Goal: Task Accomplishment & Management: Complete application form

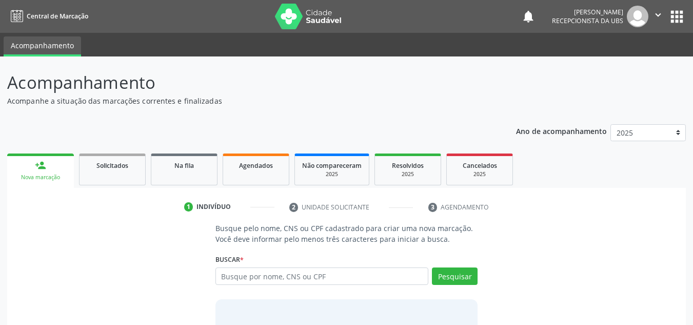
click at [220, 276] on input "text" at bounding box center [321, 275] width 213 height 17
type input "700308946774330"
click at [453, 279] on button "Pesquisar" at bounding box center [455, 275] width 46 height 17
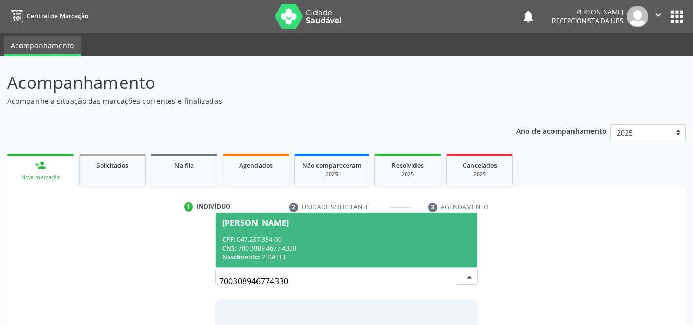
click at [250, 220] on div "[PERSON_NAME]" at bounding box center [255, 222] width 67 height 8
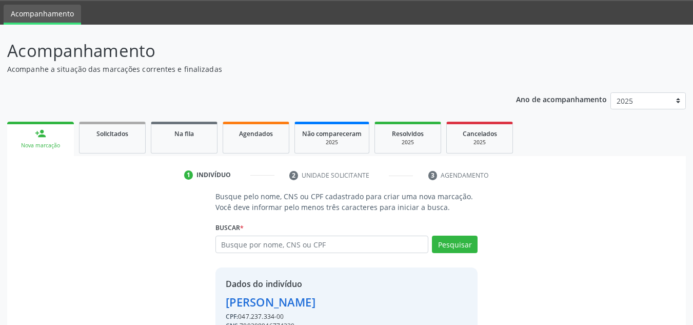
scroll to position [87, 0]
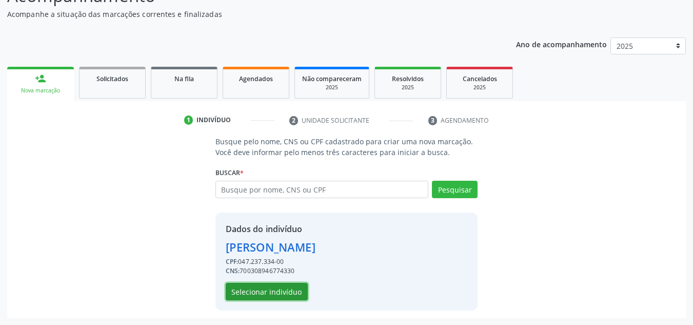
click at [257, 292] on button "Selecionar indivíduo" at bounding box center [267, 290] width 82 height 17
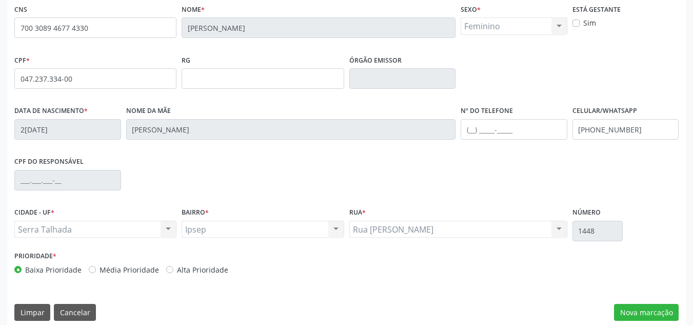
scroll to position [231, 0]
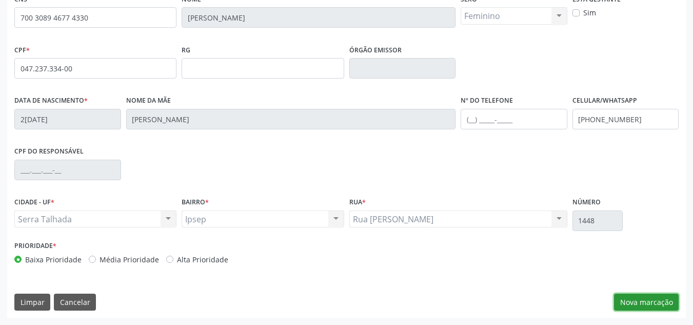
click at [649, 303] on button "Nova marcação" at bounding box center [646, 301] width 65 height 17
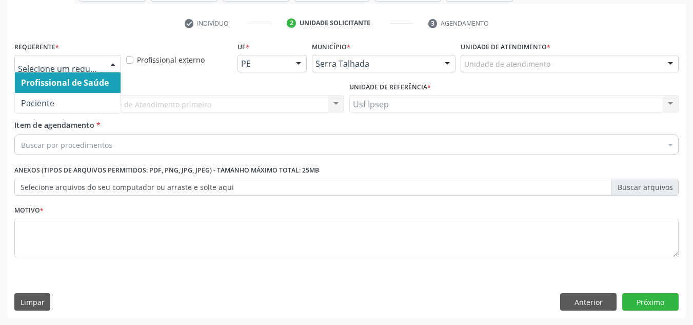
click at [111, 65] on div at bounding box center [112, 63] width 15 height 17
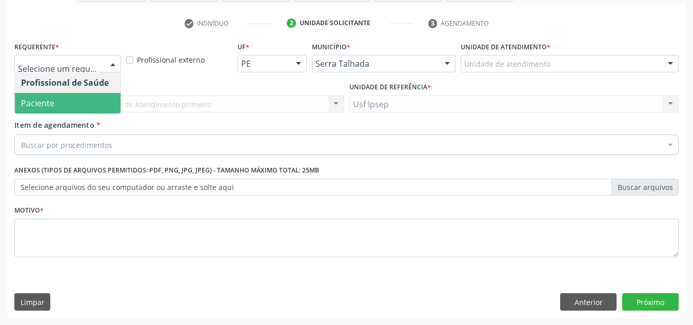
click at [89, 109] on span "Paciente" at bounding box center [68, 103] width 106 height 21
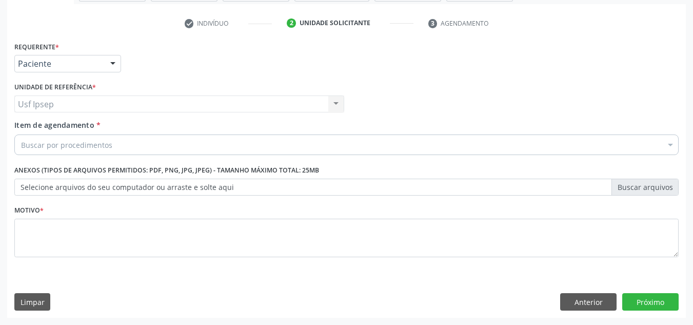
click at [30, 126] on span "Item de agendamento" at bounding box center [54, 125] width 80 height 10
click at [21, 134] on input "Item de agendamento *" at bounding box center [21, 144] width 0 height 21
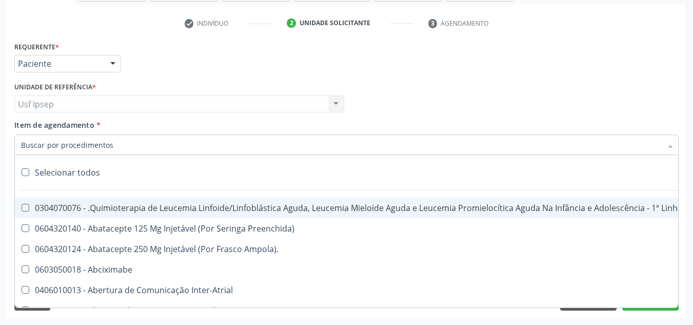
click at [19, 124] on span "Item de agendamento" at bounding box center [54, 125] width 80 height 10
click at [21, 134] on input "Item de agendamento *" at bounding box center [341, 144] width 640 height 21
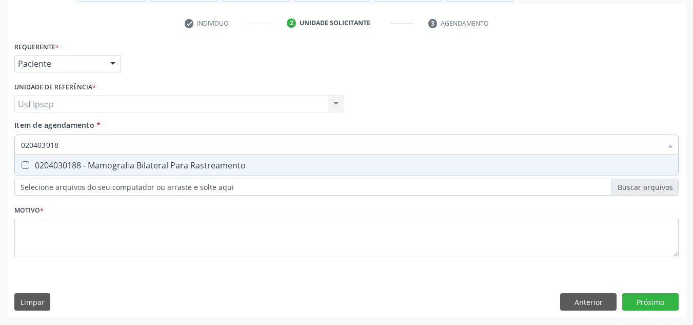
type input "0204030188"
click at [26, 164] on Rastreamento at bounding box center [26, 165] width 8 height 8
click at [22, 164] on Rastreamento "checkbox" at bounding box center [18, 164] width 7 height 7
checkbox Rastreamento "true"
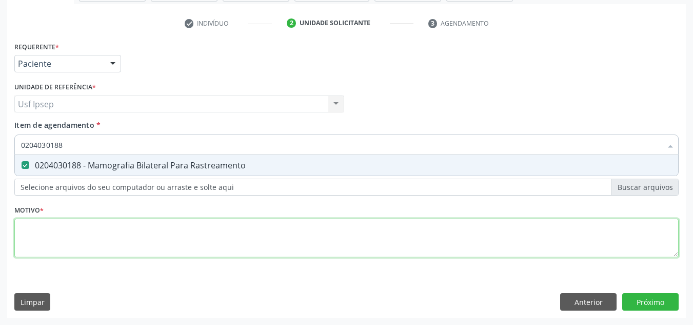
click at [25, 242] on div "Requerente * Paciente Profissional de Saúde Paciente Nenhum resultado encontrad…" at bounding box center [346, 155] width 664 height 232
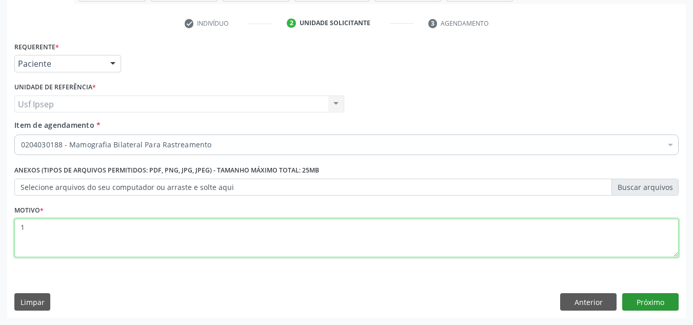
type textarea "1"
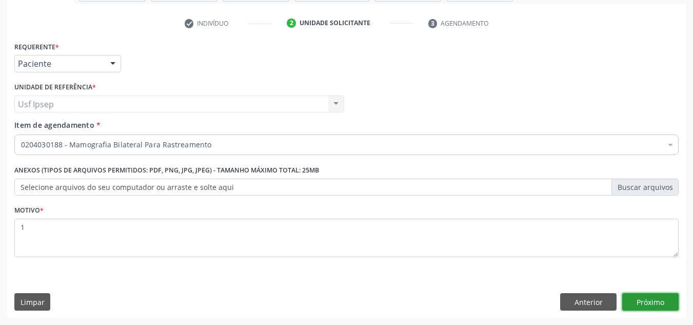
click at [645, 298] on button "Próximo" at bounding box center [650, 301] width 56 height 17
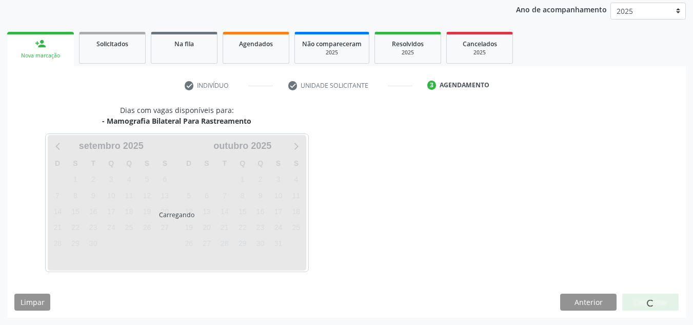
scroll to position [122, 0]
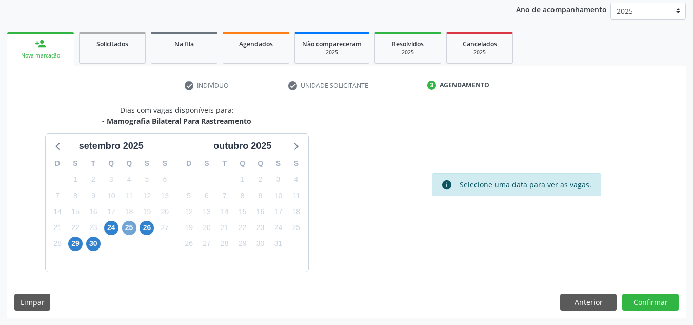
click at [128, 225] on span "25" at bounding box center [129, 227] width 14 height 14
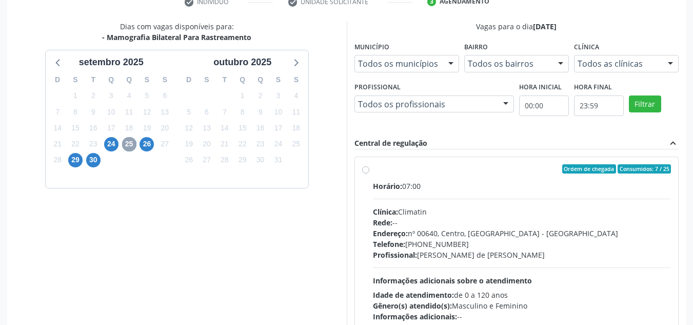
scroll to position [224, 0]
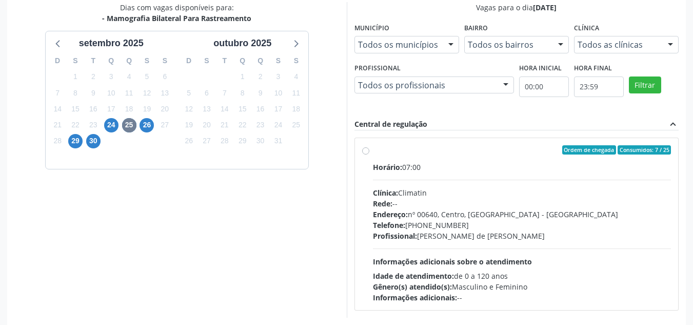
click at [373, 150] on label "Ordem de chegada Consumidos: 7 / 25 Horário: 07:00 Clínica: Climatin Rede: -- E…" at bounding box center [522, 223] width 298 height 157
click at [364, 150] on input "Ordem de chegada Consumidos: 7 / 25 Horário: 07:00 Clínica: Climatin Rede: -- E…" at bounding box center [365, 149] width 7 height 9
radio input "true"
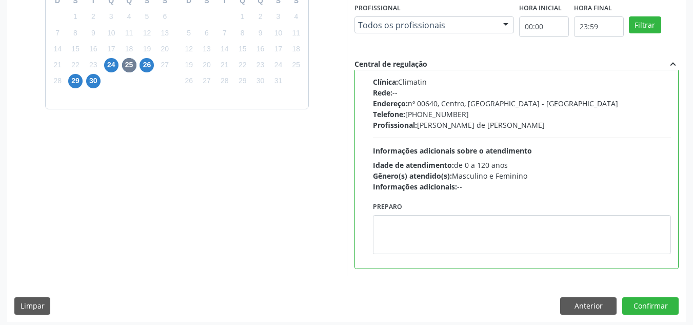
scroll to position [288, 0]
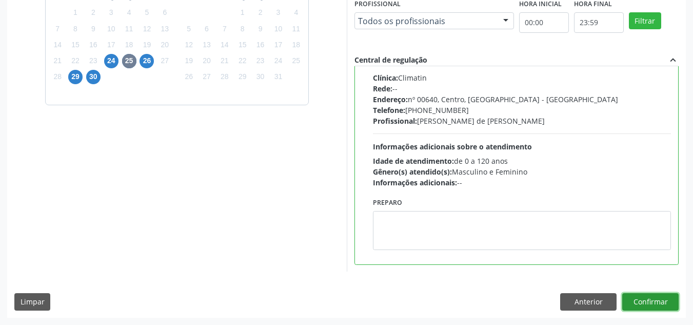
click at [652, 304] on button "Confirmar" at bounding box center [650, 301] width 56 height 17
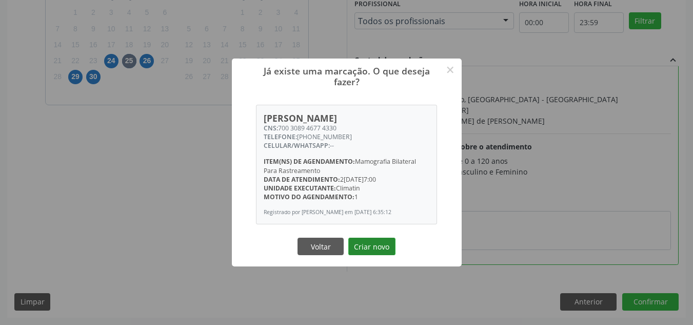
click at [357, 247] on button "Criar novo" at bounding box center [371, 245] width 47 height 17
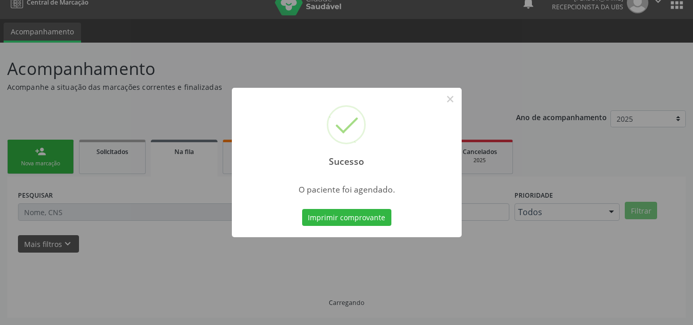
scroll to position [14, 0]
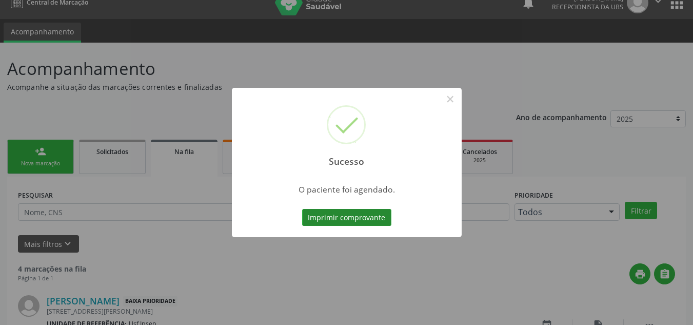
click at [322, 216] on button "Imprimir comprovante" at bounding box center [346, 217] width 89 height 17
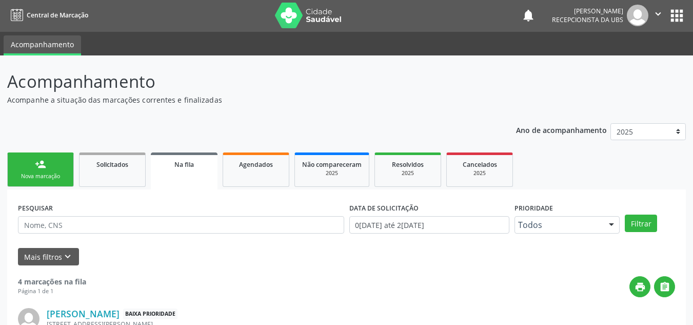
scroll to position [0, 0]
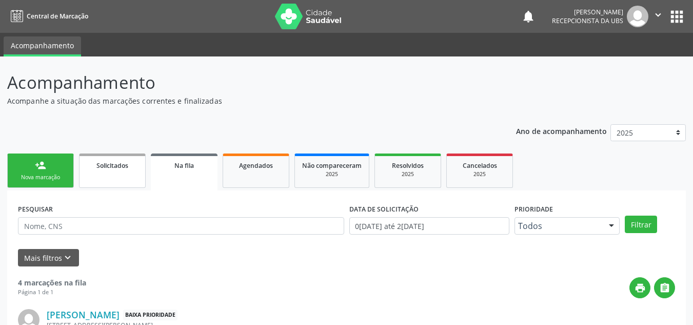
drag, startPoint x: 42, startPoint y: 177, endPoint x: 110, endPoint y: 180, distance: 67.7
click at [42, 177] on div "Nova marcação" at bounding box center [40, 177] width 51 height 8
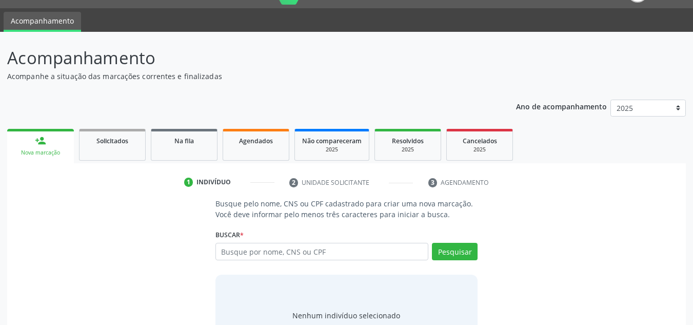
scroll to position [51, 0]
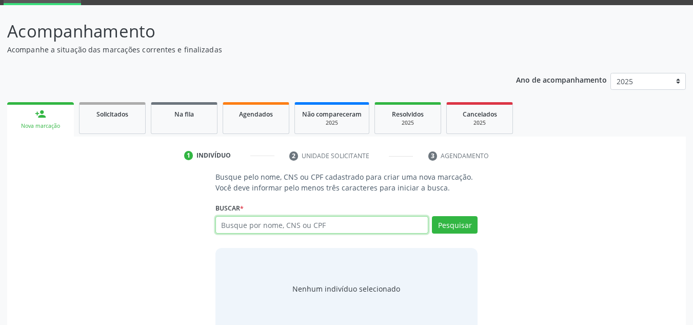
click at [221, 226] on input "text" at bounding box center [321, 224] width 213 height 17
type input "16377600462007"
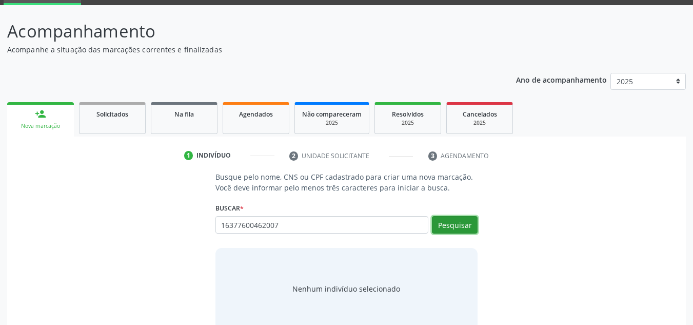
click at [438, 223] on button "Pesquisar" at bounding box center [455, 224] width 46 height 17
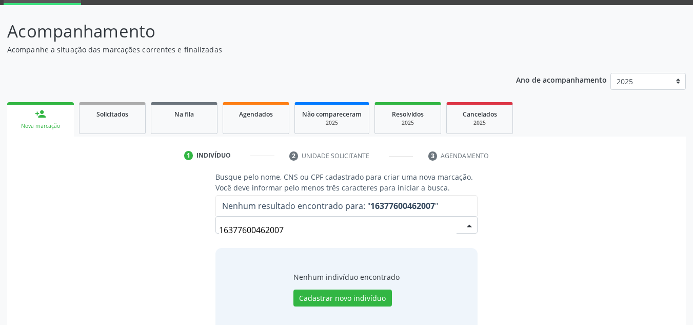
click at [286, 229] on input "16377600462007" at bounding box center [338, 229] width 238 height 21
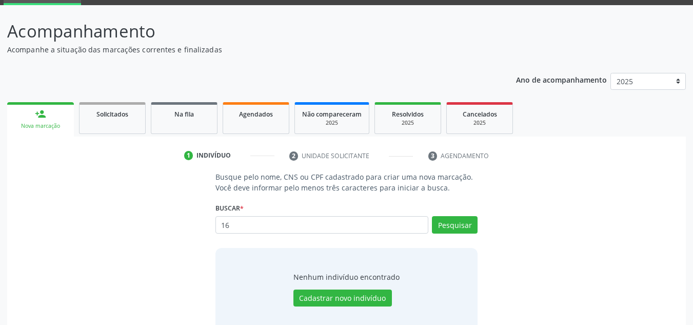
type input "1"
type input "MARIA LOURDESSOUZA BARROS"
click at [462, 225] on button "Pesquisar" at bounding box center [455, 224] width 46 height 17
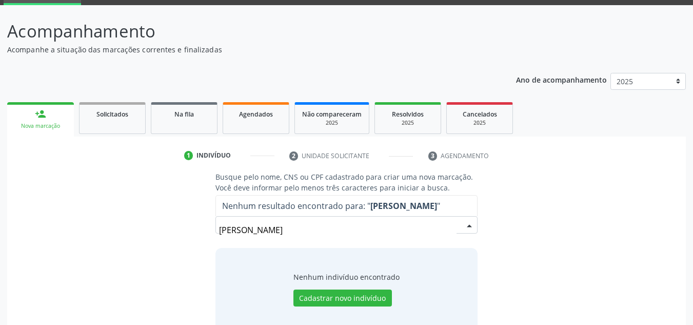
click at [449, 224] on input "MARIA LOURDESSOUZA BARROS" at bounding box center [338, 229] width 238 height 21
click at [343, 228] on input "MARIA LOURDESSOUZA BARROS" at bounding box center [338, 229] width 238 height 21
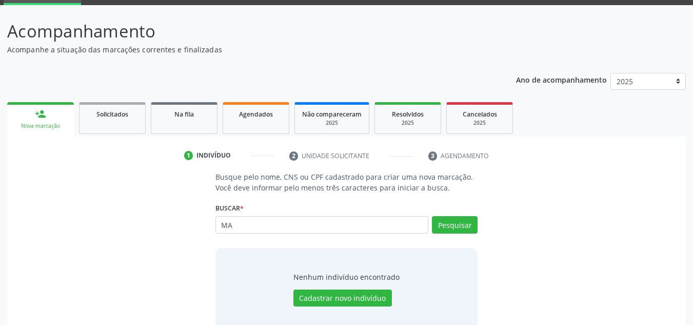
type input "M"
click at [220, 231] on input "text" at bounding box center [321, 224] width 213 height 17
type input "704107158212374"
click at [452, 225] on button "Pesquisar" at bounding box center [455, 224] width 46 height 17
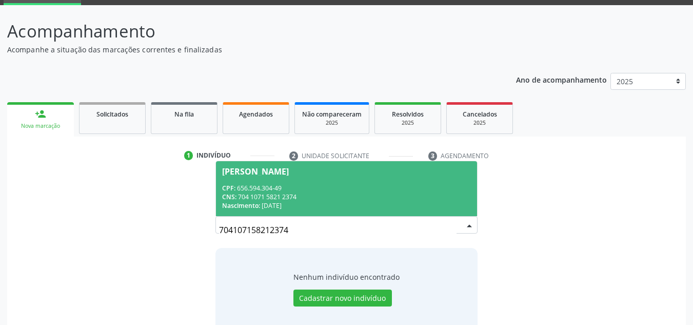
click at [228, 172] on div "Eunice Texeira da Silva" at bounding box center [255, 171] width 67 height 8
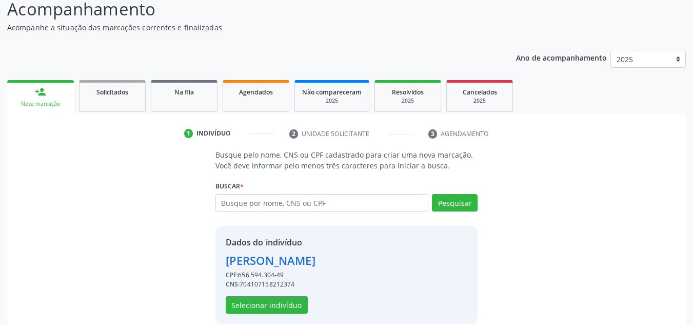
scroll to position [87, 0]
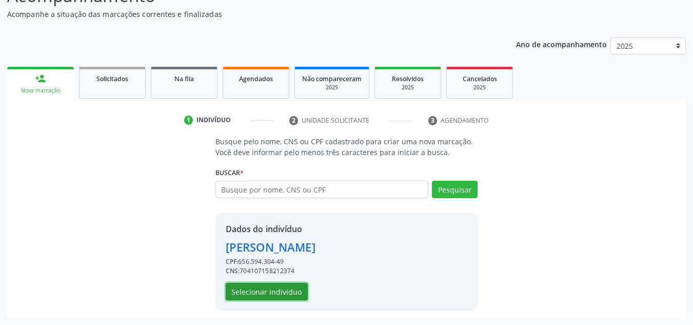
click at [267, 289] on button "Selecionar indivíduo" at bounding box center [267, 290] width 82 height 17
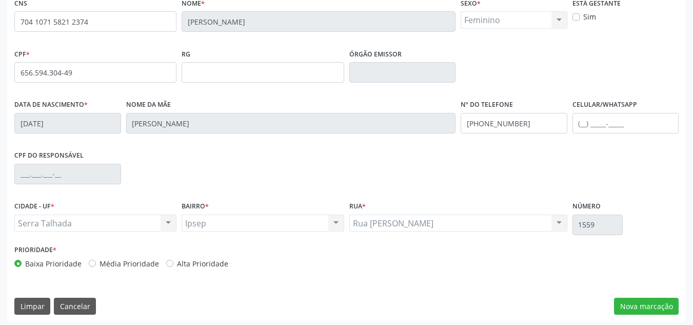
scroll to position [231, 0]
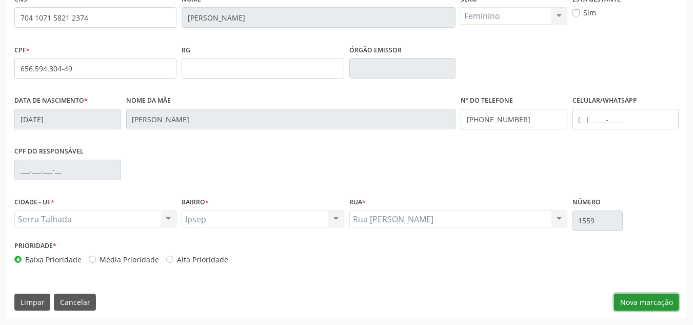
click at [628, 296] on button "Nova marcação" at bounding box center [646, 301] width 65 height 17
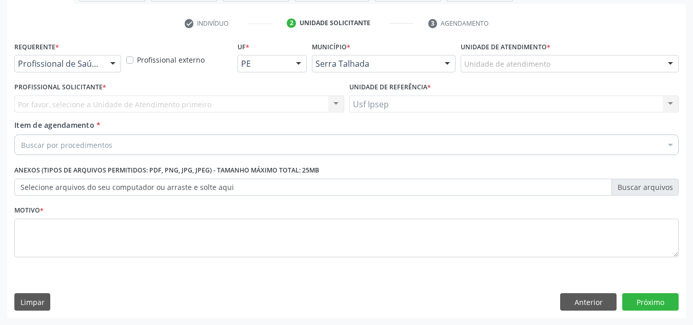
click at [117, 64] on div at bounding box center [112, 63] width 15 height 17
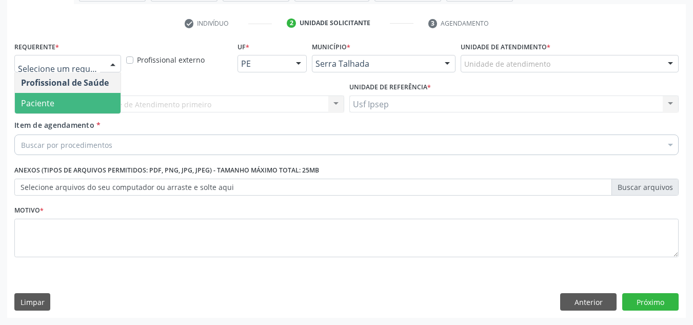
click at [59, 106] on span "Paciente" at bounding box center [68, 103] width 106 height 21
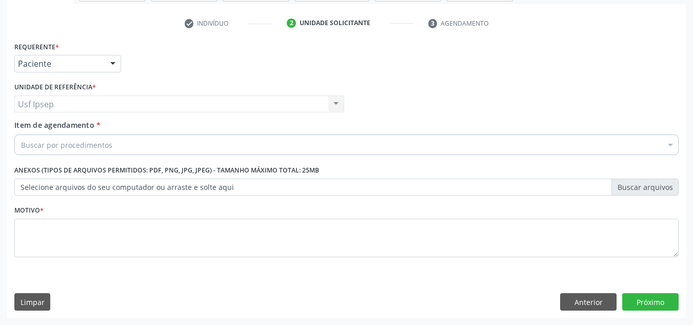
click at [37, 125] on span "Item de agendamento" at bounding box center [54, 125] width 80 height 10
click at [21, 134] on input "Item de agendamento *" at bounding box center [21, 144] width 0 height 21
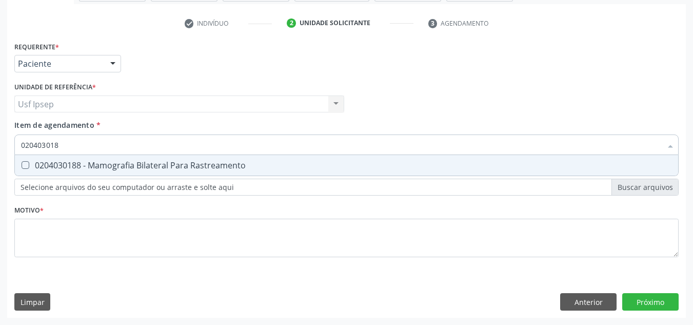
type input "0204030188"
click at [27, 161] on Rastreamento at bounding box center [26, 165] width 8 height 8
click at [22, 161] on Rastreamento "checkbox" at bounding box center [18, 164] width 7 height 7
checkbox Rastreamento "true"
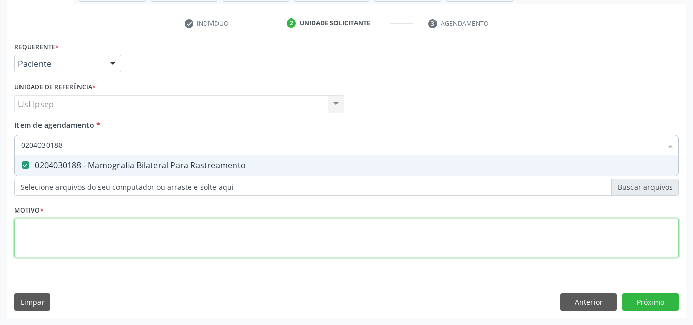
click at [26, 236] on div "Requerente * Paciente Profissional de Saúde Paciente Nenhum resultado encontrad…" at bounding box center [346, 155] width 664 height 232
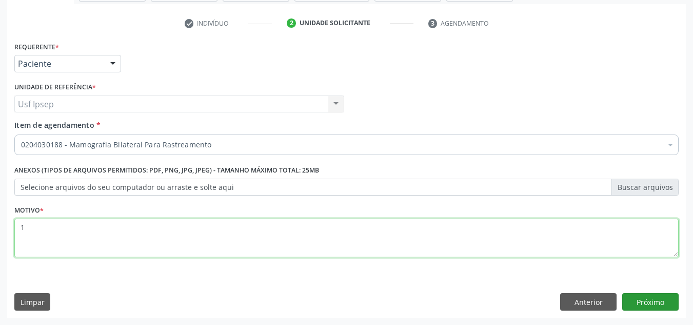
type textarea "1"
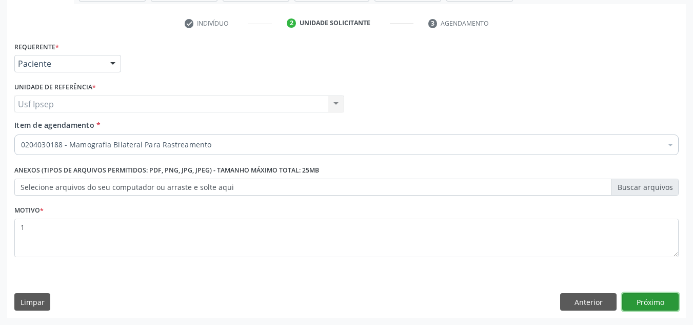
click at [651, 304] on button "Próximo" at bounding box center [650, 301] width 56 height 17
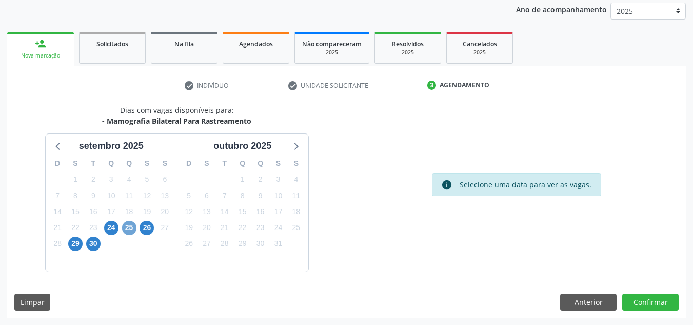
click at [126, 230] on span "25" at bounding box center [129, 227] width 14 height 14
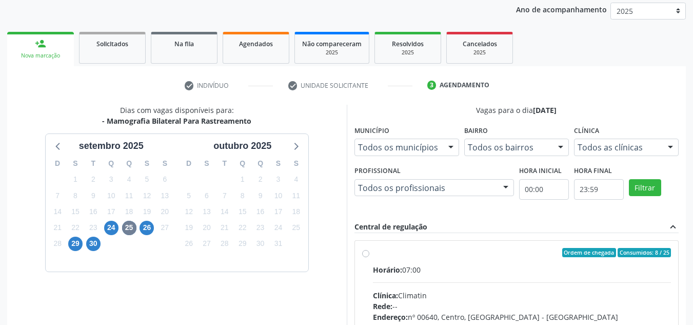
click at [373, 254] on label "Ordem de chegada Consumidos: 8 / 25 Horário: 07:00 Clínica: Climatin Rede: -- E…" at bounding box center [522, 326] width 298 height 157
click at [366, 254] on input "Ordem de chegada Consumidos: 8 / 25 Horário: 07:00 Clínica: Climatin Rede: -- E…" at bounding box center [365, 252] width 7 height 9
radio input "true"
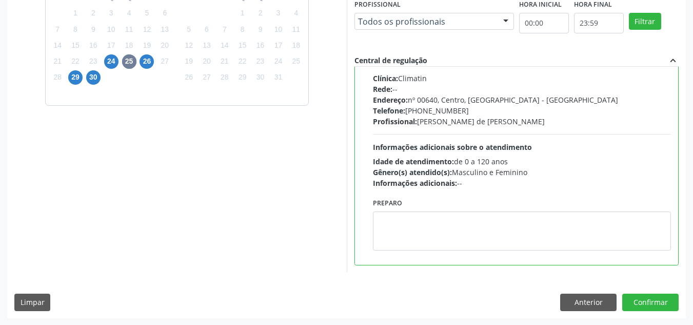
scroll to position [288, 0]
click at [636, 301] on button "Confirmar" at bounding box center [650, 301] width 56 height 17
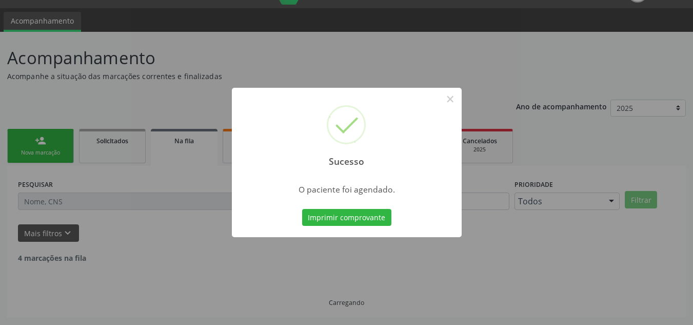
scroll to position [14, 0]
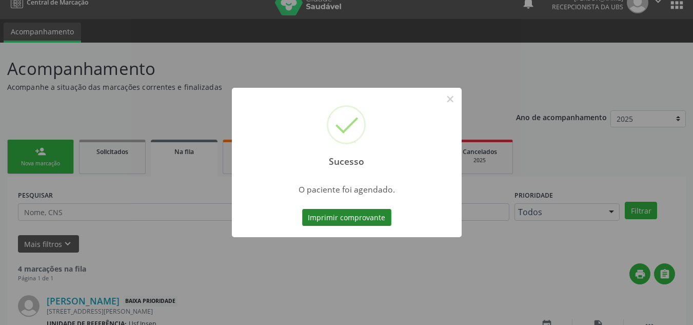
click at [324, 216] on button "Imprimir comprovante" at bounding box center [346, 217] width 89 height 17
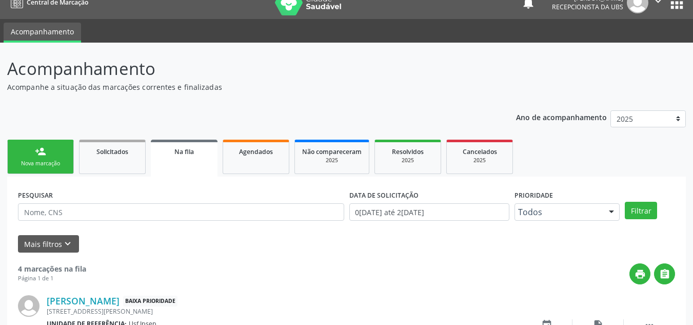
click at [42, 162] on div "Nova marcação" at bounding box center [40, 163] width 51 height 8
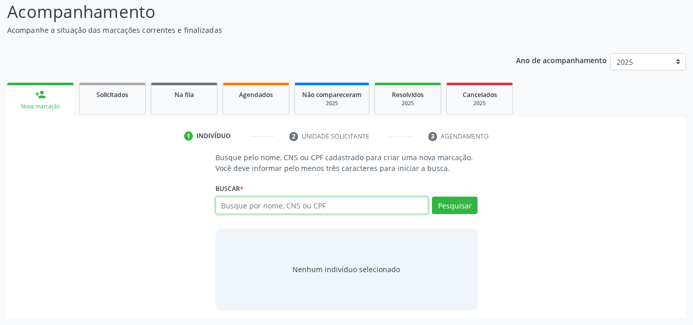
click at [220, 205] on input "text" at bounding box center [321, 204] width 213 height 17
type input "702506344579834"
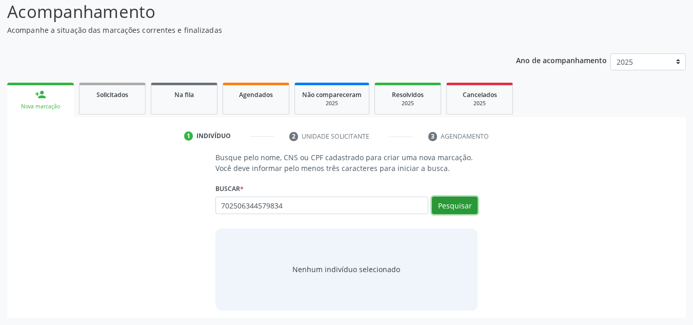
click at [449, 204] on button "Pesquisar" at bounding box center [455, 204] width 46 height 17
type input "702506344579834"
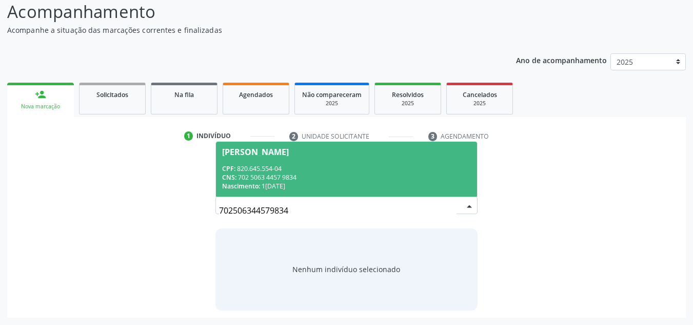
click at [234, 149] on div "Julieta Lino da Silva" at bounding box center [255, 152] width 67 height 8
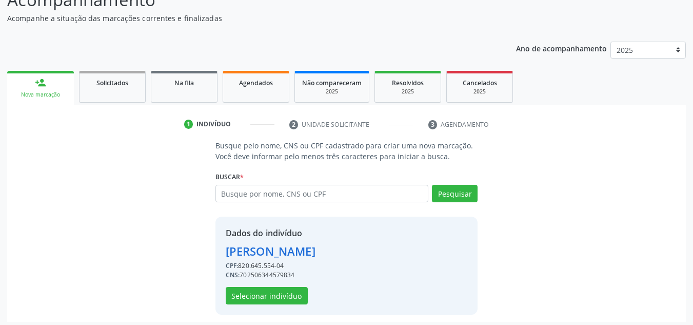
scroll to position [87, 0]
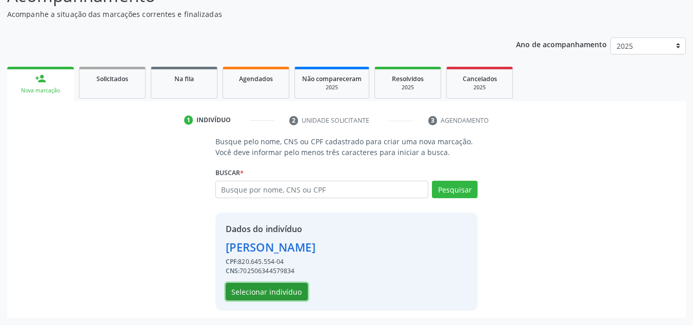
click at [268, 296] on button "Selecionar indivíduo" at bounding box center [267, 290] width 82 height 17
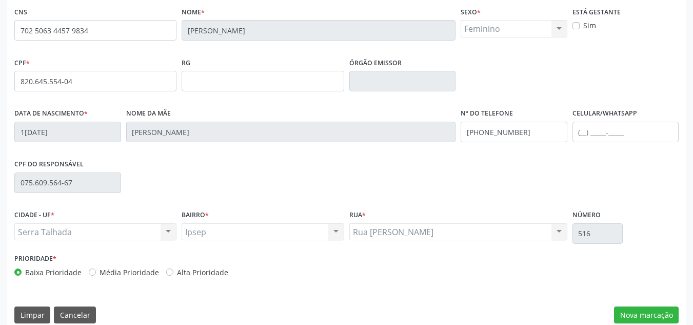
scroll to position [231, 0]
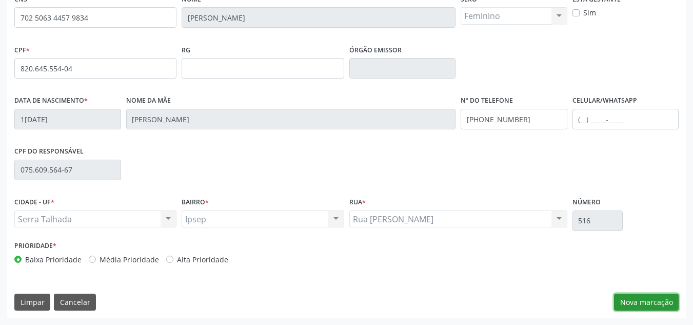
click at [629, 298] on button "Nova marcação" at bounding box center [646, 301] width 65 height 17
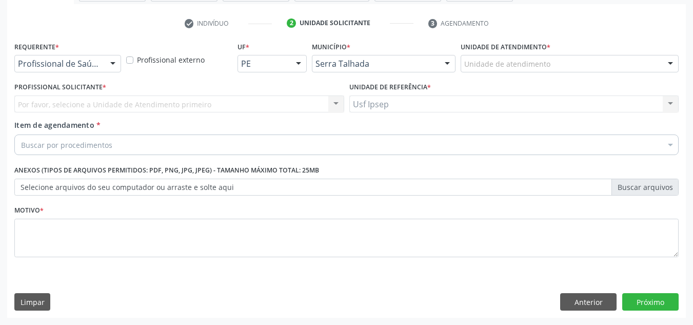
scroll to position [184, 0]
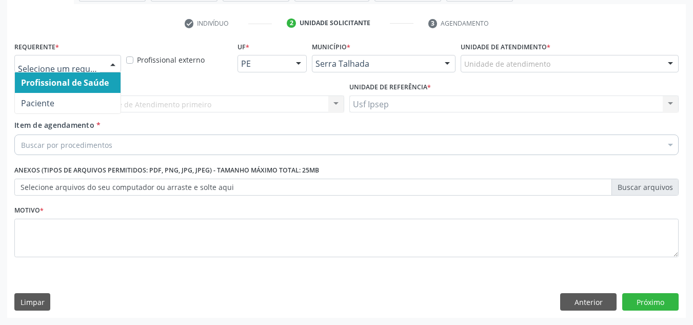
click at [110, 63] on div at bounding box center [112, 63] width 15 height 17
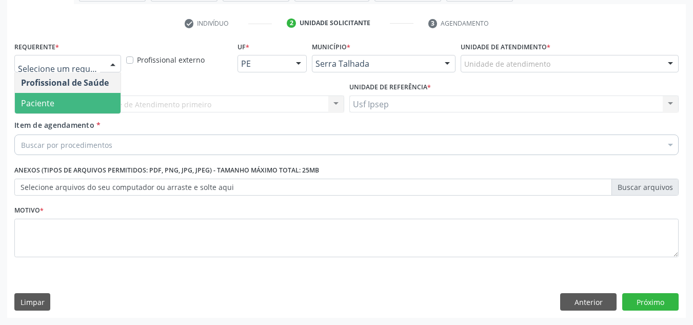
click at [70, 103] on span "Paciente" at bounding box center [68, 103] width 106 height 21
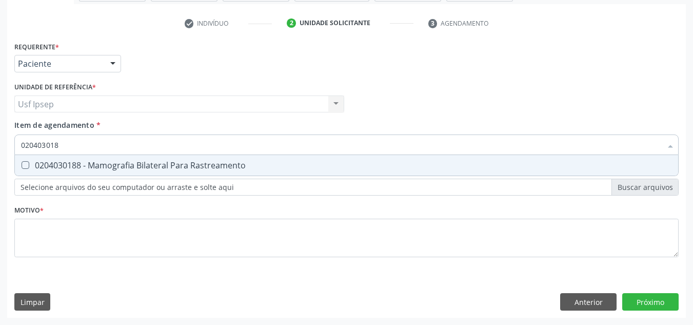
type input "0204030188"
click at [24, 162] on Rastreamento at bounding box center [26, 165] width 8 height 8
click at [22, 162] on Rastreamento "checkbox" at bounding box center [18, 164] width 7 height 7
checkbox Rastreamento "true"
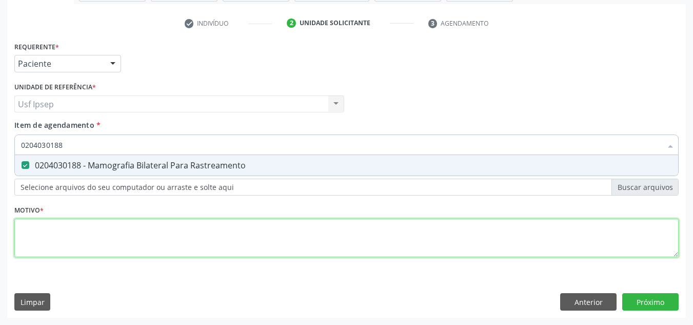
click at [45, 240] on div "Requerente * Paciente Profissional de Saúde Paciente Nenhum resultado encontrad…" at bounding box center [346, 155] width 664 height 232
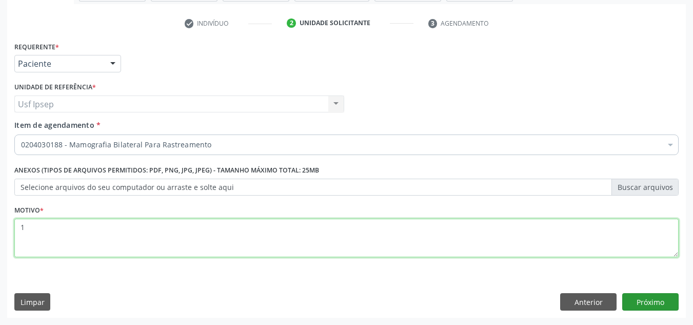
type textarea "1"
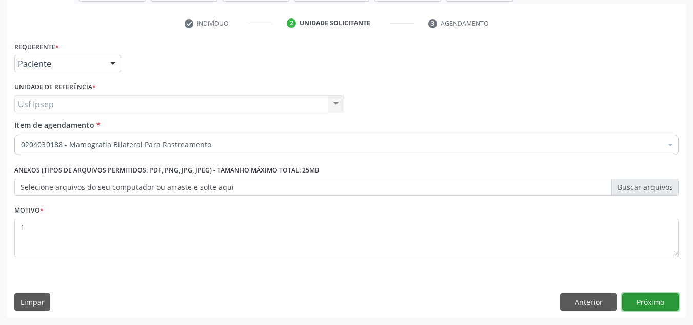
click at [637, 301] on button "Próximo" at bounding box center [650, 301] width 56 height 17
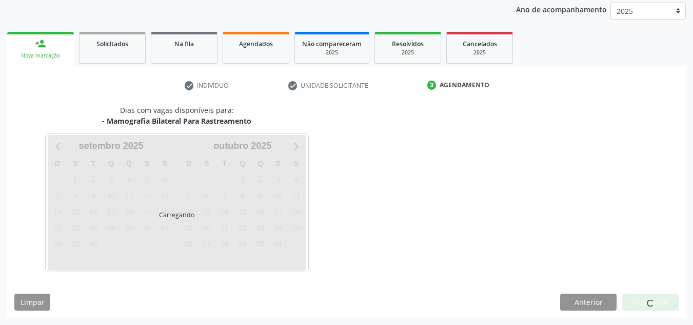
scroll to position [122, 0]
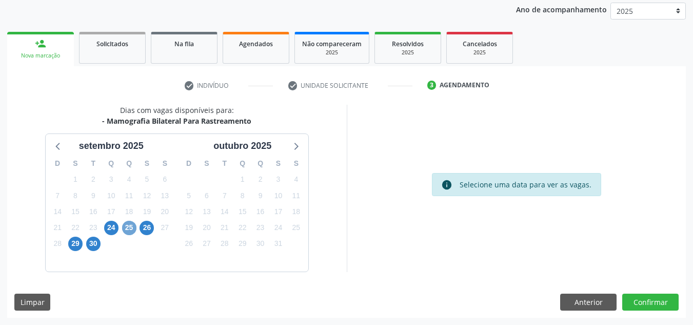
click at [125, 228] on span "25" at bounding box center [129, 227] width 14 height 14
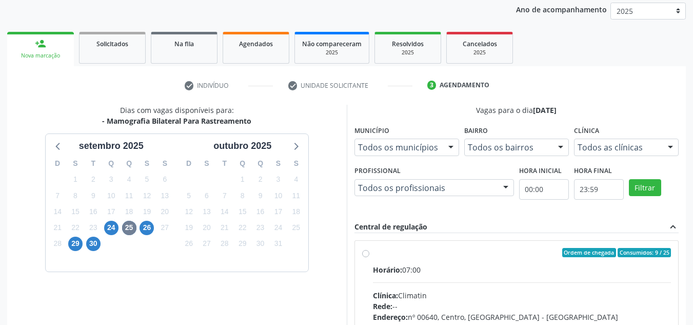
click at [364, 257] on div "Ordem de chegada Consumidos: 9 / 25 Horário: 07:00 Clínica: Climatin Rede: -- E…" at bounding box center [516, 326] width 309 height 157
radio input "true"
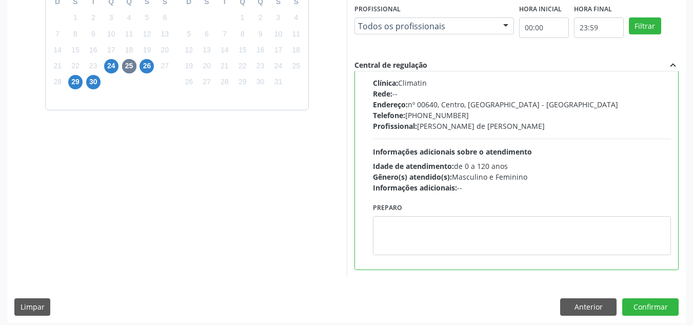
scroll to position [288, 0]
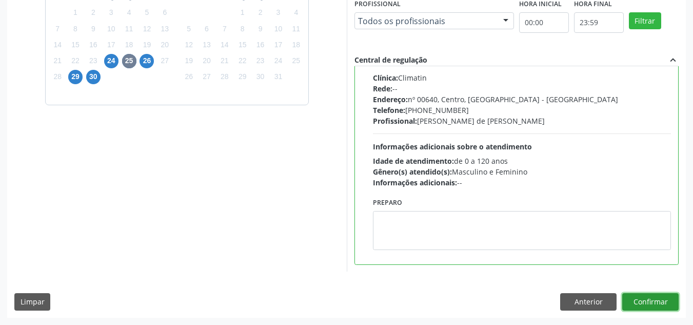
click at [652, 302] on button "Confirmar" at bounding box center [650, 301] width 56 height 17
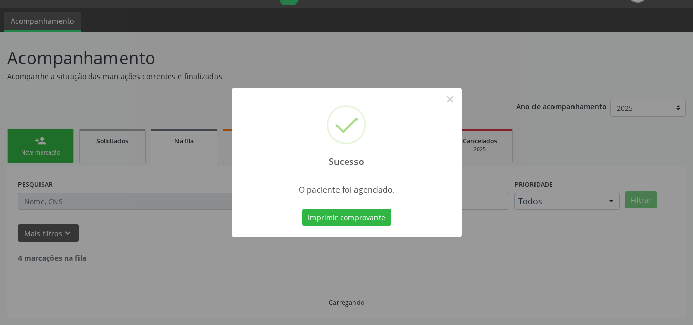
scroll to position [14, 0]
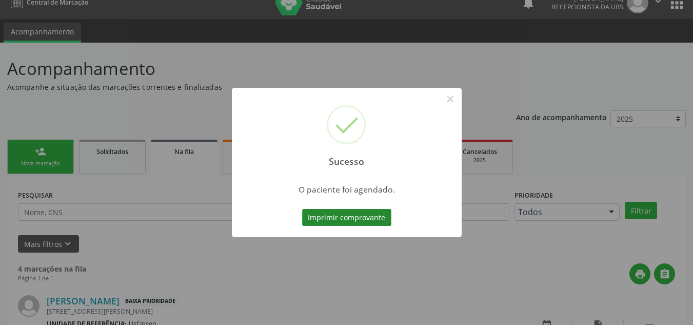
click at [326, 220] on button "Imprimir comprovante" at bounding box center [346, 217] width 89 height 17
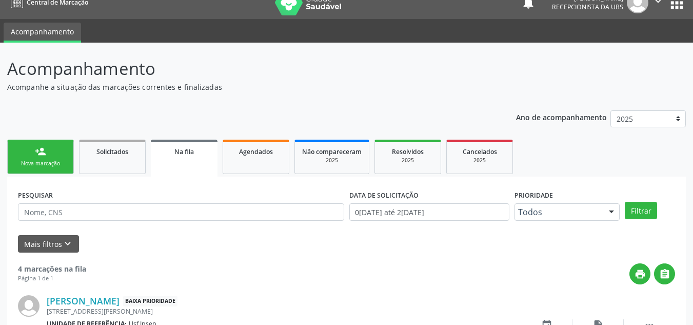
click at [52, 168] on link "person_add Nova marcação" at bounding box center [40, 156] width 67 height 34
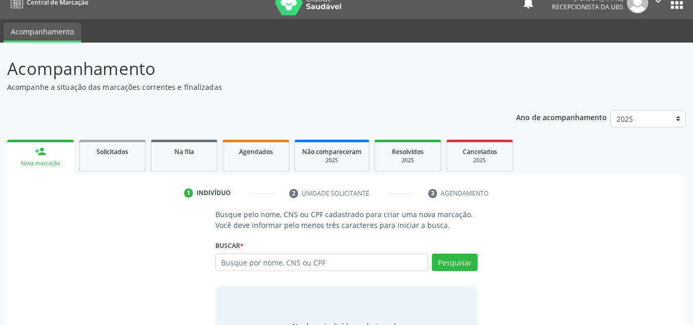
scroll to position [71, 0]
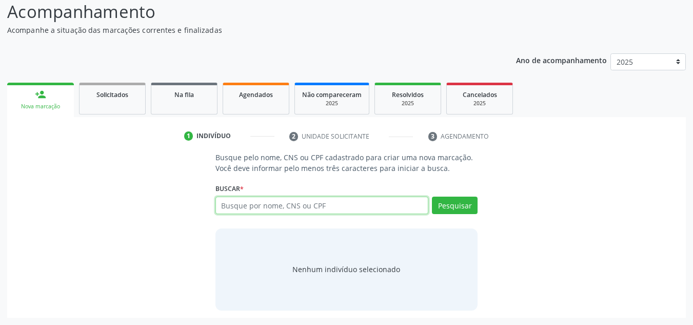
click at [221, 204] on input "text" at bounding box center [321, 204] width 213 height 17
type input "706204033502469"
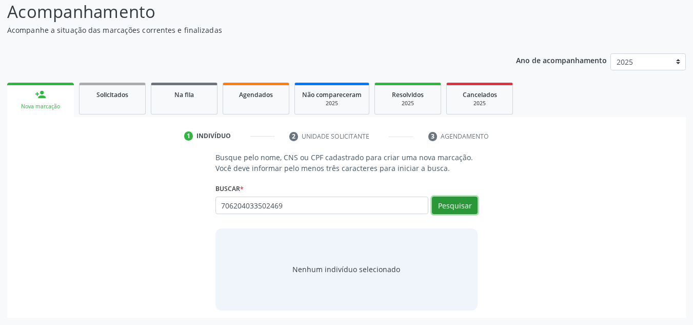
click at [463, 207] on button "Pesquisar" at bounding box center [455, 204] width 46 height 17
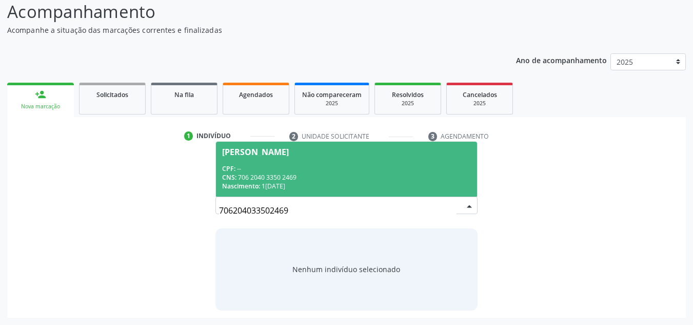
click at [239, 152] on div "Maria Jose de Lima" at bounding box center [255, 152] width 67 height 8
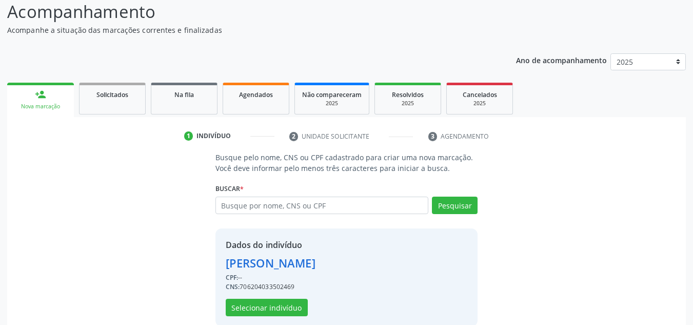
scroll to position [87, 0]
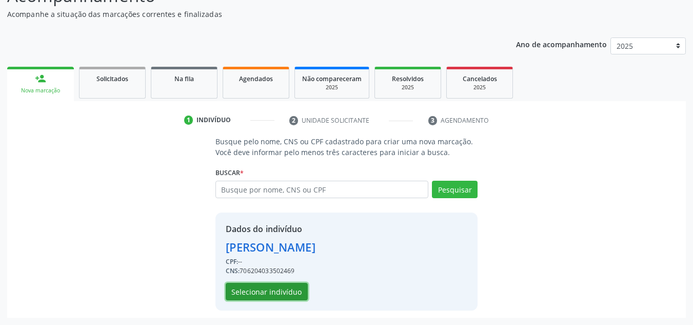
click at [262, 291] on button "Selecionar indivíduo" at bounding box center [267, 290] width 82 height 17
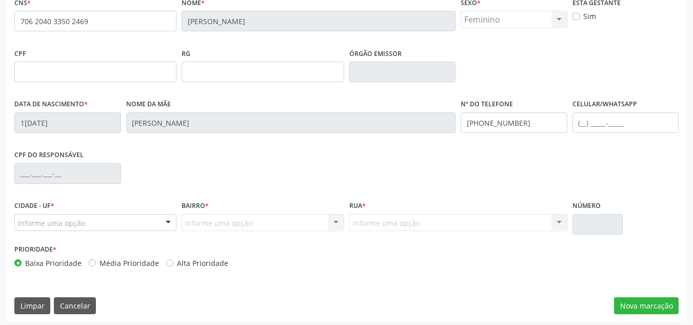
scroll to position [231, 0]
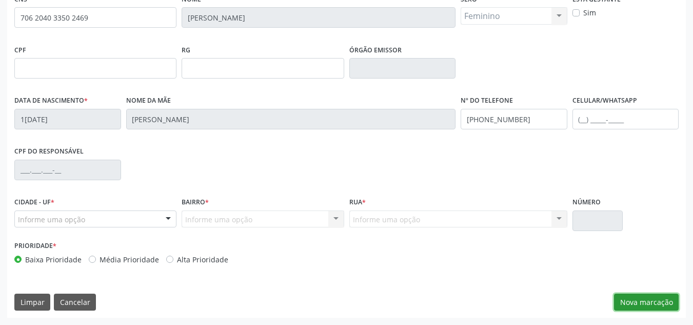
click at [639, 302] on button "Nova marcação" at bounding box center [646, 301] width 65 height 17
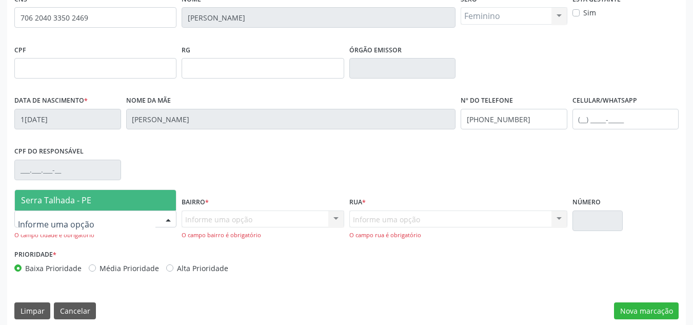
click at [48, 201] on span "Serra Talhada - PE" at bounding box center [56, 199] width 70 height 11
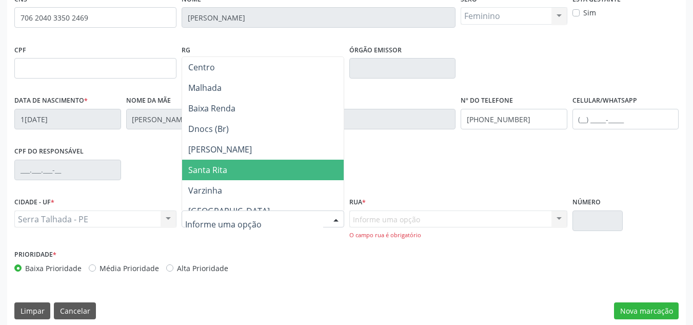
scroll to position [154, 0]
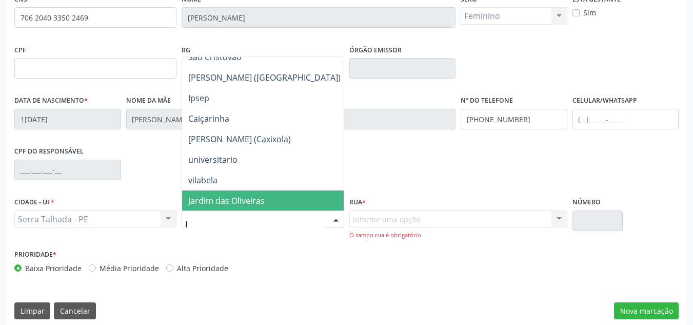
type input "IP"
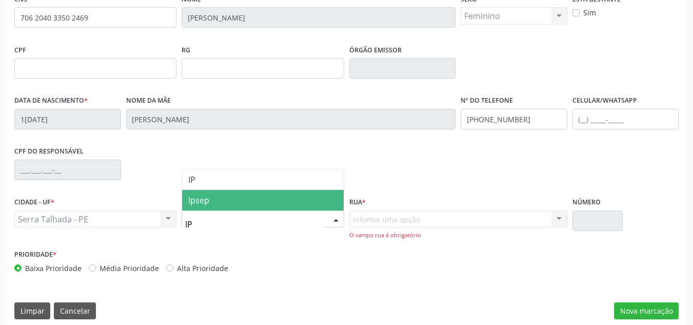
click at [207, 196] on span "Ipsep" at bounding box center [198, 199] width 21 height 11
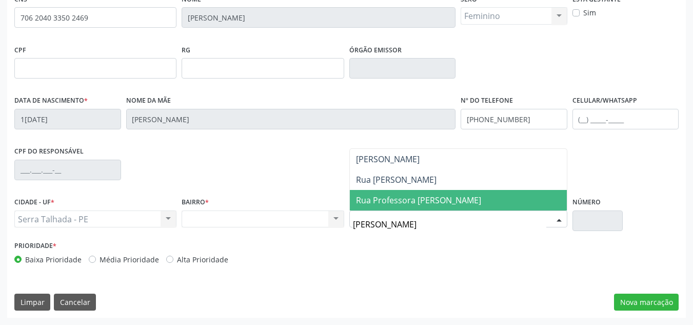
type input "MARIA JOSE"
click at [388, 204] on span "Rua Professora Maria Jose Pereira Kerle" at bounding box center [418, 199] width 125 height 11
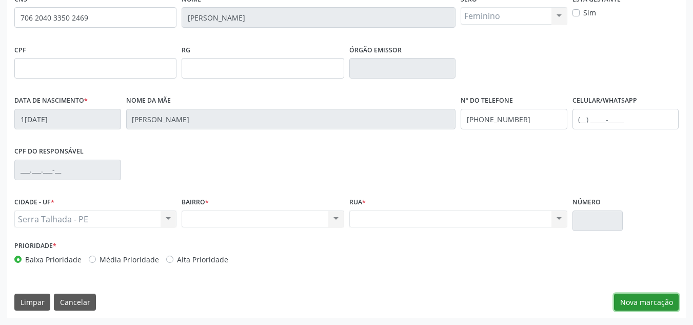
click at [649, 304] on button "Nova marcação" at bounding box center [646, 301] width 65 height 17
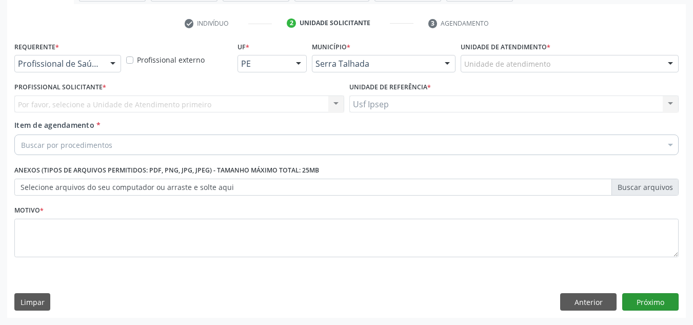
scroll to position [184, 0]
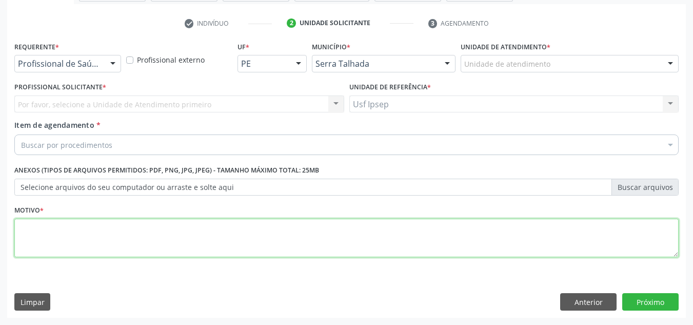
click at [26, 238] on textarea at bounding box center [346, 237] width 664 height 39
type textarea "1"
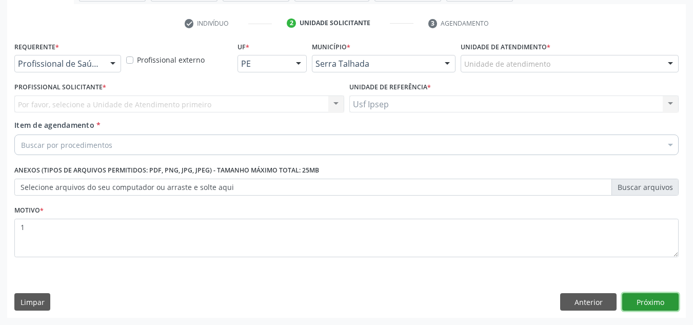
click at [652, 303] on button "Próximo" at bounding box center [650, 301] width 56 height 17
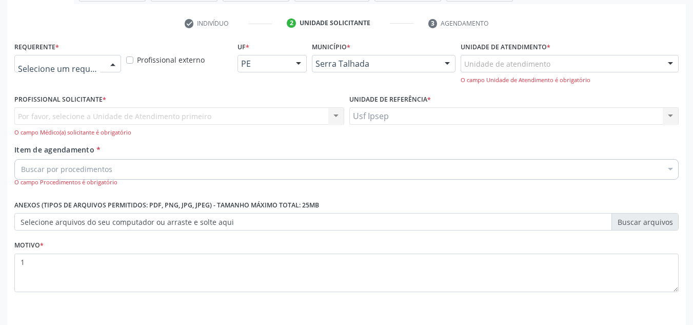
click at [113, 60] on div at bounding box center [112, 63] width 15 height 17
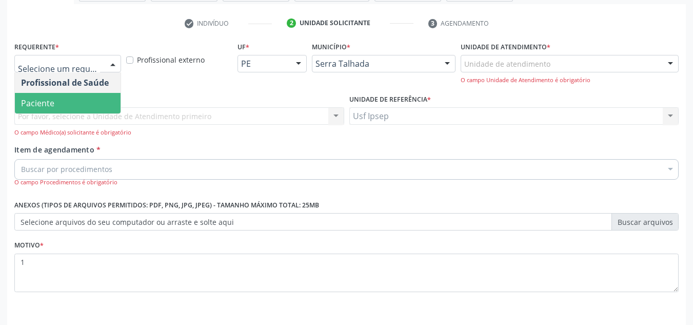
click at [52, 103] on span "Paciente" at bounding box center [37, 102] width 33 height 11
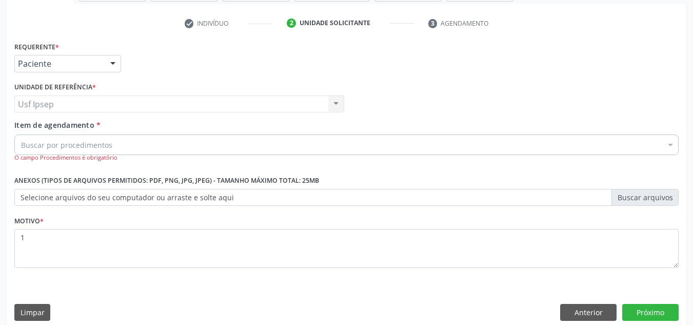
click at [36, 130] on span "Item de agendamento" at bounding box center [54, 125] width 80 height 10
click at [21, 134] on input "Item de agendamento *" at bounding box center [21, 144] width 0 height 21
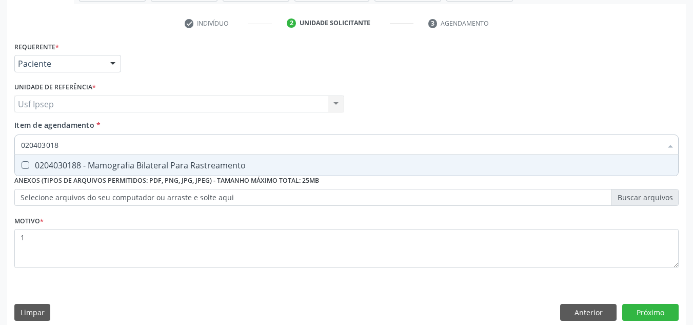
type input "0204030188"
click at [26, 165] on Rastreamento at bounding box center [26, 165] width 8 height 8
click at [22, 165] on Rastreamento "checkbox" at bounding box center [18, 164] width 7 height 7
checkbox Rastreamento "true"
click at [651, 308] on button "Próximo" at bounding box center [650, 312] width 56 height 17
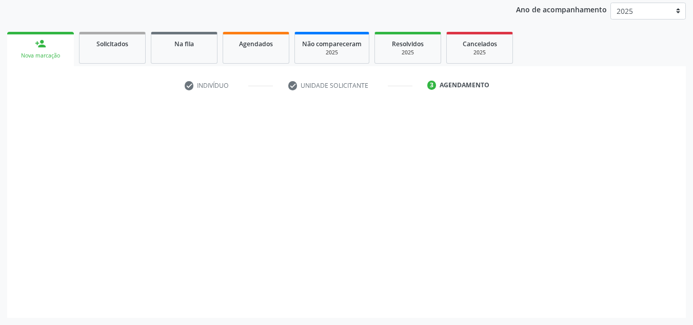
scroll to position [122, 0]
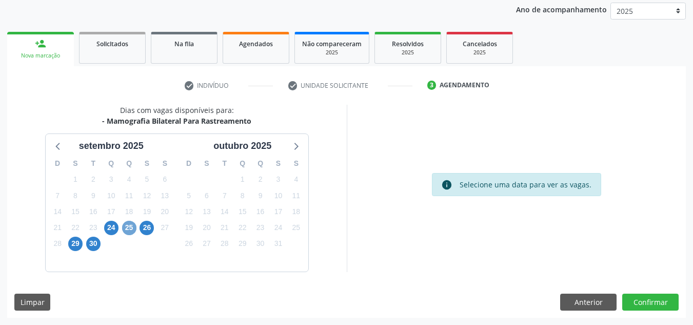
click at [124, 228] on span "25" at bounding box center [129, 227] width 14 height 14
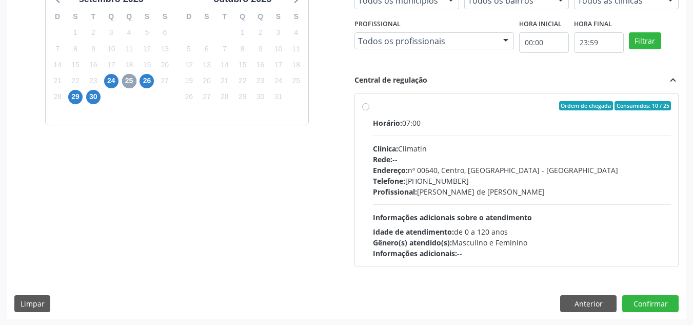
scroll to position [270, 0]
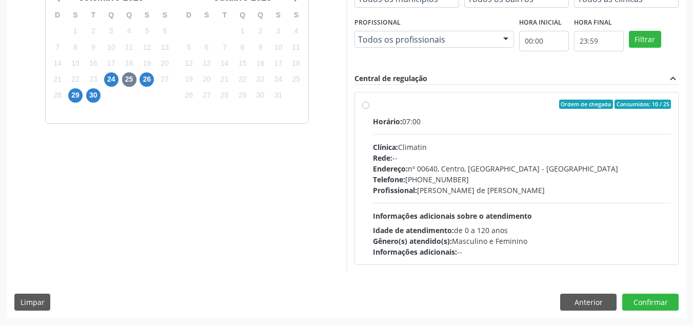
click at [373, 105] on label "Ordem de chegada Consumidos: 10 / 25 Horário: 07:00 Clínica: Climatin Rede: -- …" at bounding box center [522, 177] width 298 height 157
click at [363, 105] on input "Ordem de chegada Consumidos: 10 / 25 Horário: 07:00 Clínica: Climatin Rede: -- …" at bounding box center [365, 103] width 7 height 9
radio input "true"
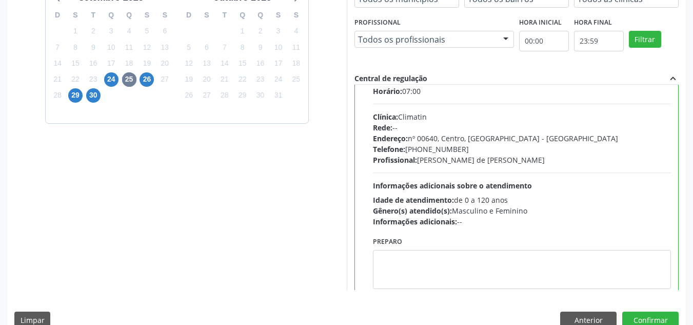
scroll to position [51, 0]
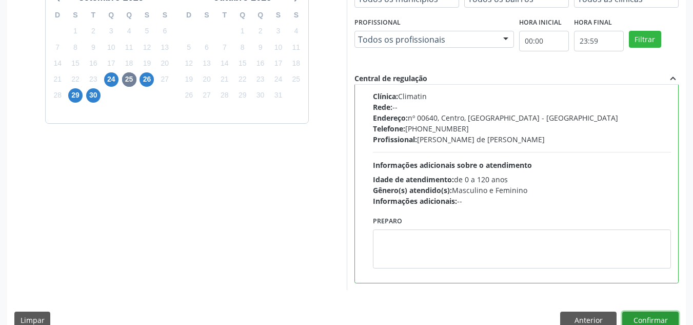
click at [648, 322] on button "Confirmar" at bounding box center [650, 319] width 56 height 17
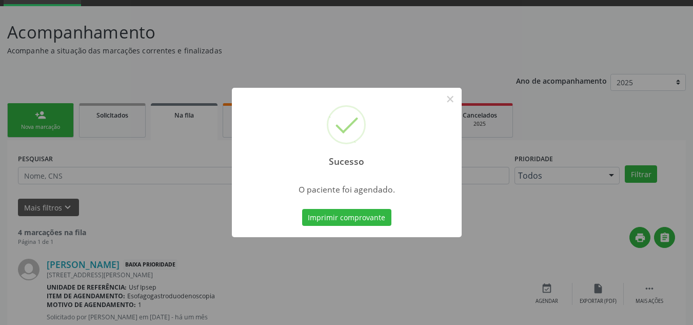
scroll to position [65, 0]
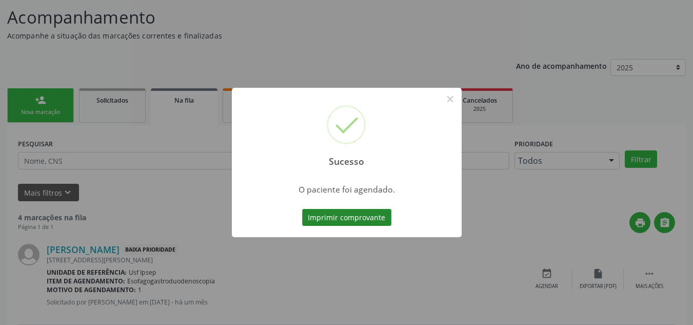
click at [316, 220] on button "Imprimir comprovante" at bounding box center [346, 217] width 89 height 17
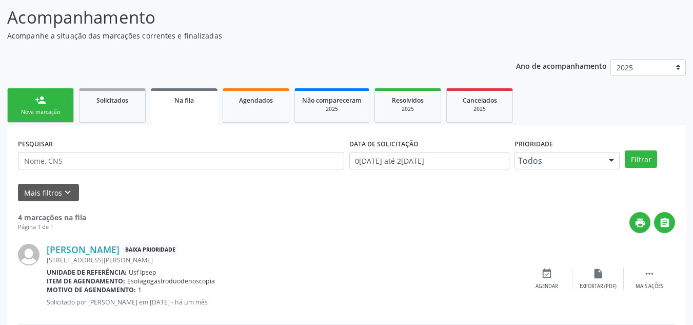
click at [28, 112] on div "Nova marcação" at bounding box center [40, 112] width 51 height 8
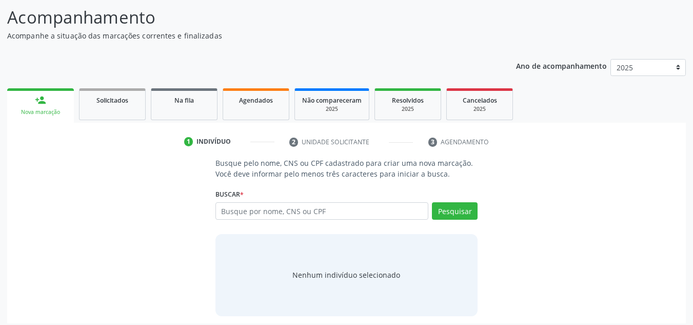
scroll to position [71, 0]
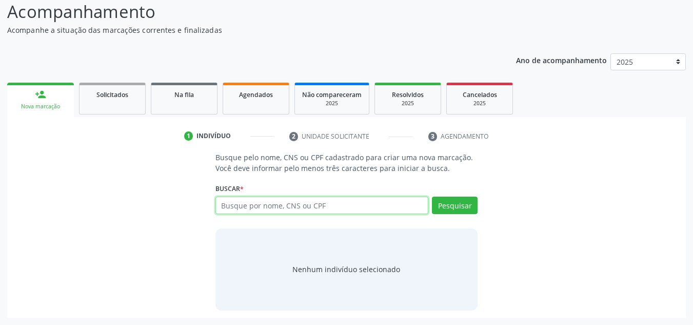
click at [220, 204] on input "text" at bounding box center [321, 204] width 213 height 17
click at [219, 203] on input "text" at bounding box center [321, 204] width 213 height 17
type input "89800344042847"
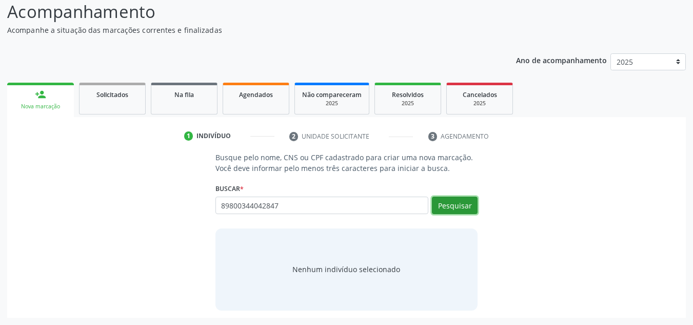
click at [452, 205] on button "Pesquisar" at bounding box center [455, 204] width 46 height 17
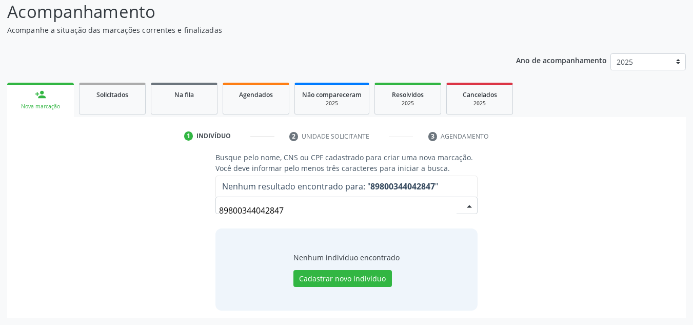
click at [287, 209] on input "89800344042847" at bounding box center [338, 210] width 238 height 21
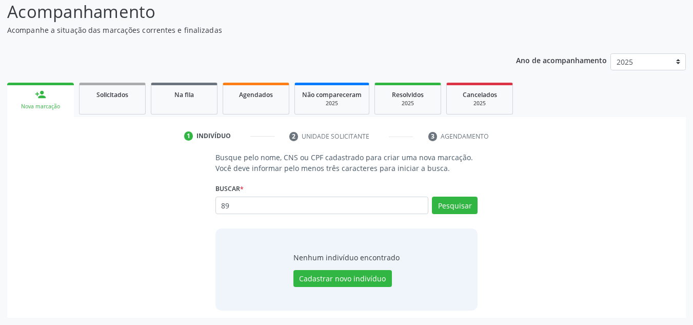
type input "8"
type input "898003404248947"
click at [464, 205] on button "Pesquisar" at bounding box center [455, 204] width 46 height 17
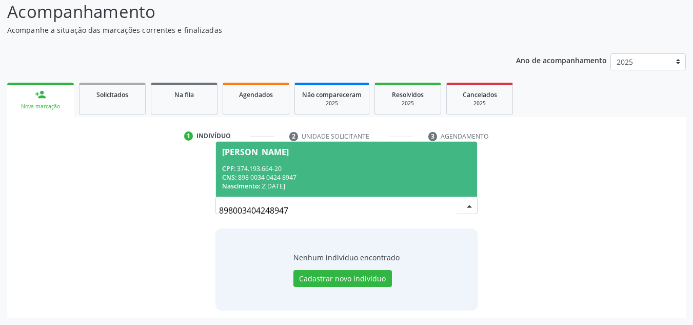
click at [279, 150] on div "Nilma Guabiraba Moreira Souza" at bounding box center [255, 152] width 67 height 8
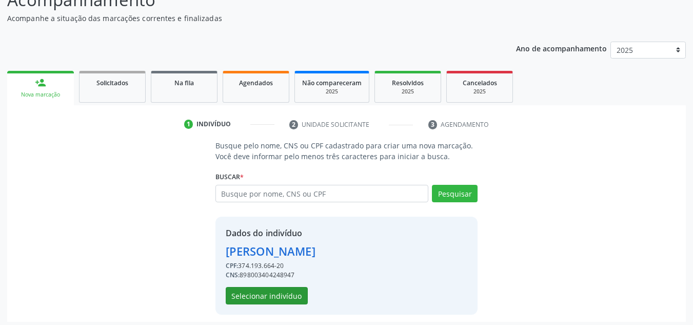
scroll to position [87, 0]
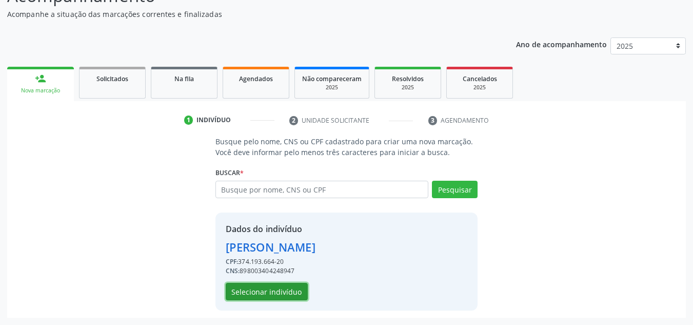
click at [268, 294] on button "Selecionar indivíduo" at bounding box center [267, 290] width 82 height 17
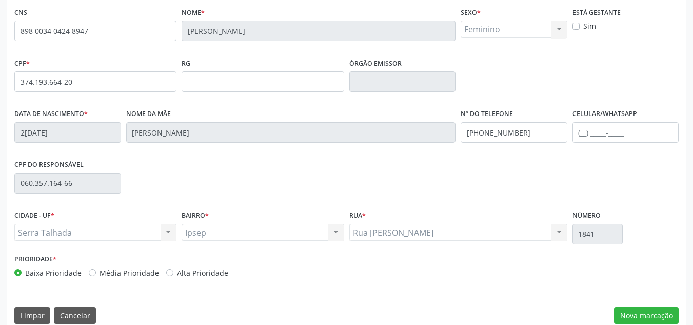
scroll to position [231, 0]
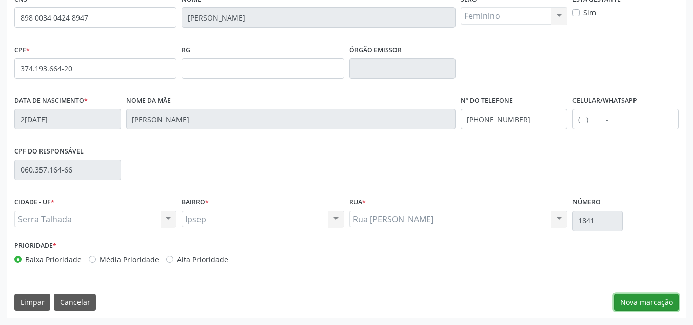
click at [633, 296] on button "Nova marcação" at bounding box center [646, 301] width 65 height 17
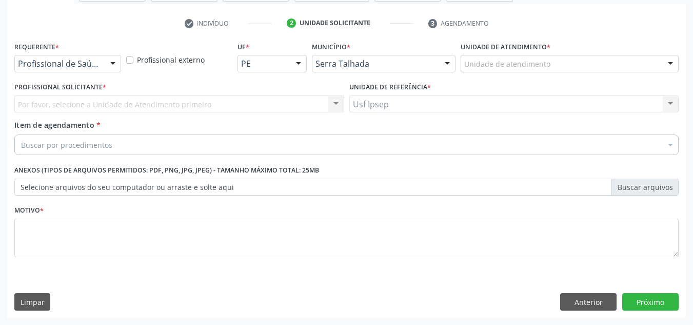
scroll to position [184, 0]
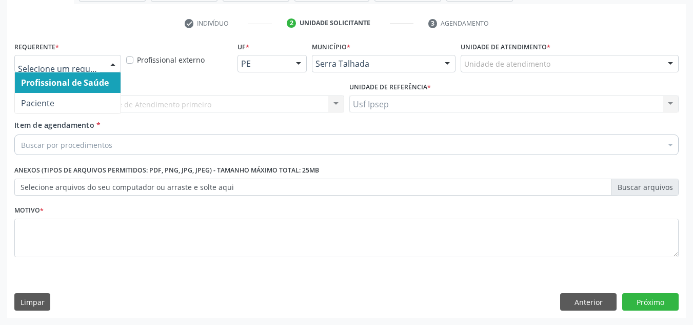
click at [113, 63] on div at bounding box center [112, 63] width 15 height 17
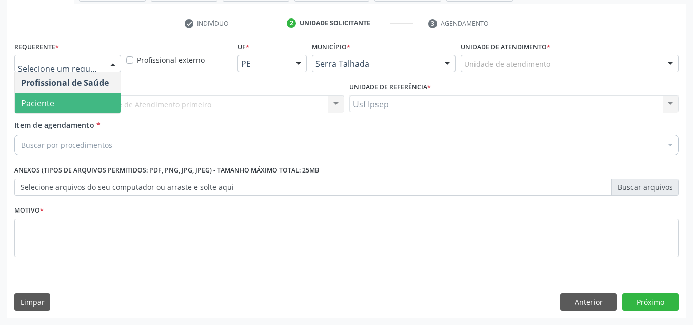
click at [72, 102] on span "Paciente" at bounding box center [68, 103] width 106 height 21
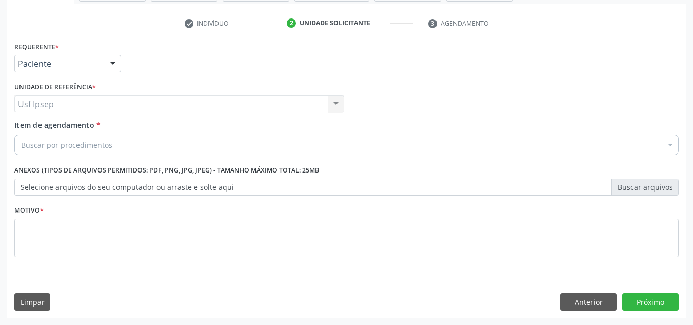
click at [50, 127] on span "Item de agendamento" at bounding box center [54, 125] width 80 height 10
click at [21, 134] on input "Item de agendamento *" at bounding box center [21, 144] width 0 height 21
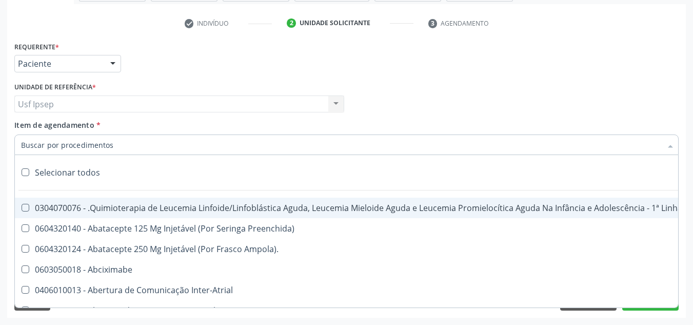
click at [25, 142] on input "Item de agendamento *" at bounding box center [341, 144] width 640 height 21
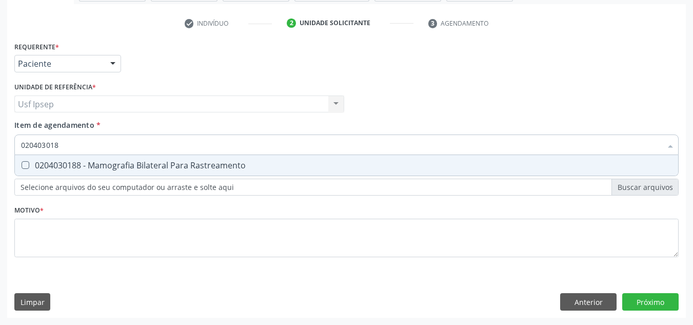
type input "0204030188"
click at [25, 162] on Rastreamento at bounding box center [26, 165] width 8 height 8
click at [22, 162] on Rastreamento "checkbox" at bounding box center [18, 164] width 7 height 7
checkbox Rastreamento "true"
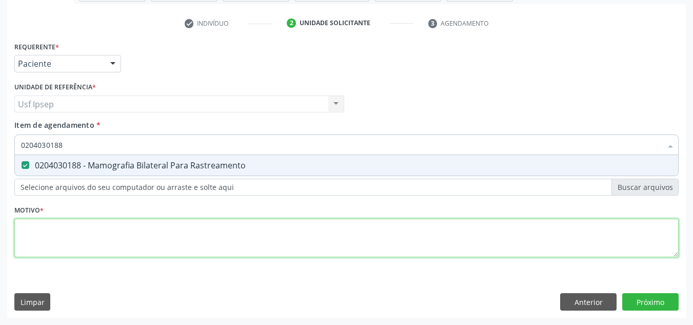
click at [30, 233] on div "Requerente * Paciente Profissional de Saúde Paciente Nenhum resultado encontrad…" at bounding box center [346, 155] width 664 height 232
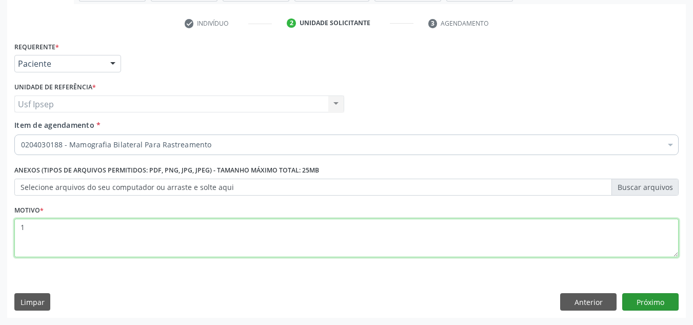
type textarea "1"
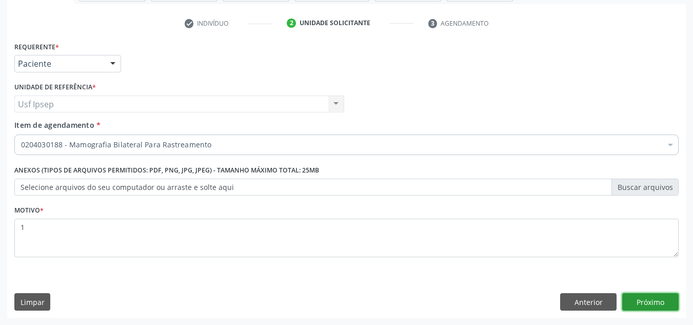
click at [638, 307] on button "Próximo" at bounding box center [650, 301] width 56 height 17
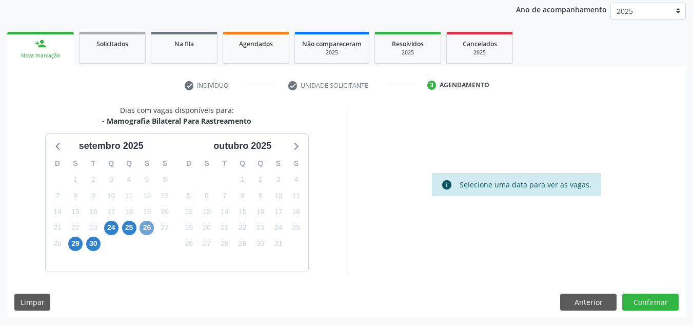
click at [150, 227] on span "26" at bounding box center [146, 227] width 14 height 14
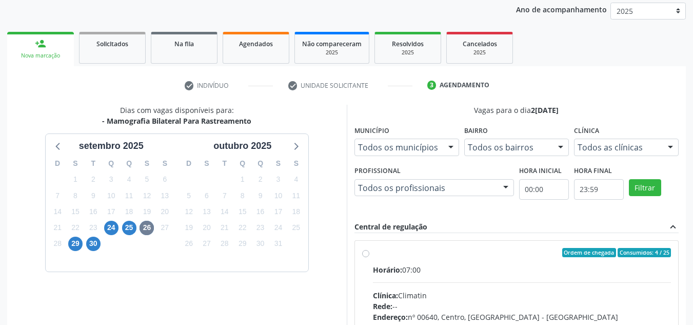
click at [373, 252] on label "Ordem de chegada Consumidos: 4 / 25 Horário: 07:00 Clínica: Climatin Rede: -- E…" at bounding box center [522, 326] width 298 height 157
click at [365, 252] on input "Ordem de chegada Consumidos: 4 / 25 Horário: 07:00 Clínica: Climatin Rede: -- E…" at bounding box center [365, 252] width 7 height 9
radio input "true"
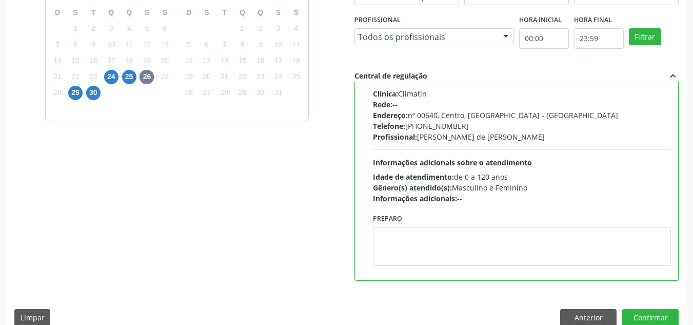
scroll to position [288, 0]
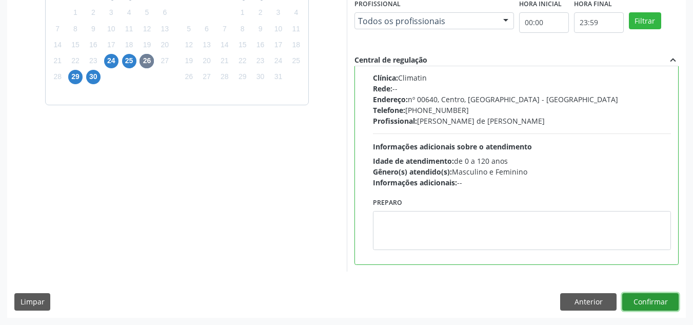
click at [632, 303] on button "Confirmar" at bounding box center [650, 301] width 56 height 17
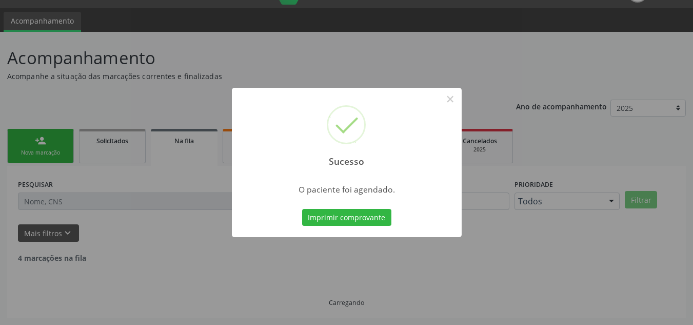
scroll to position [14, 0]
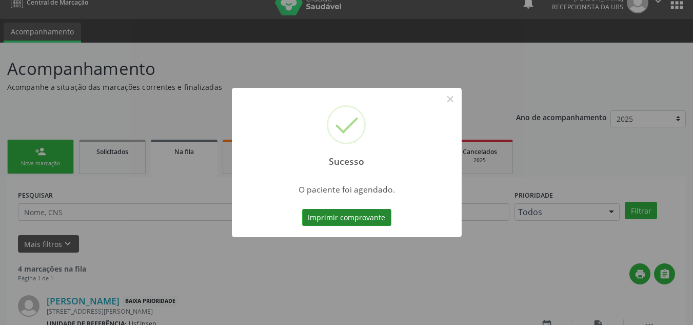
click at [332, 216] on button "Imprimir comprovante" at bounding box center [346, 217] width 89 height 17
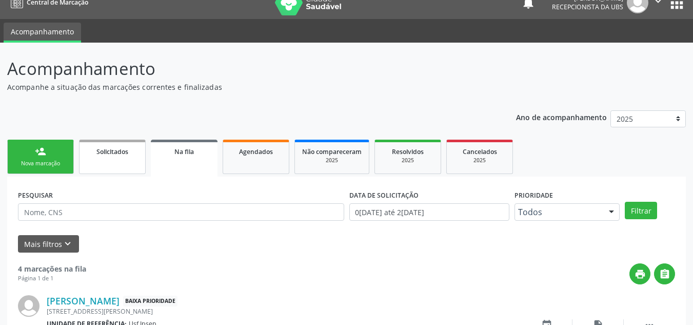
drag, startPoint x: 23, startPoint y: 166, endPoint x: 118, endPoint y: 159, distance: 95.6
click at [23, 166] on div "Nova marcação" at bounding box center [40, 163] width 51 height 8
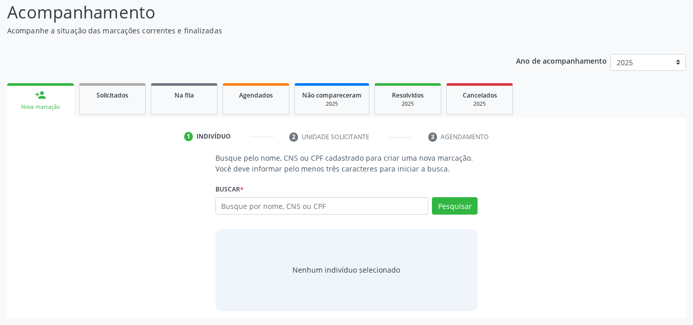
scroll to position [71, 0]
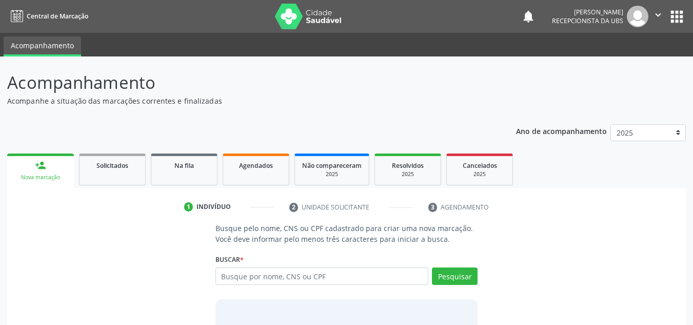
scroll to position [71, 0]
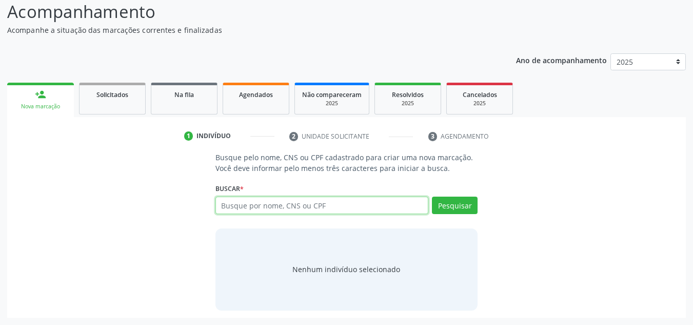
click at [224, 204] on input "text" at bounding box center [321, 204] width 213 height 17
type input "700203911201926"
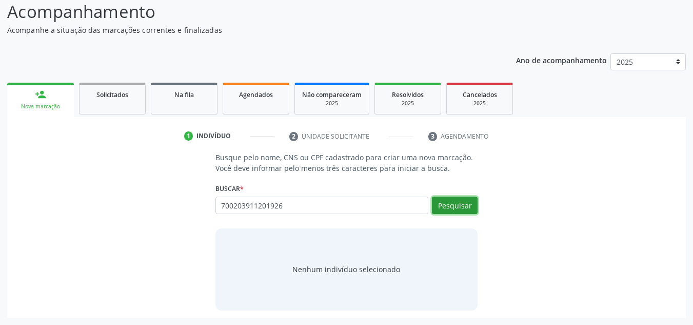
click at [446, 203] on button "Pesquisar" at bounding box center [455, 204] width 46 height 17
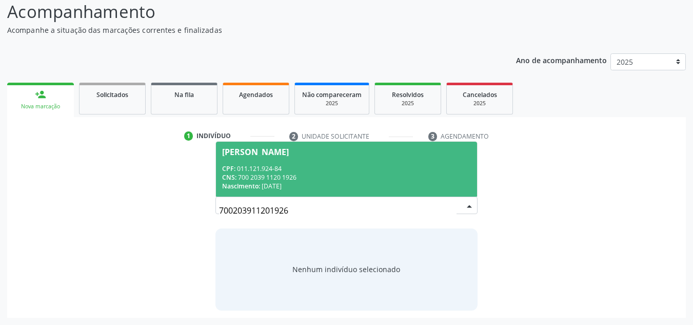
click at [261, 150] on div "[PERSON_NAME]" at bounding box center [255, 152] width 67 height 8
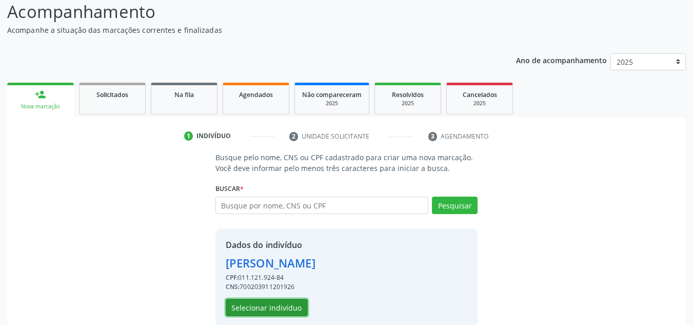
click at [261, 311] on button "Selecionar indivíduo" at bounding box center [267, 306] width 82 height 17
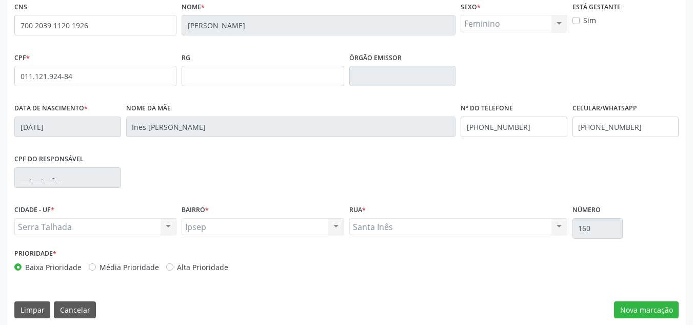
scroll to position [231, 0]
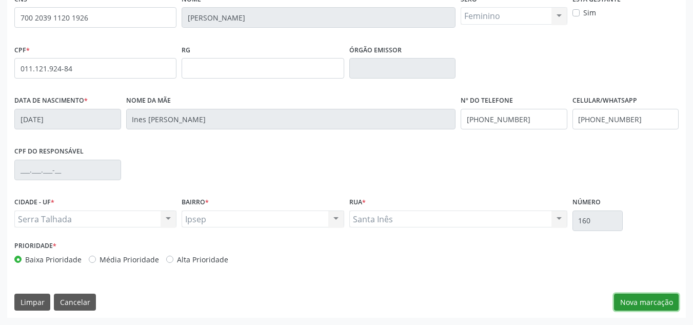
click at [630, 301] on button "Nova marcação" at bounding box center [646, 301] width 65 height 17
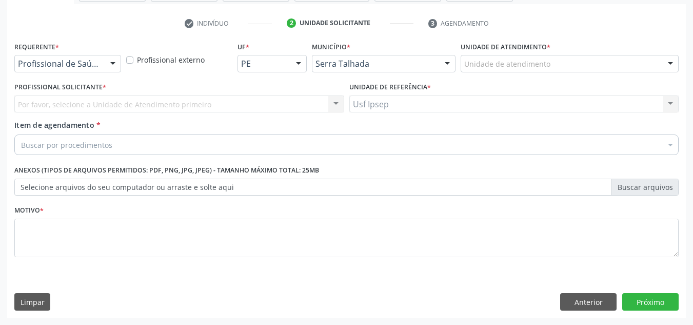
click at [111, 67] on div at bounding box center [112, 63] width 15 height 17
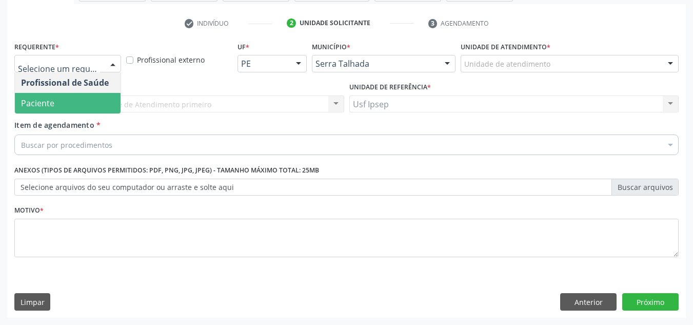
click at [59, 107] on span "Paciente" at bounding box center [68, 103] width 106 height 21
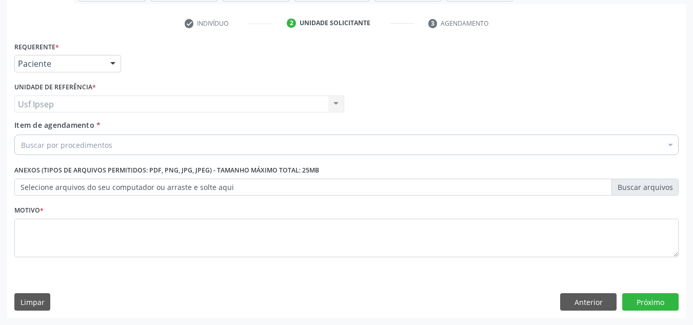
click at [28, 125] on span "Item de agendamento" at bounding box center [54, 125] width 80 height 10
click at [21, 134] on input "Item de agendamento *" at bounding box center [21, 144] width 0 height 21
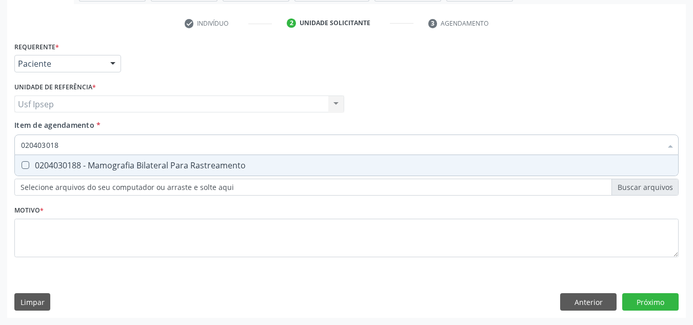
type input "0204030188"
click at [23, 163] on Rastreamento at bounding box center [26, 165] width 8 height 8
click at [22, 163] on Rastreamento "checkbox" at bounding box center [18, 164] width 7 height 7
checkbox Rastreamento "true"
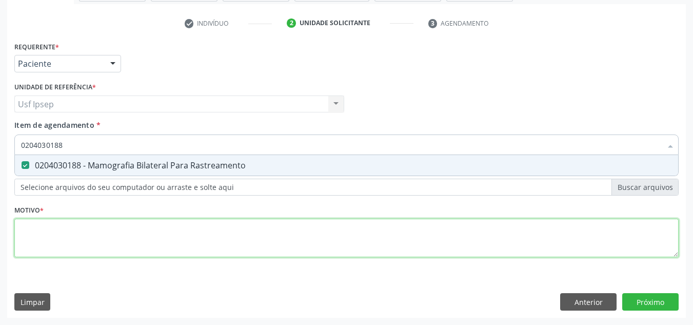
click at [31, 229] on div "Requerente * Paciente Profissional de Saúde Paciente Nenhum resultado encontrad…" at bounding box center [346, 155] width 664 height 232
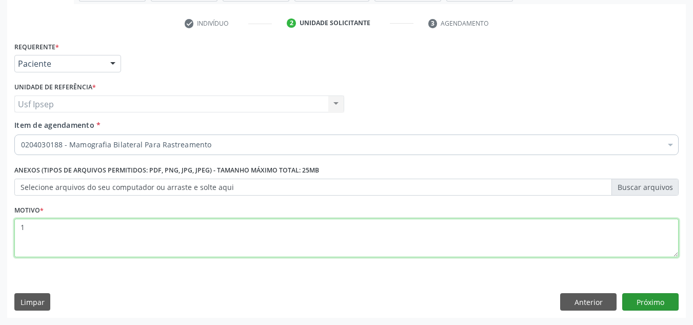
type textarea "1"
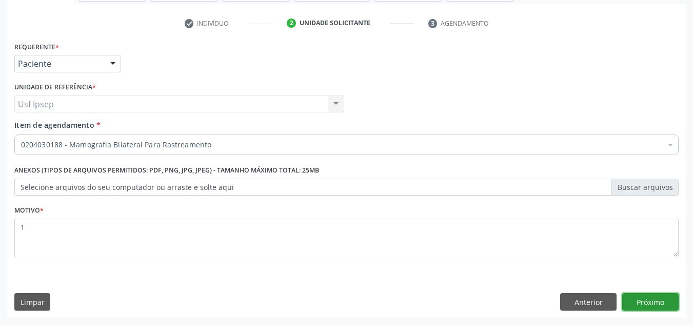
click at [655, 303] on button "Próximo" at bounding box center [650, 301] width 56 height 17
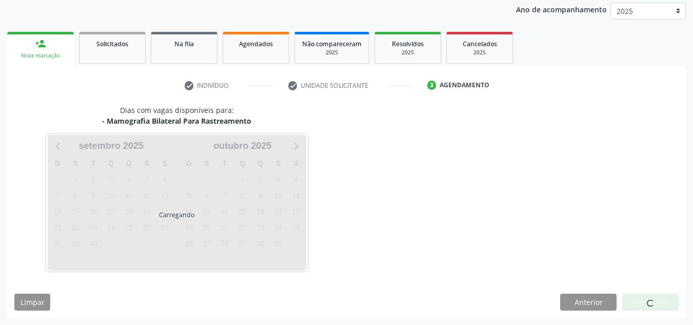
scroll to position [122, 0]
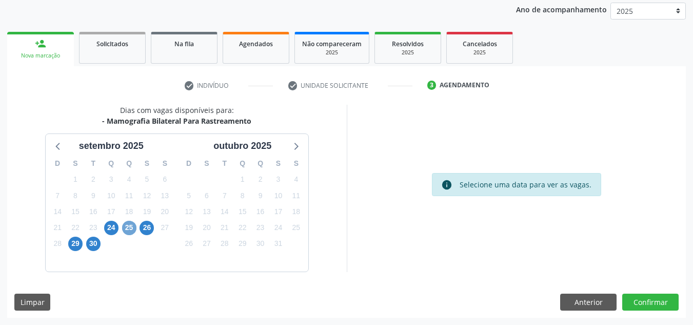
click at [126, 225] on span "25" at bounding box center [129, 227] width 14 height 14
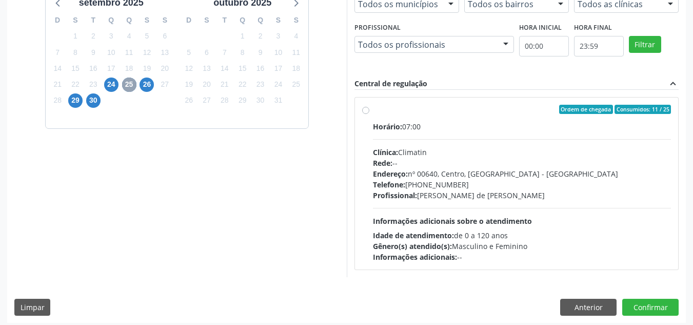
scroll to position [270, 0]
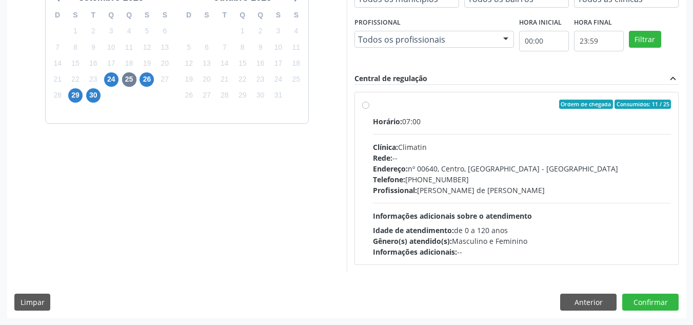
click at [364, 109] on div "Ordem de chegada Consumidos: 11 / 25 Horário: 07:00 Clínica: Climatin Rede: -- …" at bounding box center [516, 177] width 309 height 157
radio input "true"
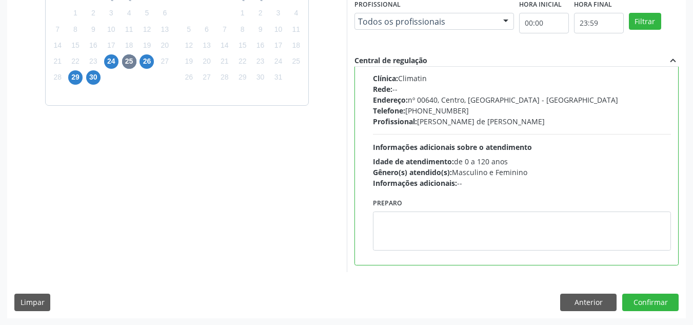
scroll to position [288, 0]
click at [656, 302] on button "Confirmar" at bounding box center [650, 301] width 56 height 17
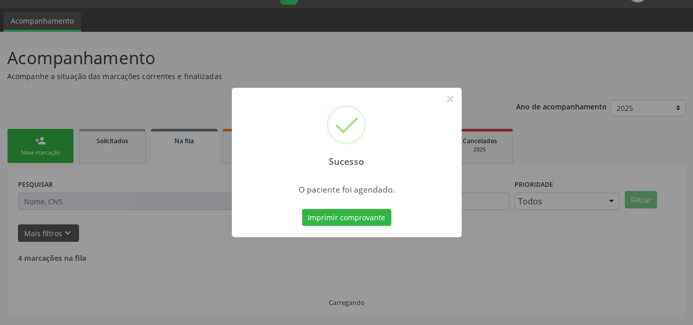
scroll to position [14, 0]
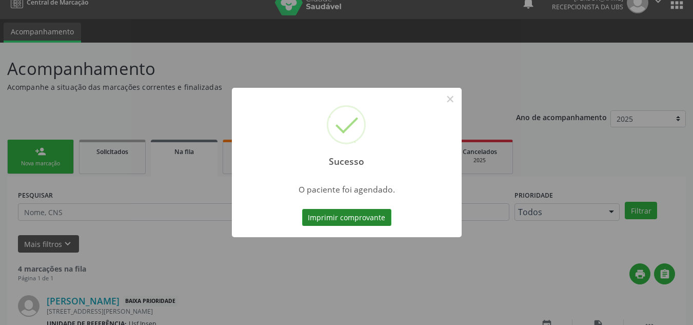
click at [328, 219] on button "Imprimir comprovante" at bounding box center [346, 217] width 89 height 17
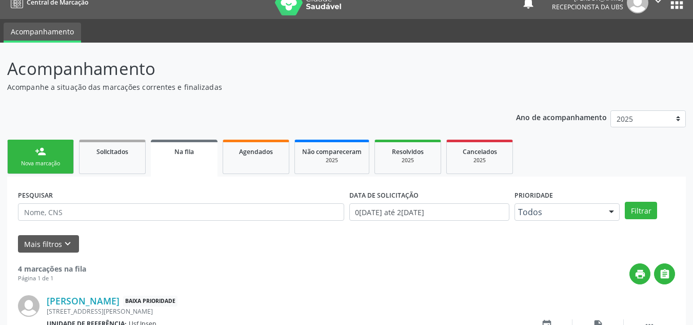
click at [32, 169] on link "person_add Nova marcação" at bounding box center [40, 156] width 67 height 34
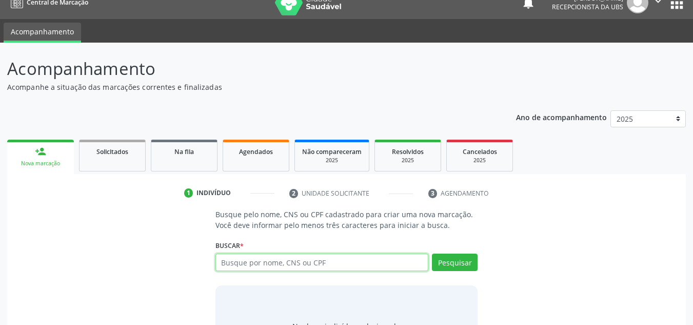
click at [224, 262] on input "text" at bounding box center [321, 261] width 213 height 17
type input "[PERSON_NAME]"
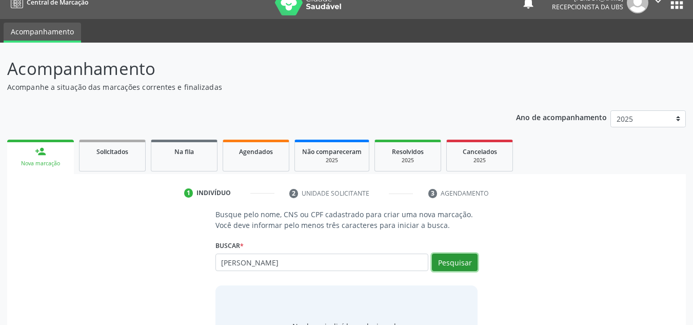
click at [448, 260] on button "Pesquisar" at bounding box center [455, 261] width 46 height 17
type input "[PERSON_NAME]"
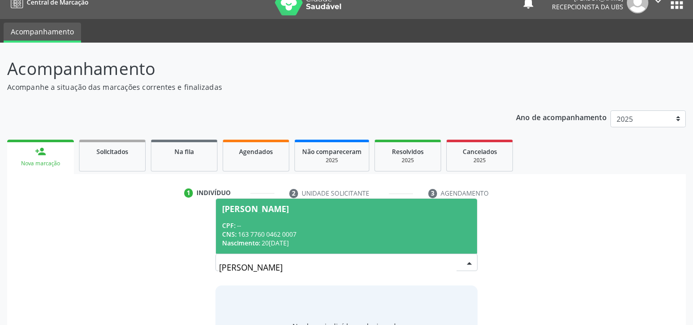
click at [260, 211] on div "[PERSON_NAME]" at bounding box center [255, 209] width 67 height 8
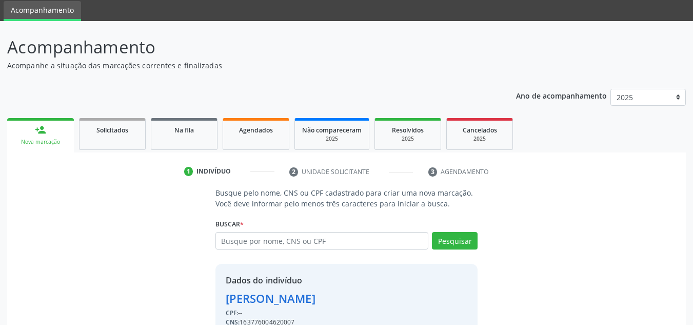
scroll to position [87, 0]
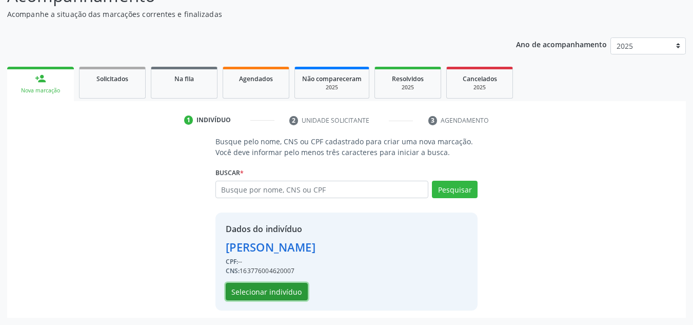
click at [244, 289] on button "Selecionar indivíduo" at bounding box center [267, 290] width 82 height 17
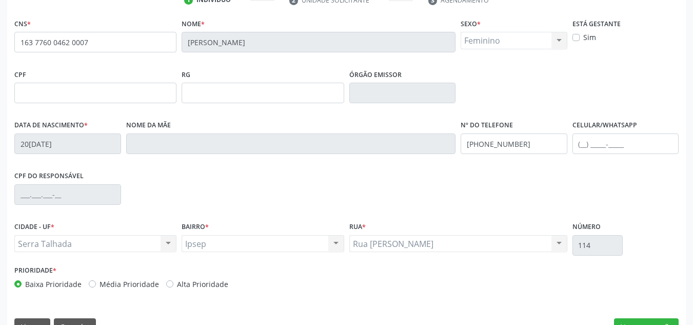
scroll to position [231, 0]
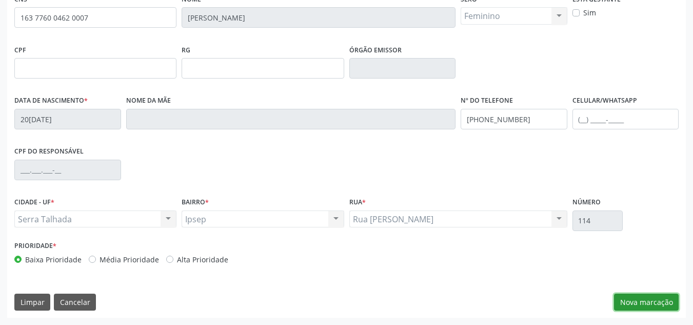
click at [640, 304] on button "Nova marcação" at bounding box center [646, 301] width 65 height 17
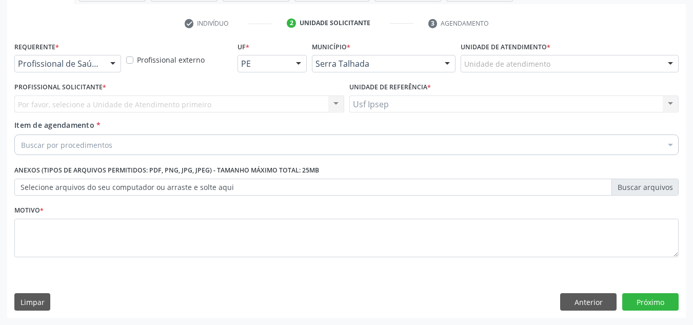
click at [110, 63] on div at bounding box center [112, 63] width 15 height 17
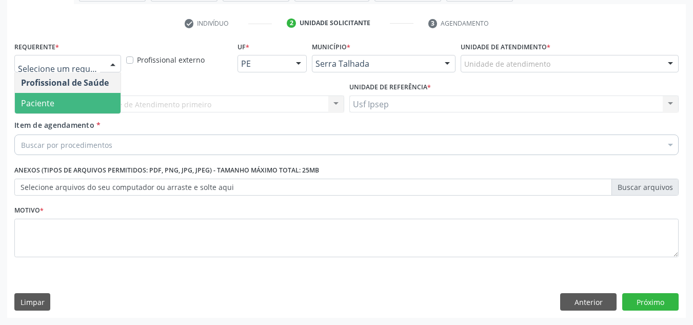
click at [69, 102] on span "Paciente" at bounding box center [68, 103] width 106 height 21
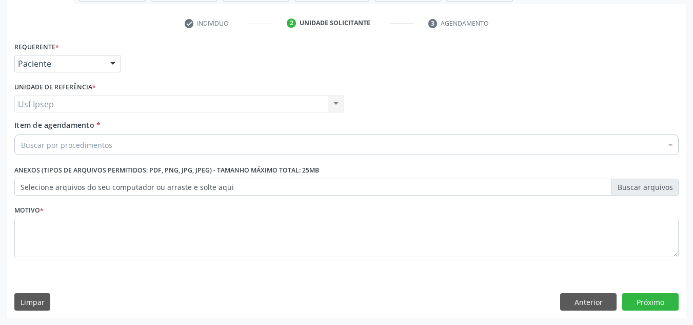
click at [56, 130] on span "Item de agendamento" at bounding box center [54, 125] width 80 height 10
click at [21, 134] on input "Item de agendamento *" at bounding box center [21, 144] width 0 height 21
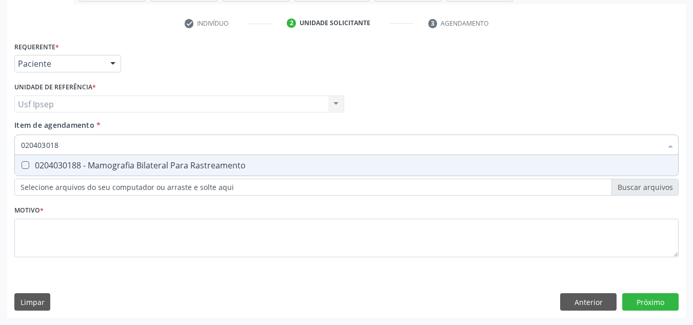
type input "0204030188"
click at [29, 161] on div "0204030188 - Mamografia Bilateral Para Rastreamento" at bounding box center [346, 165] width 651 height 8
checkbox Rastreamento "true"
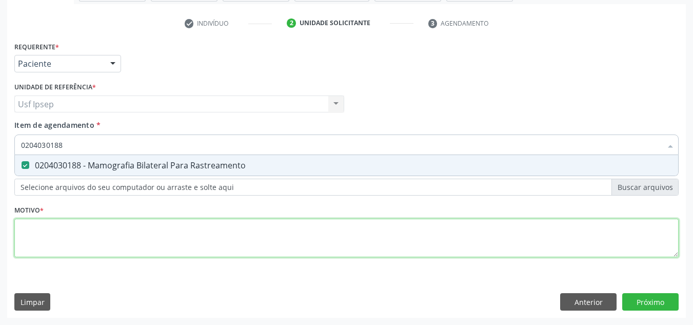
click at [31, 230] on div "Requerente * Paciente Profissional de Saúde Paciente Nenhum resultado encontrad…" at bounding box center [346, 155] width 664 height 232
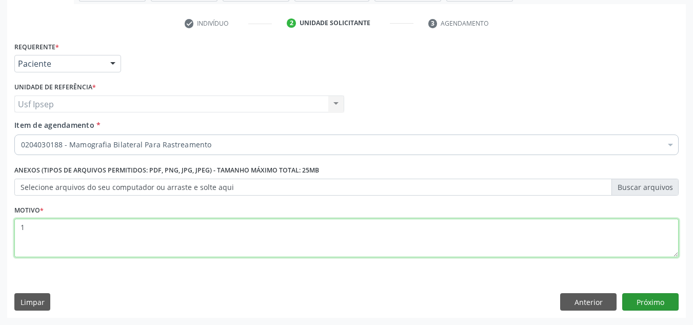
type textarea "1"
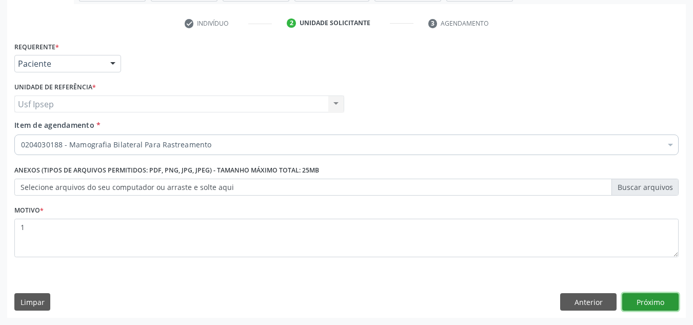
click at [642, 295] on button "Próximo" at bounding box center [650, 301] width 56 height 17
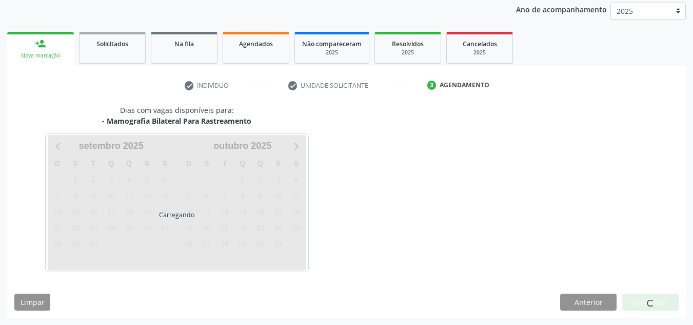
scroll to position [122, 0]
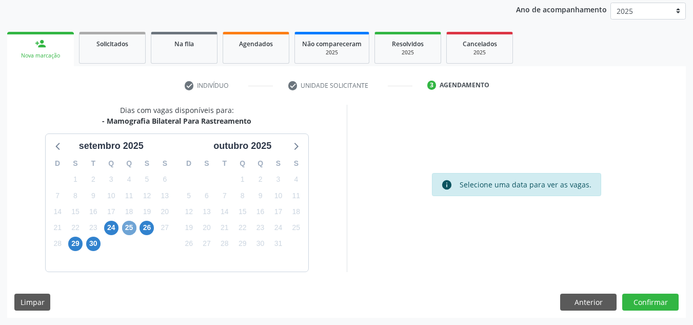
click at [128, 229] on span "25" at bounding box center [129, 227] width 14 height 14
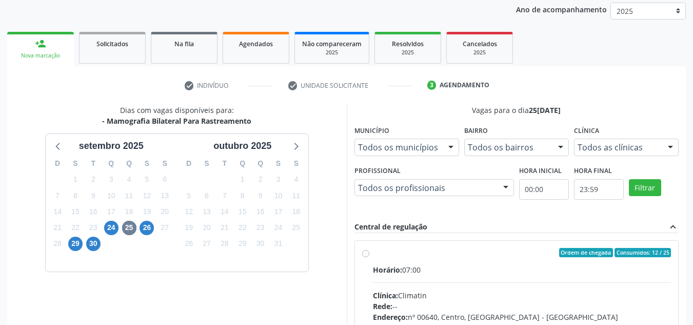
click at [373, 251] on label "Ordem de chegada Consumidos: 12 / 25 Horário: 07:00 Clínica: Climatin Rede: -- …" at bounding box center [522, 326] width 298 height 157
click at [363, 251] on input "Ordem de chegada Consumidos: 12 / 25 Horário: 07:00 Clínica: Climatin Rede: -- …" at bounding box center [365, 252] width 7 height 9
radio input "true"
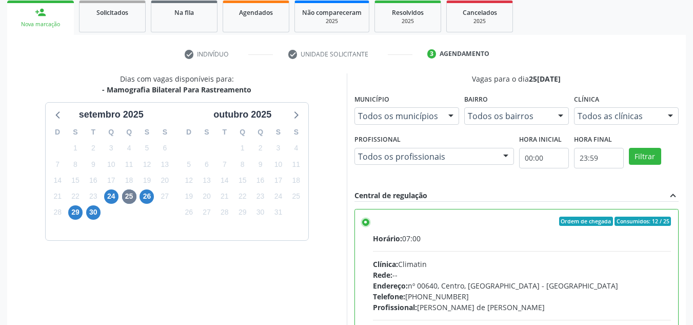
scroll to position [288, 0]
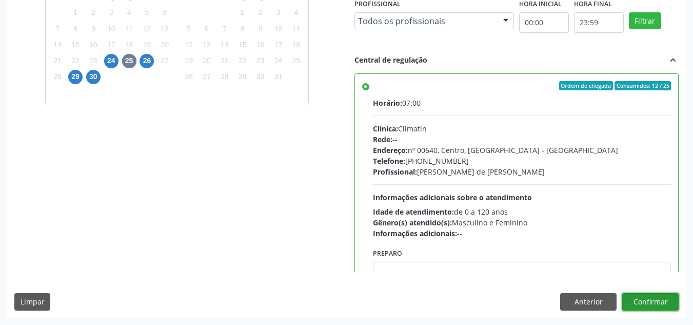
click at [644, 306] on button "Confirmar" at bounding box center [650, 301] width 56 height 17
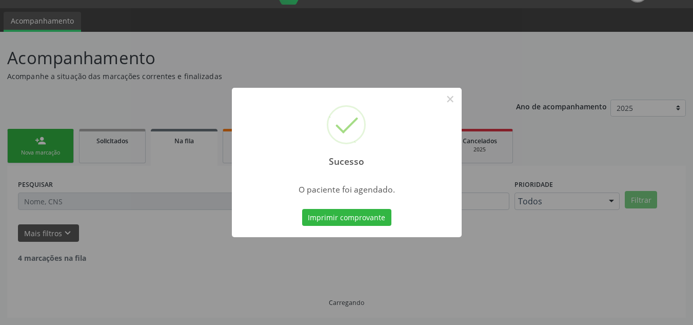
scroll to position [14, 0]
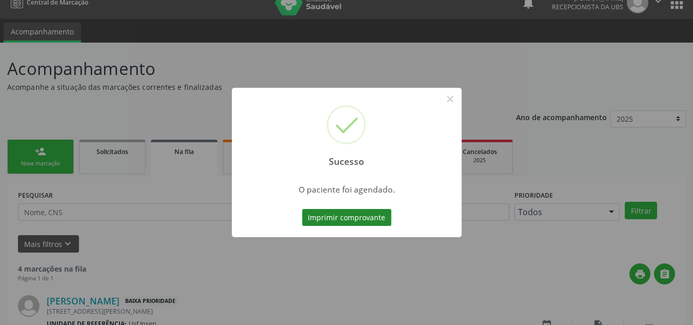
click at [318, 222] on button "Imprimir comprovante" at bounding box center [346, 217] width 89 height 17
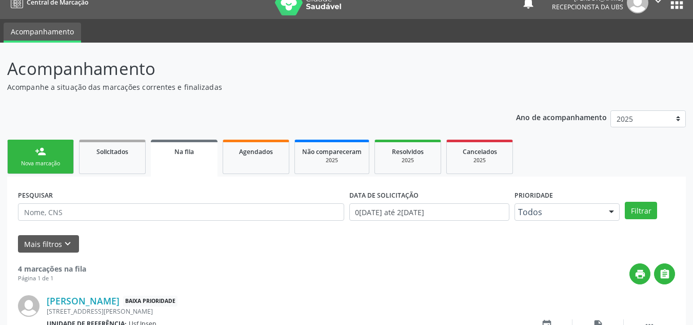
click at [51, 167] on div "Nova marcação" at bounding box center [40, 163] width 51 height 8
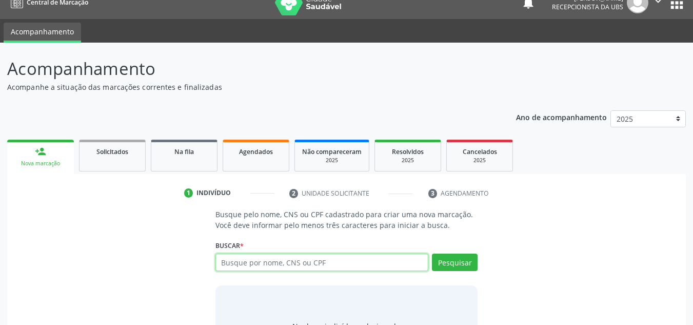
click at [223, 259] on input "text" at bounding box center [321, 261] width 213 height 17
type input "706002825073346"
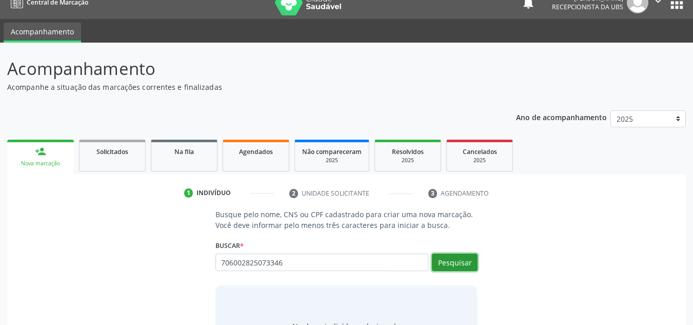
click at [458, 264] on button "Pesquisar" at bounding box center [455, 261] width 46 height 17
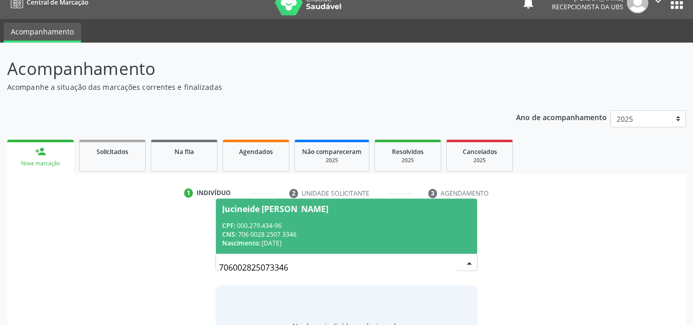
click at [242, 208] on div "Jucineide [PERSON_NAME]" at bounding box center [275, 209] width 106 height 8
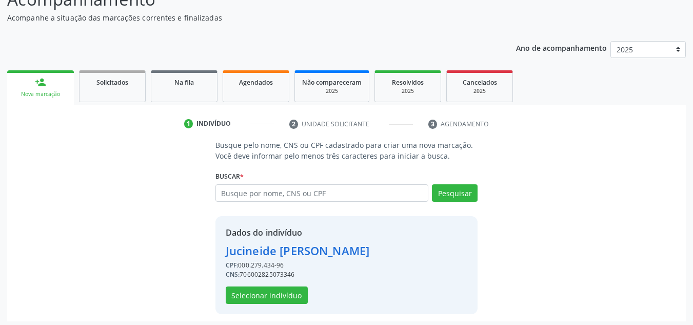
scroll to position [87, 0]
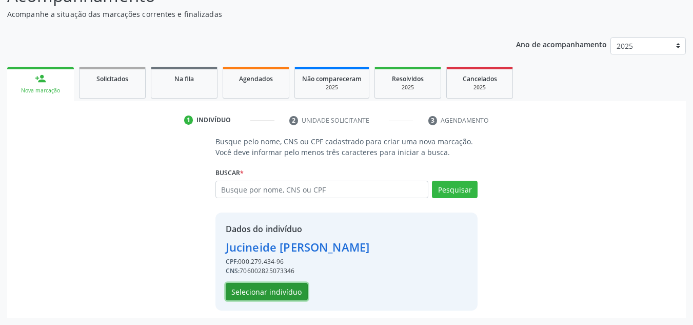
click at [240, 290] on button "Selecionar indivíduo" at bounding box center [267, 290] width 82 height 17
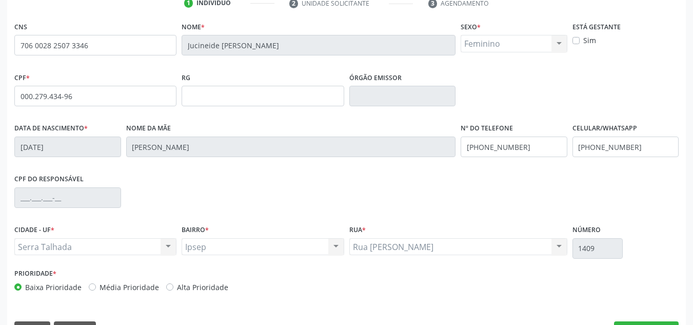
scroll to position [231, 0]
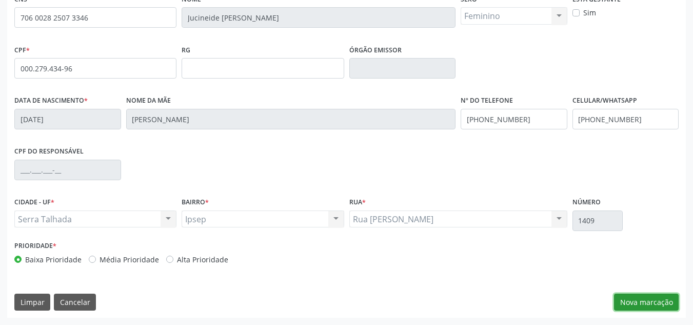
click at [636, 302] on button "Nova marcação" at bounding box center [646, 301] width 65 height 17
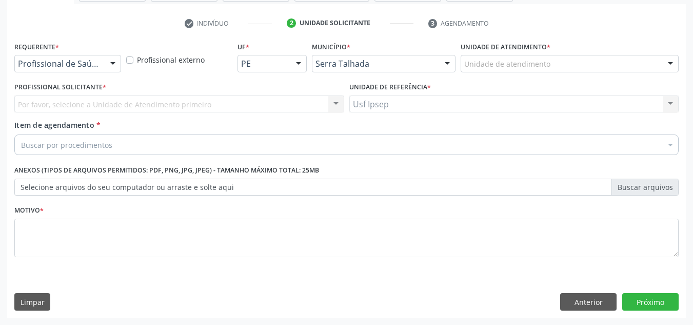
scroll to position [184, 0]
click at [114, 61] on div at bounding box center [112, 63] width 15 height 17
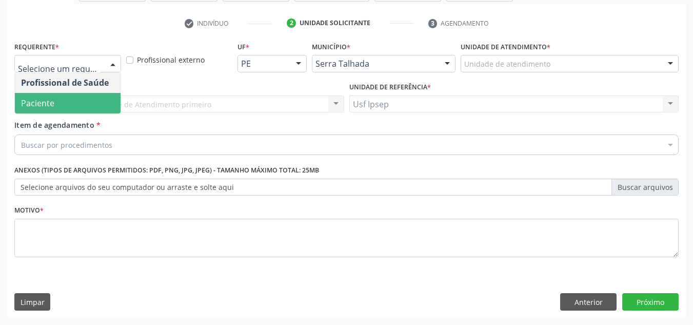
click at [41, 103] on span "Paciente" at bounding box center [37, 102] width 33 height 11
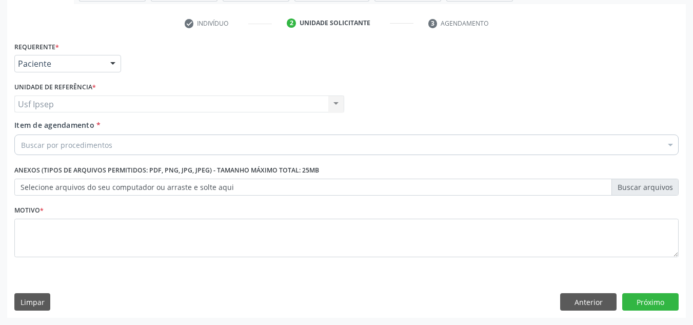
click at [21, 121] on span "Item de agendamento" at bounding box center [54, 125] width 80 height 10
click at [21, 134] on input "Item de agendamento *" at bounding box center [21, 144] width 0 height 21
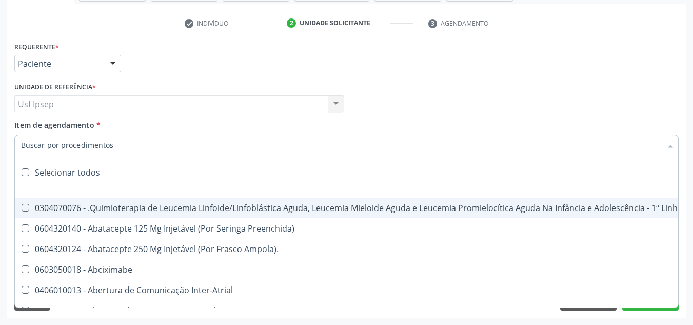
click at [23, 144] on input "Item de agendamento *" at bounding box center [341, 144] width 640 height 21
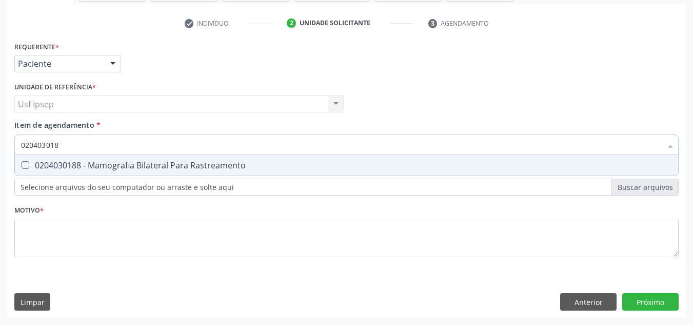
type input "0204030188"
click at [25, 164] on Rastreamento at bounding box center [26, 165] width 8 height 8
click at [22, 164] on Rastreamento "checkbox" at bounding box center [18, 164] width 7 height 7
checkbox Rastreamento "true"
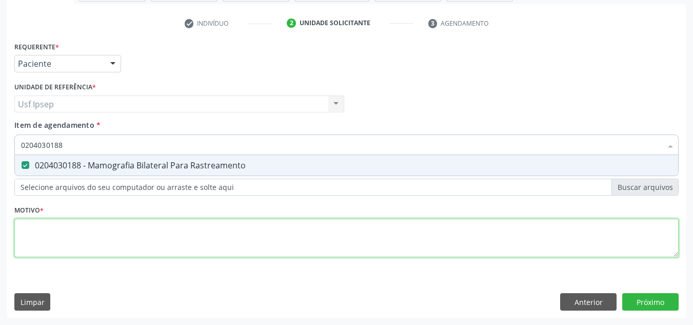
click at [26, 235] on div "Requerente * Paciente Profissional de Saúde Paciente Nenhum resultado encontrad…" at bounding box center [346, 155] width 664 height 232
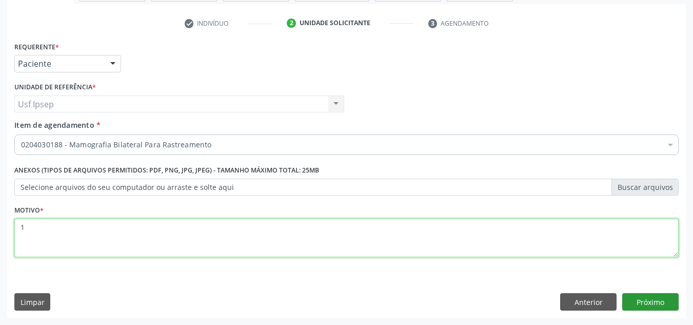
type textarea "1"
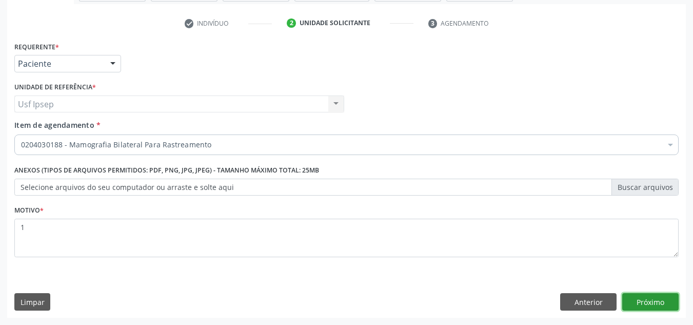
click at [658, 302] on button "Próximo" at bounding box center [650, 301] width 56 height 17
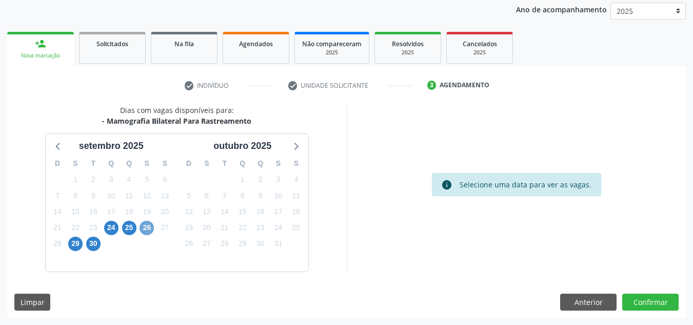
click at [148, 225] on span "26" at bounding box center [146, 227] width 14 height 14
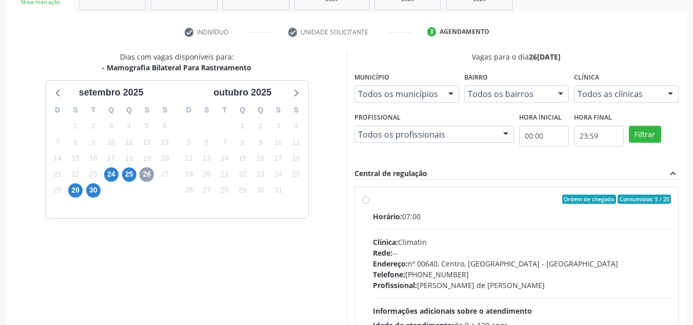
scroll to position [224, 0]
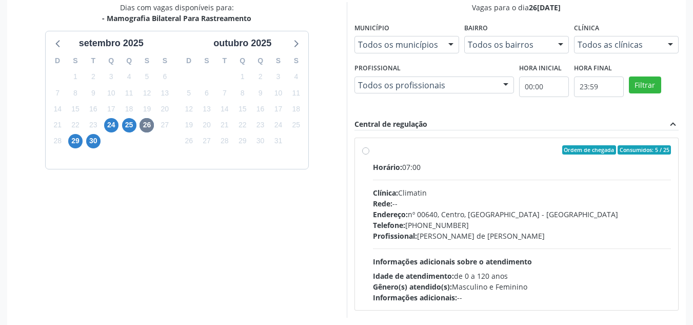
click at [373, 150] on label "Ordem de chegada Consumidos: 5 / 25 Horário: 07:00 Clínica: Climatin Rede: -- E…" at bounding box center [522, 223] width 298 height 157
click at [367, 150] on input "Ordem de chegada Consumidos: 5 / 25 Horário: 07:00 Clínica: Climatin Rede: -- E…" at bounding box center [365, 149] width 7 height 9
radio input "true"
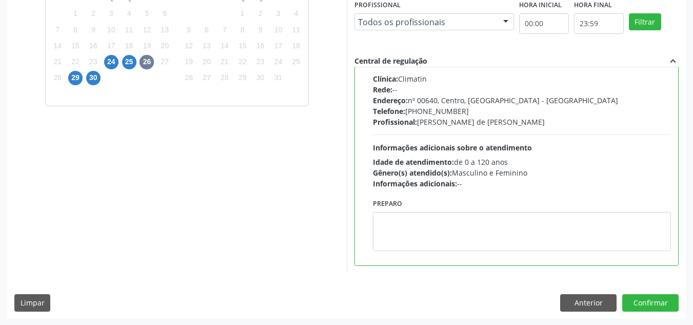
scroll to position [288, 0]
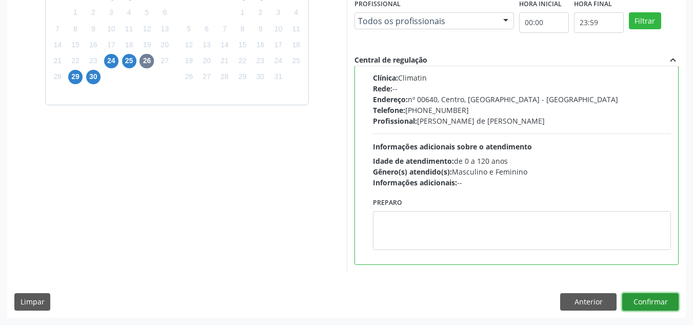
click at [646, 298] on button "Confirmar" at bounding box center [650, 301] width 56 height 17
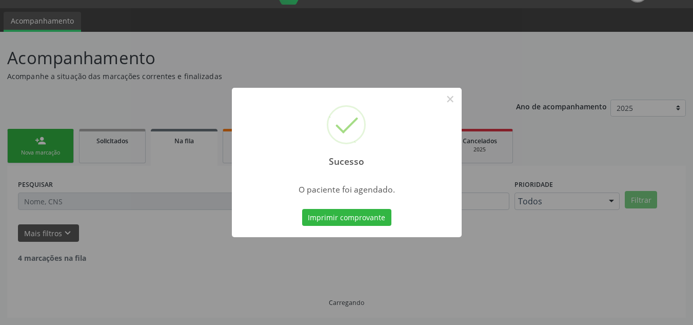
scroll to position [14, 0]
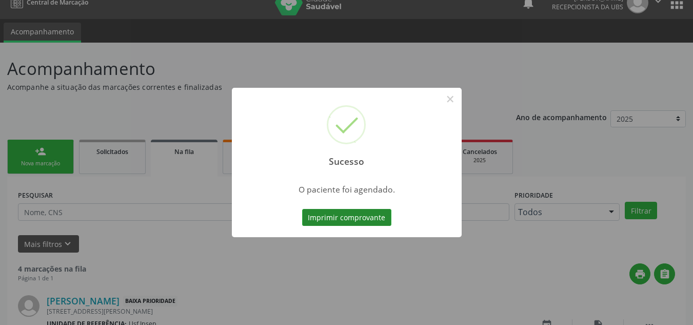
click at [358, 214] on button "Imprimir comprovante" at bounding box center [346, 217] width 89 height 17
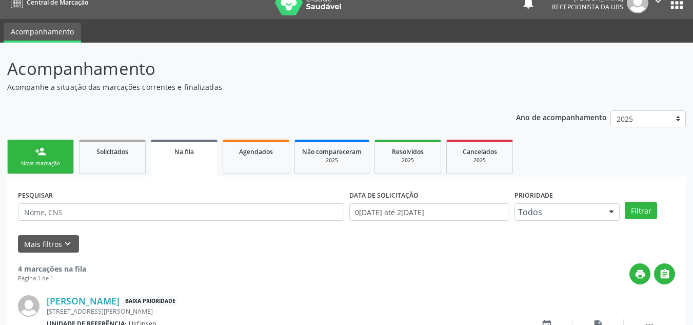
click at [47, 164] on div "Nova marcação" at bounding box center [40, 163] width 51 height 8
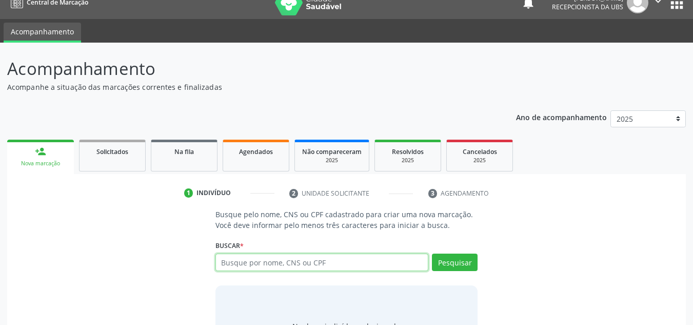
click at [227, 264] on input "text" at bounding box center [321, 261] width 213 height 17
type input "700308946774330"
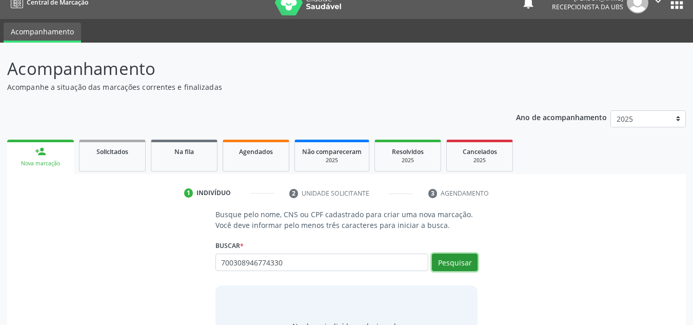
click at [459, 258] on button "Pesquisar" at bounding box center [455, 261] width 46 height 17
type input "700308946774330"
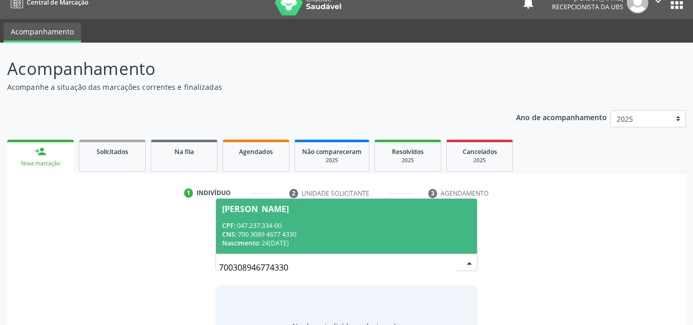
click at [248, 216] on span "[PERSON_NAME] CPF: 047.237.334-00 CNS: 700 3089 4677 4330 Nascimento: [DATE]" at bounding box center [346, 225] width 261 height 55
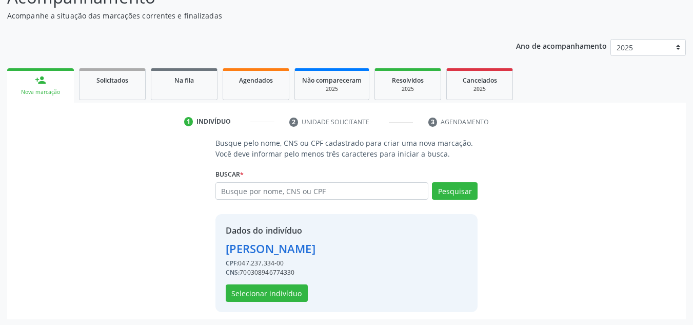
scroll to position [87, 0]
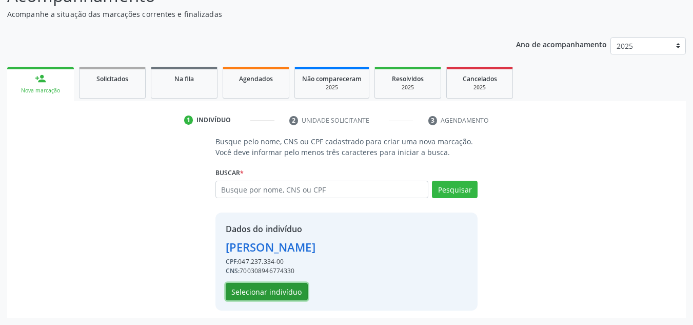
click at [260, 293] on button "Selecionar indivíduo" at bounding box center [267, 290] width 82 height 17
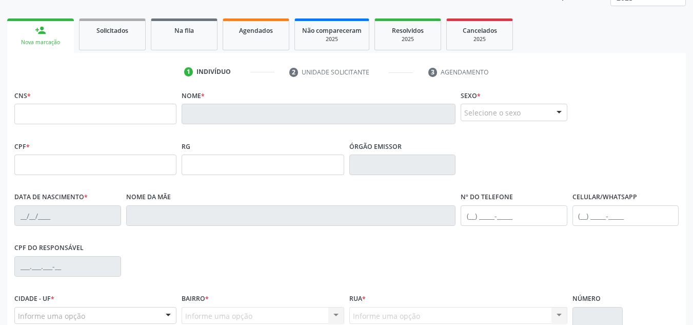
scroll to position [0, 0]
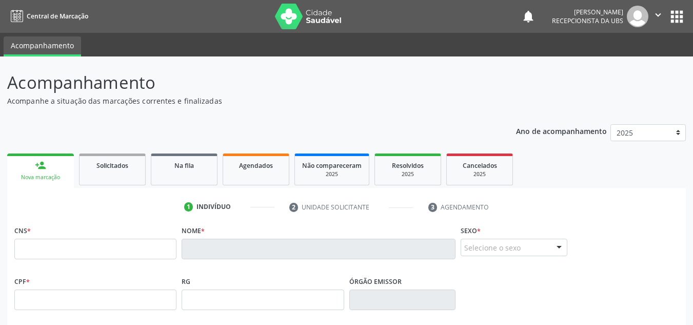
click at [31, 180] on div "Nova marcação" at bounding box center [40, 177] width 52 height 8
click at [48, 178] on div "Nova marcação" at bounding box center [40, 177] width 52 height 8
click at [43, 179] on div "Nova marcação" at bounding box center [40, 177] width 52 height 8
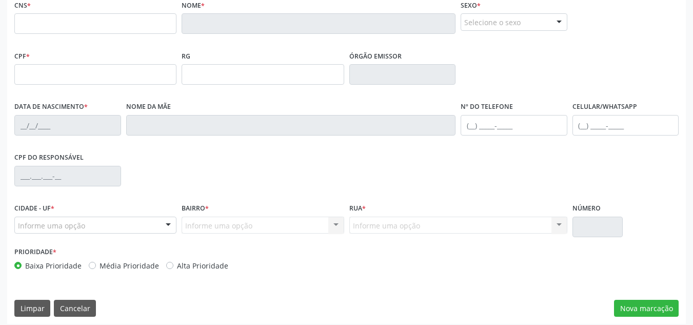
scroll to position [231, 0]
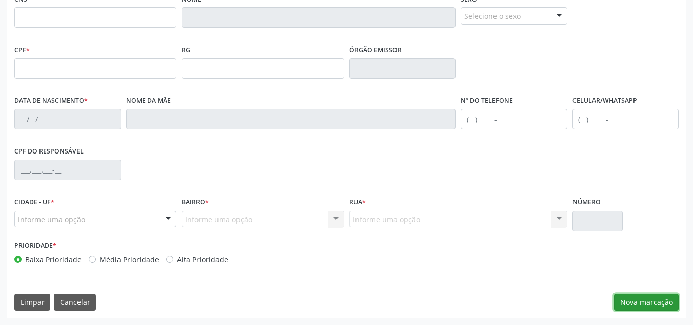
click at [627, 301] on button "Nova marcação" at bounding box center [646, 301] width 65 height 17
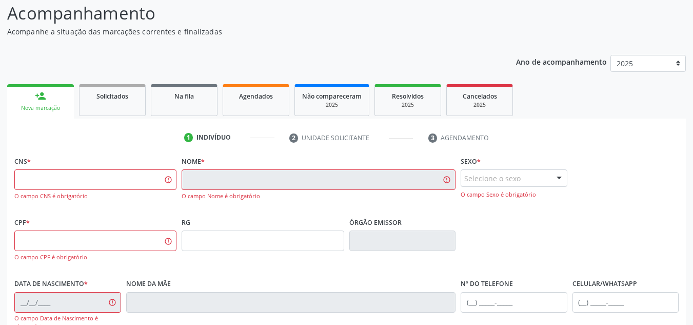
scroll to position [0, 0]
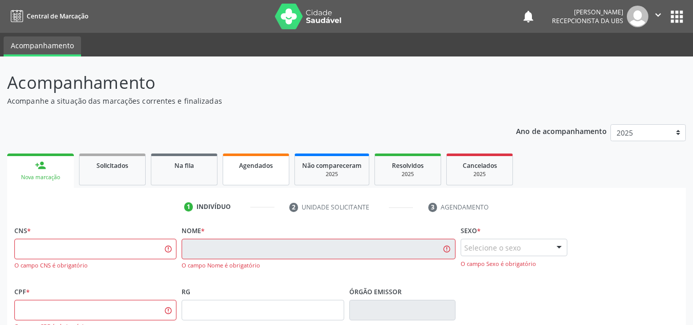
click at [255, 167] on span "Agendados" at bounding box center [256, 165] width 34 height 9
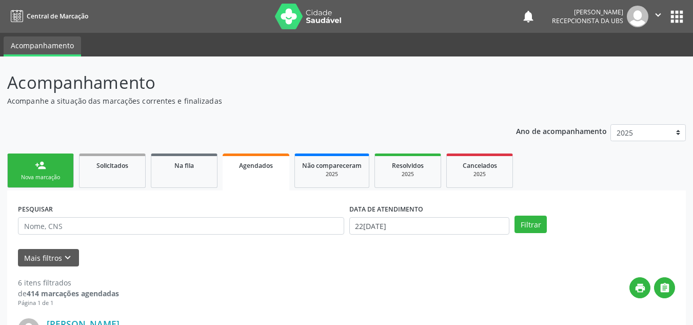
click at [33, 179] on div "Nova marcação" at bounding box center [40, 177] width 51 height 8
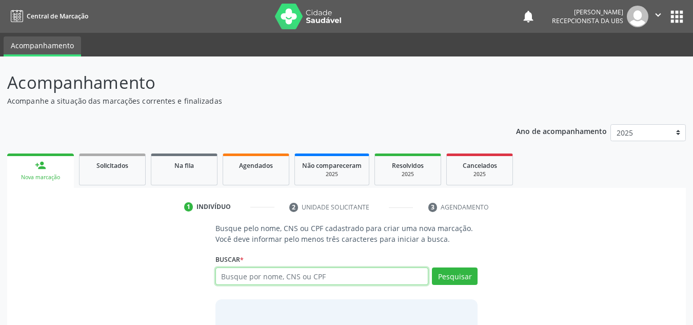
click at [220, 273] on input "text" at bounding box center [321, 275] width 213 height 17
type input "700109988905010"
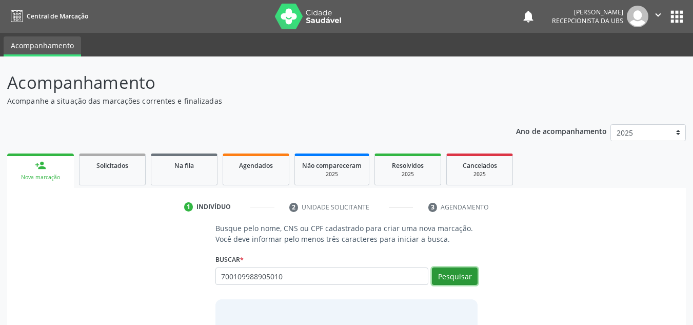
click at [443, 280] on button "Pesquisar" at bounding box center [455, 275] width 46 height 17
type input "700109988905010"
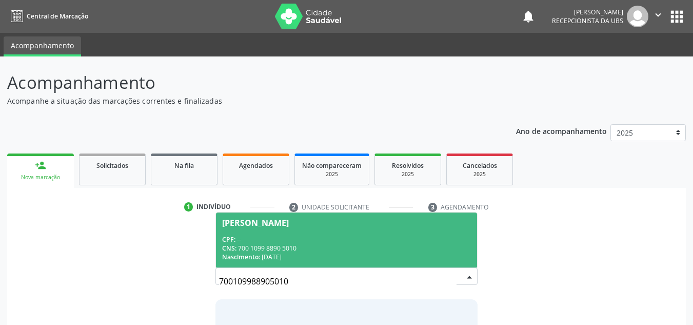
click at [251, 223] on div "[PERSON_NAME]" at bounding box center [255, 222] width 67 height 8
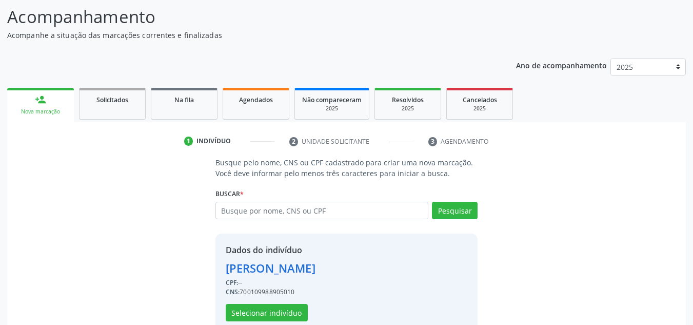
scroll to position [87, 0]
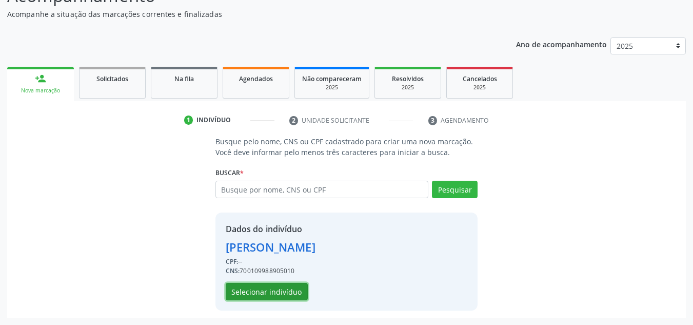
click at [271, 292] on button "Selecionar indivíduo" at bounding box center [267, 290] width 82 height 17
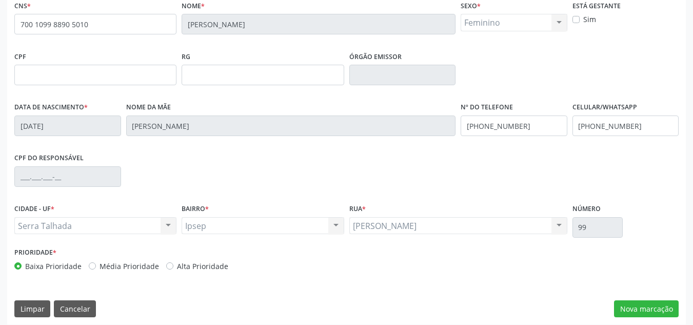
scroll to position [231, 0]
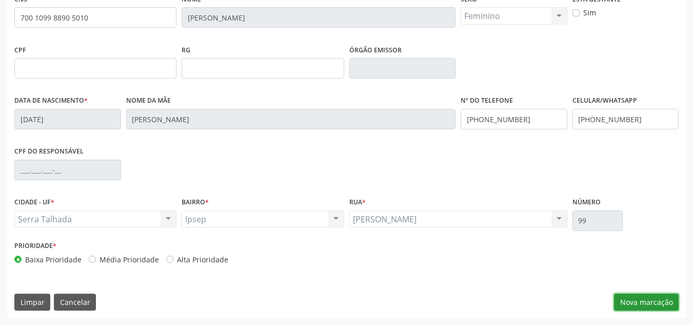
click at [633, 306] on button "Nova marcação" at bounding box center [646, 301] width 65 height 17
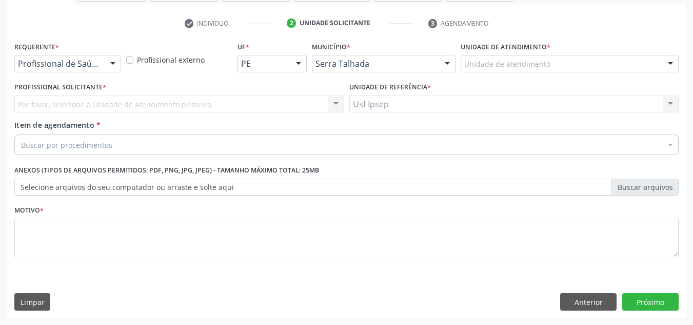
click at [113, 62] on div at bounding box center [112, 63] width 15 height 17
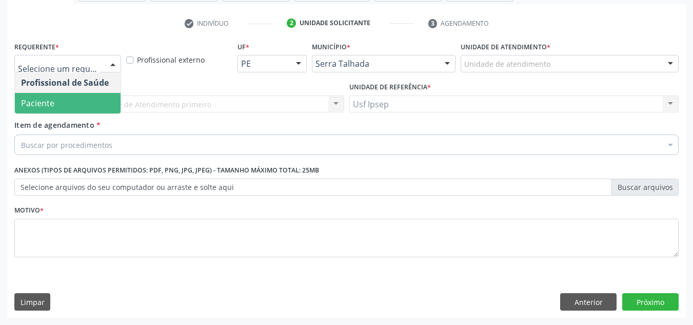
click at [71, 102] on span "Paciente" at bounding box center [68, 103] width 106 height 21
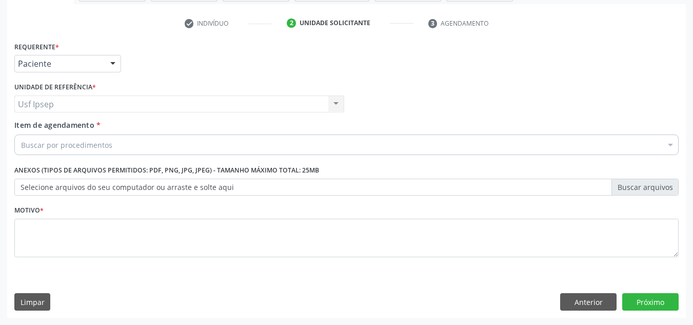
click at [28, 119] on label "Item de agendamento *" at bounding box center [57, 124] width 86 height 11
click at [21, 134] on input "Item de agendamento *" at bounding box center [21, 144] width 0 height 21
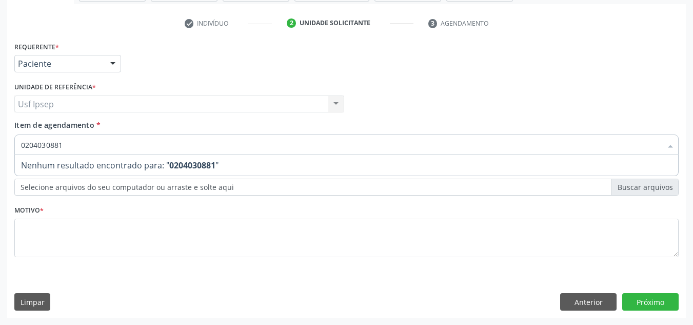
click at [63, 142] on input "0204030881" at bounding box center [341, 144] width 640 height 21
type input "0"
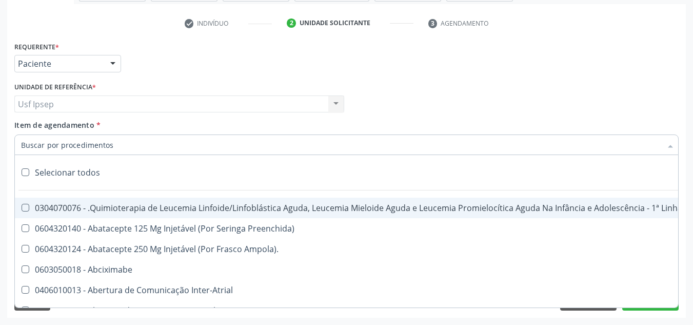
drag, startPoint x: 17, startPoint y: 123, endPoint x: 60, endPoint y: 105, distance: 47.3
click at [17, 123] on span "Item de agendamento" at bounding box center [54, 125] width 80 height 10
click at [21, 134] on input "Item de agendamento *" at bounding box center [341, 144] width 640 height 21
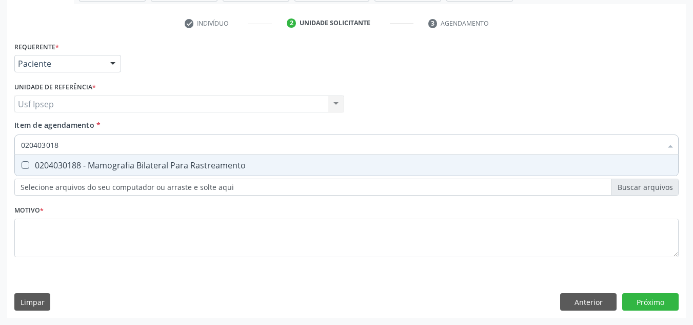
type input "0204030188"
click at [23, 165] on Rastreamento at bounding box center [26, 165] width 8 height 8
click at [22, 165] on Rastreamento "checkbox" at bounding box center [18, 164] width 7 height 7
checkbox Rastreamento "true"
click at [65, 146] on input "0204030188" at bounding box center [341, 144] width 640 height 21
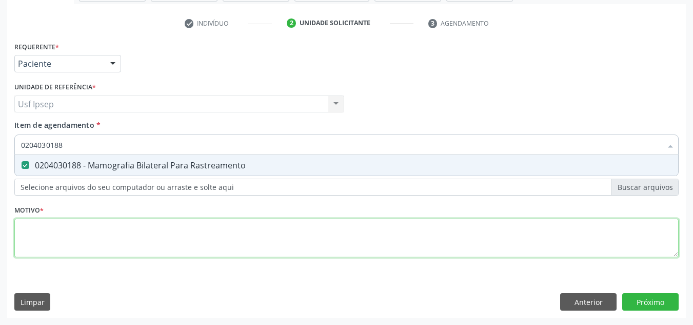
click at [16, 238] on div "Requerente * Paciente Profissional de Saúde Paciente Nenhum resultado encontrad…" at bounding box center [346, 155] width 664 height 232
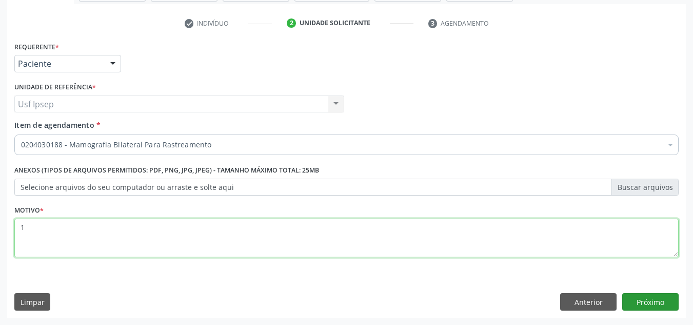
type textarea "1"
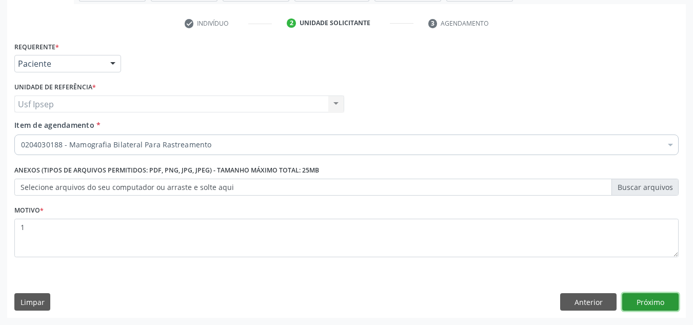
click at [645, 306] on button "Próximo" at bounding box center [650, 301] width 56 height 17
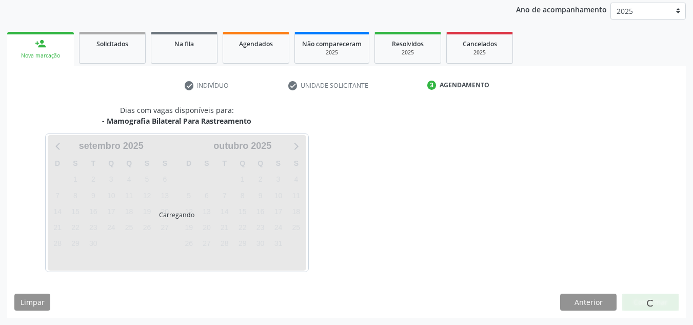
scroll to position [122, 0]
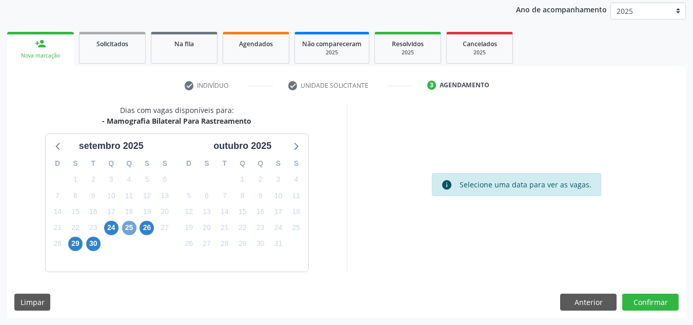
click at [127, 231] on span "25" at bounding box center [129, 227] width 14 height 14
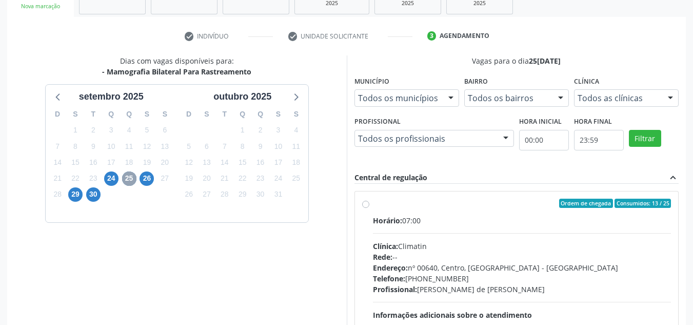
scroll to position [173, 0]
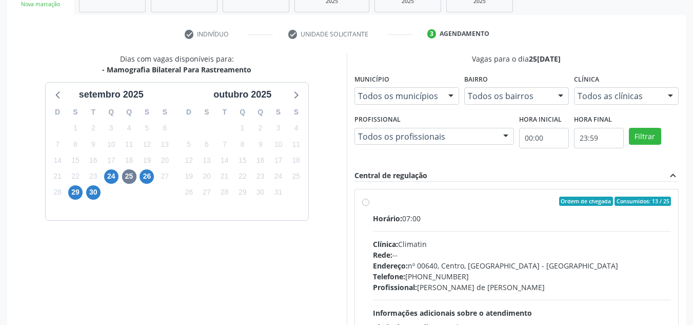
click at [373, 202] on label "Ordem de chegada Consumidos: 13 / 25 Horário: 07:00 Clínica: Climatin Rede: -- …" at bounding box center [522, 274] width 298 height 157
click at [366, 202] on input "Ordem de chegada Consumidos: 13 / 25 Horário: 07:00 Clínica: Climatin Rede: -- …" at bounding box center [365, 200] width 7 height 9
radio input "true"
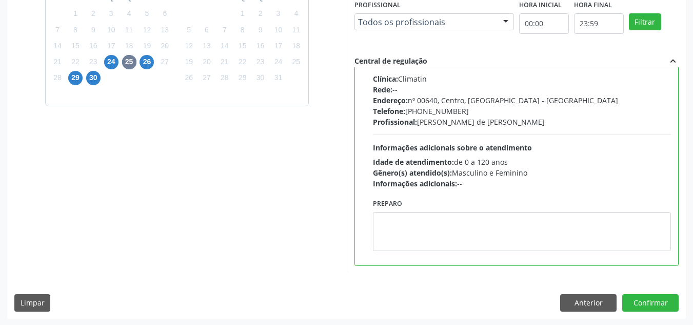
scroll to position [288, 0]
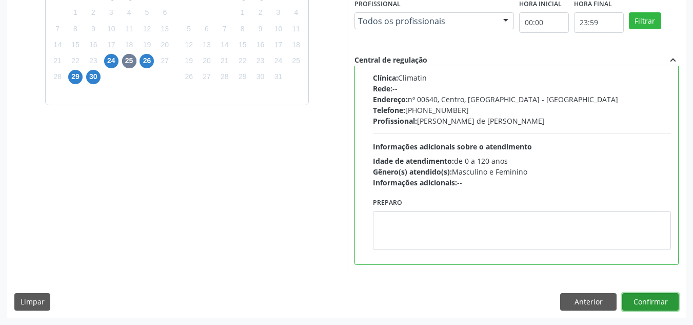
drag, startPoint x: 642, startPoint y: 304, endPoint x: 648, endPoint y: 287, distance: 17.7
click at [645, 304] on button "Confirmar" at bounding box center [650, 301] width 56 height 17
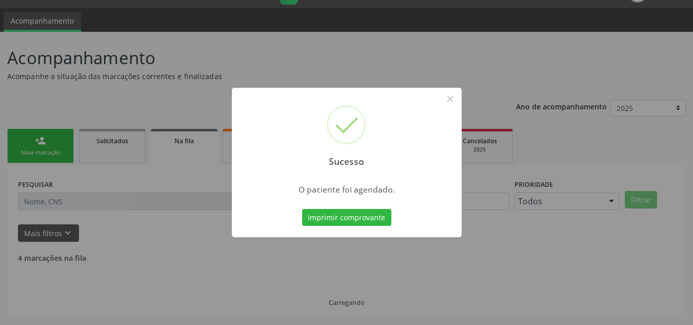
scroll to position [14, 0]
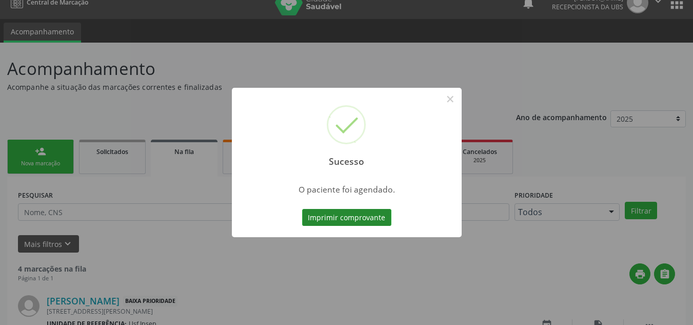
click at [322, 212] on button "Imprimir comprovante" at bounding box center [346, 217] width 89 height 17
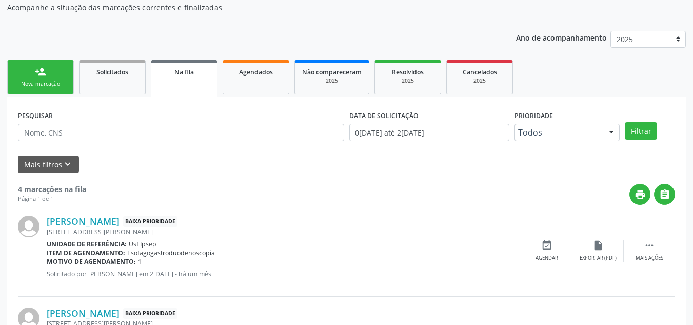
scroll to position [116, 0]
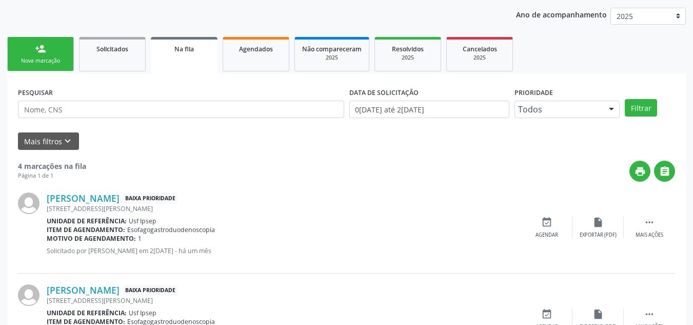
click at [42, 59] on div "Nova marcação" at bounding box center [40, 61] width 51 height 8
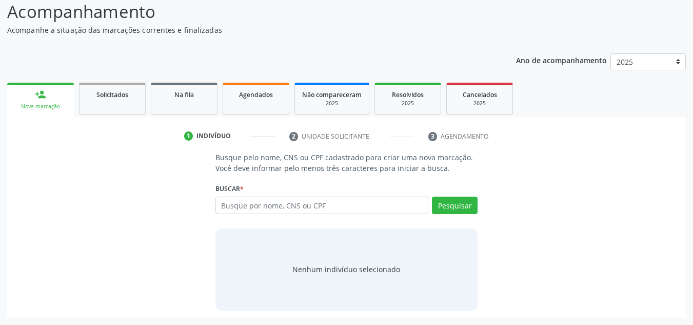
scroll to position [71, 0]
click at [220, 202] on input "text" at bounding box center [321, 204] width 213 height 17
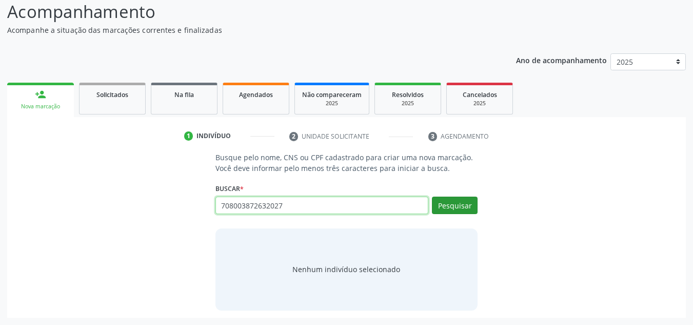
type input "708003872632027"
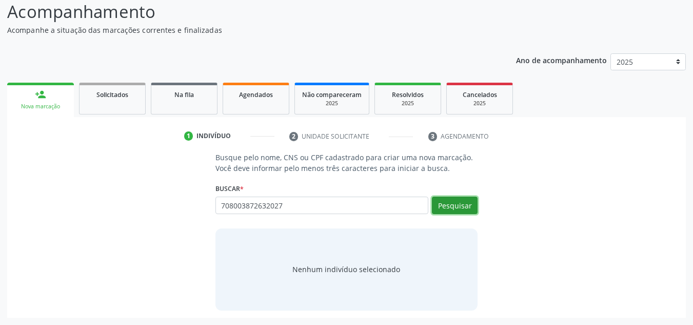
click at [450, 209] on button "Pesquisar" at bounding box center [455, 204] width 46 height 17
type input "708003872632027"
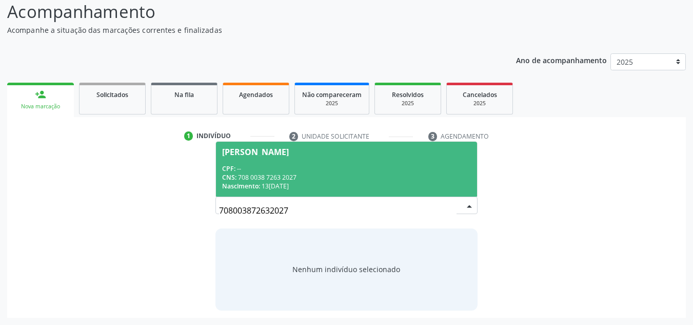
click at [266, 149] on div "[PERSON_NAME]" at bounding box center [255, 152] width 67 height 8
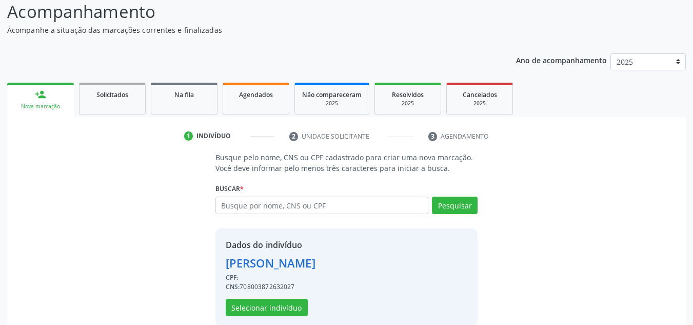
scroll to position [87, 0]
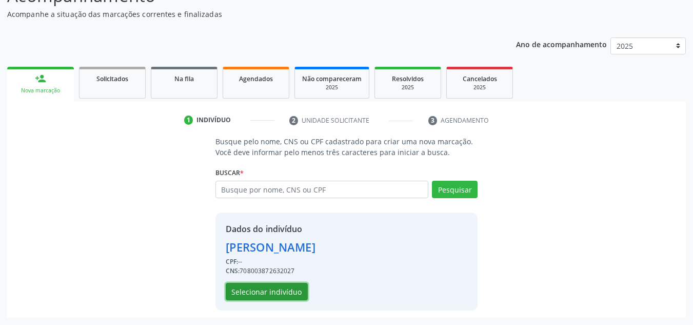
click at [266, 288] on button "Selecionar indivíduo" at bounding box center [267, 290] width 82 height 17
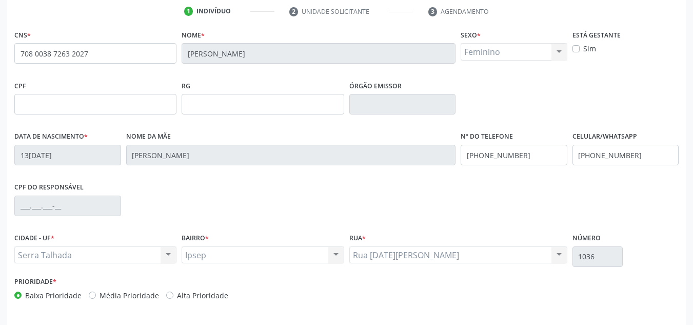
scroll to position [231, 0]
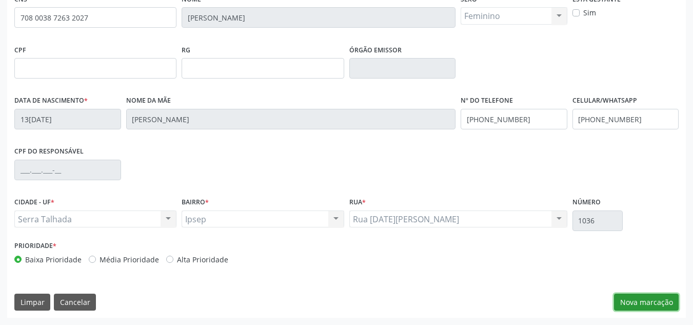
click at [630, 303] on button "Nova marcação" at bounding box center [646, 301] width 65 height 17
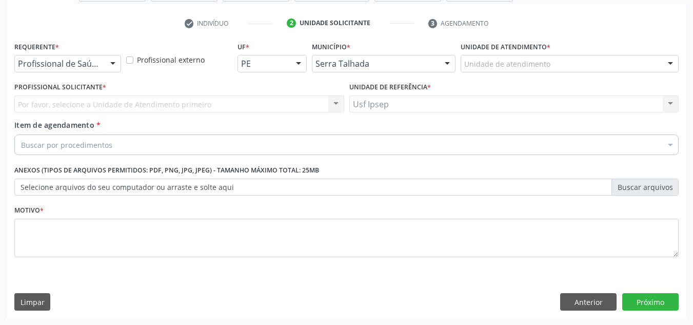
scroll to position [184, 0]
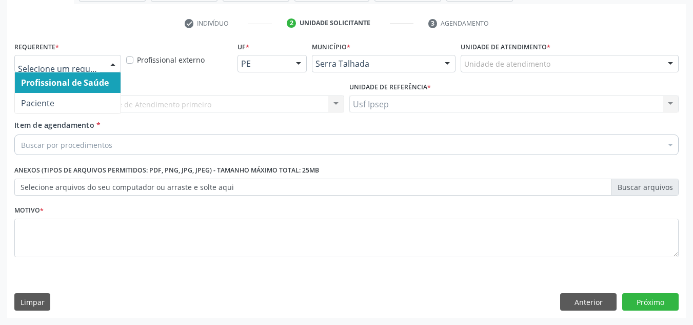
click at [108, 65] on div at bounding box center [112, 63] width 15 height 17
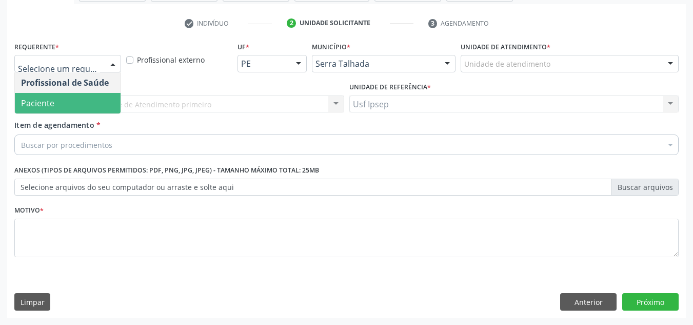
click at [70, 103] on span "Paciente" at bounding box center [68, 103] width 106 height 21
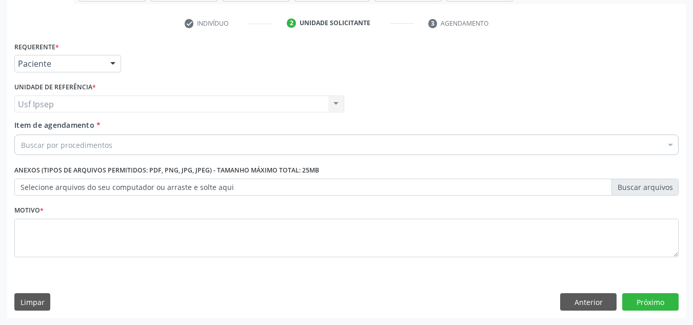
click at [63, 123] on span "Item de agendamento" at bounding box center [54, 125] width 80 height 10
click at [21, 134] on input "Item de agendamento *" at bounding box center [21, 144] width 0 height 21
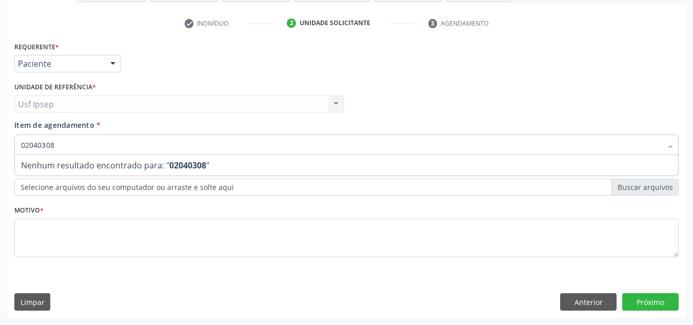
type input "0204030"
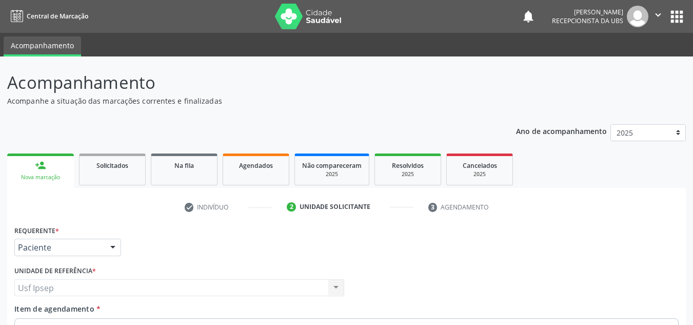
scroll to position [184, 0]
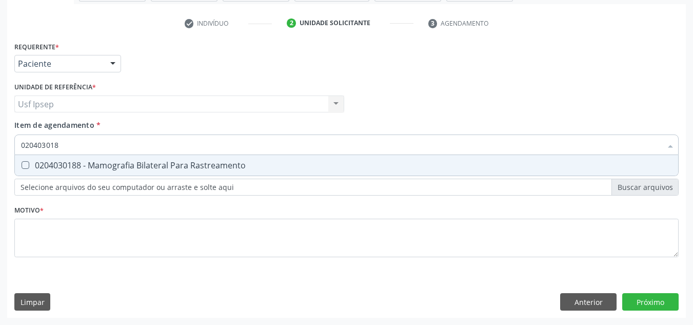
type input "0204030188"
click at [24, 163] on Rastreamento at bounding box center [26, 165] width 8 height 8
click at [22, 163] on Rastreamento "checkbox" at bounding box center [18, 164] width 7 height 7
checkbox Rastreamento "true"
click at [61, 146] on input "0204030188" at bounding box center [341, 144] width 640 height 21
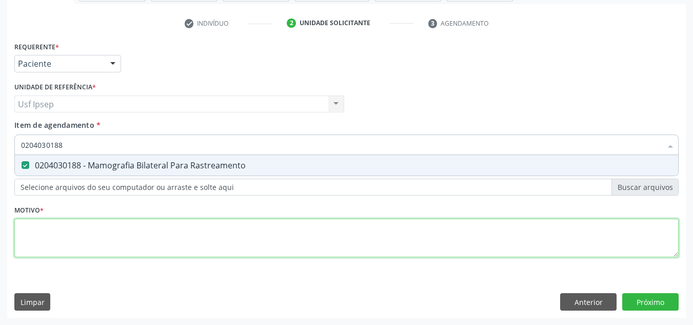
click at [29, 228] on div "Requerente * Paciente Profissional de Saúde Paciente Nenhum resultado encontrad…" at bounding box center [346, 155] width 664 height 232
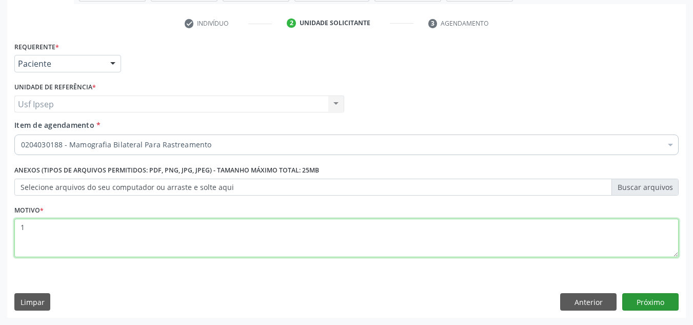
type textarea "1"
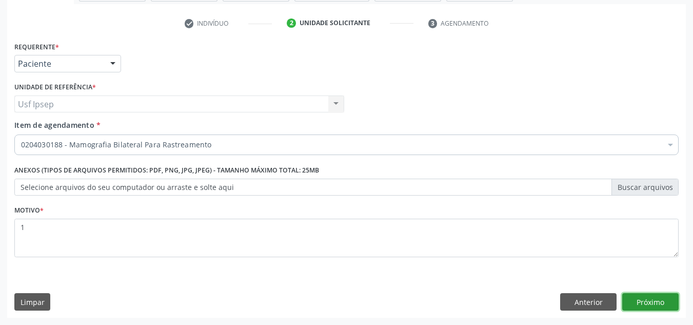
click at [648, 300] on button "Próximo" at bounding box center [650, 301] width 56 height 17
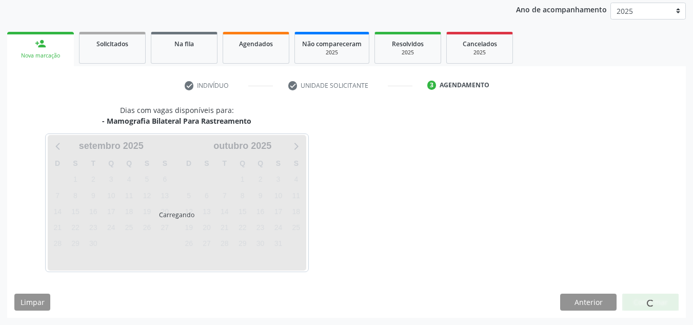
scroll to position [152, 0]
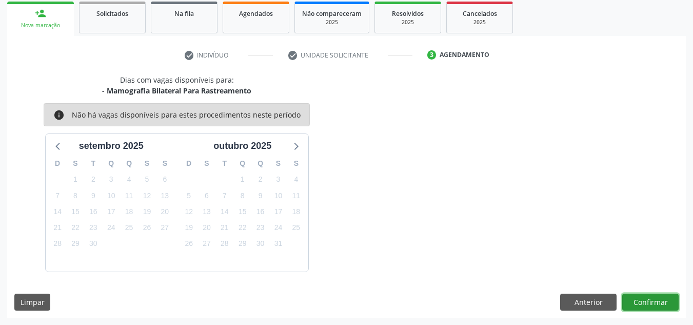
click at [652, 302] on button "Confirmar" at bounding box center [650, 301] width 56 height 17
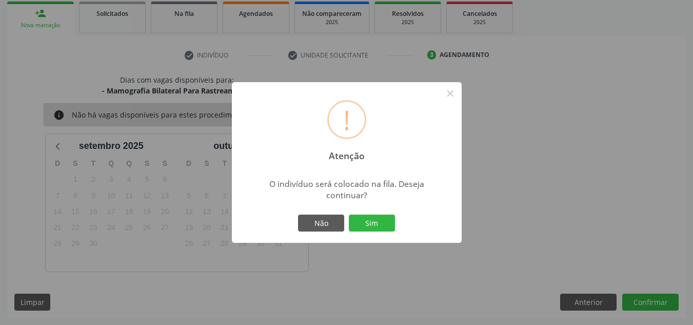
click at [416, 106] on div "! Atenção ×" at bounding box center [347, 126] width 230 height 88
click at [524, 96] on div "! Atenção × O indivíduo será colocado na fila. Deseja continuar? Não Sim" at bounding box center [346, 162] width 693 height 325
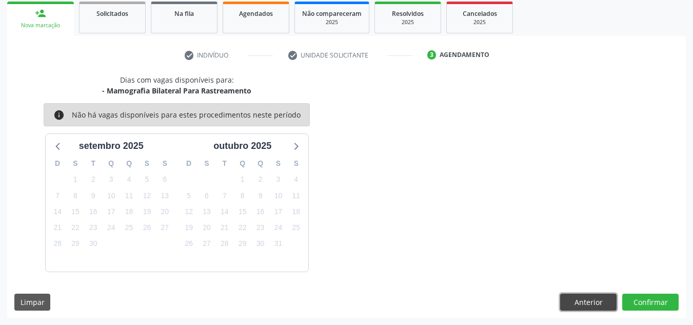
click at [577, 304] on button "Anterior" at bounding box center [588, 301] width 56 height 17
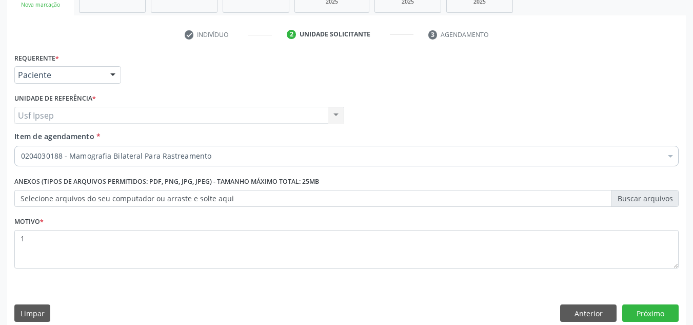
scroll to position [184, 0]
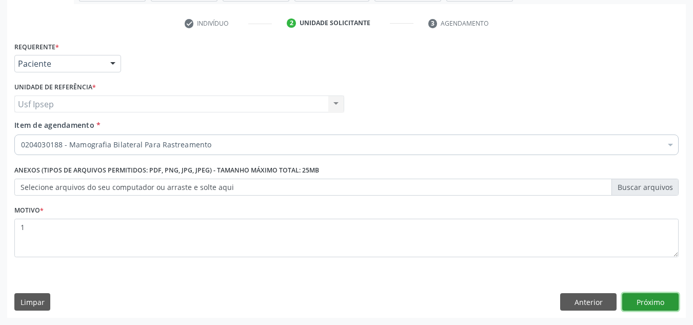
click at [646, 302] on button "Próximo" at bounding box center [650, 301] width 56 height 17
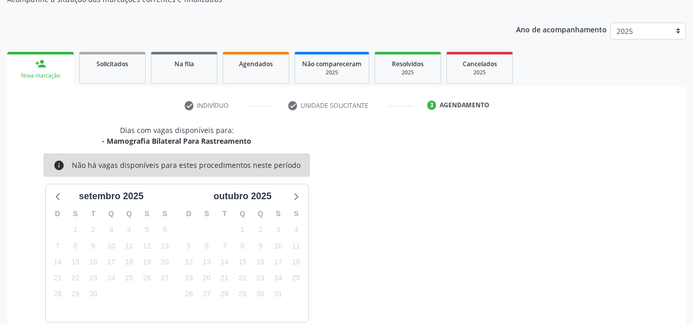
scroll to position [103, 0]
click at [103, 205] on div "Q" at bounding box center [111, 213] width 18 height 16
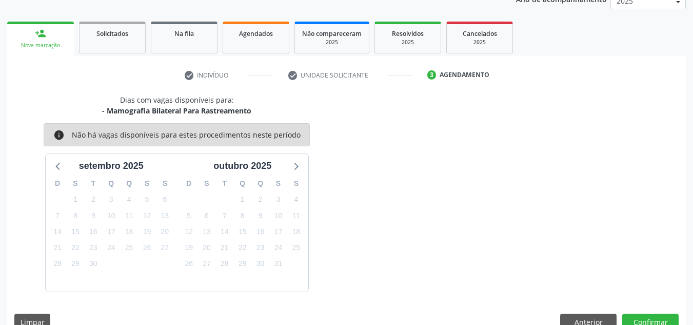
scroll to position [152, 0]
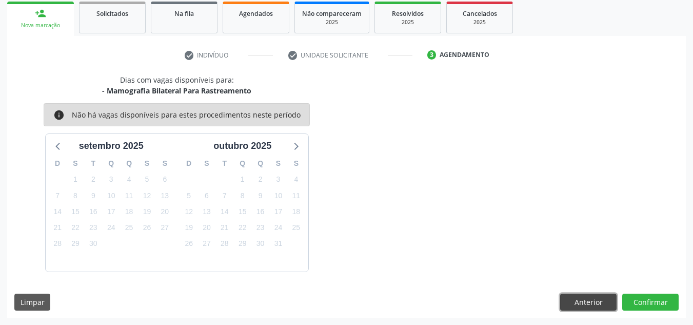
click at [595, 305] on button "Anterior" at bounding box center [588, 301] width 56 height 17
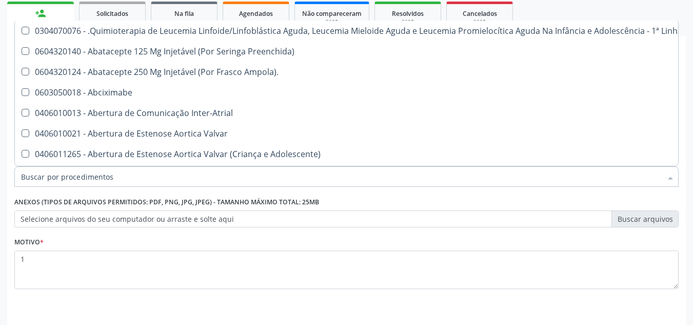
scroll to position [0, 0]
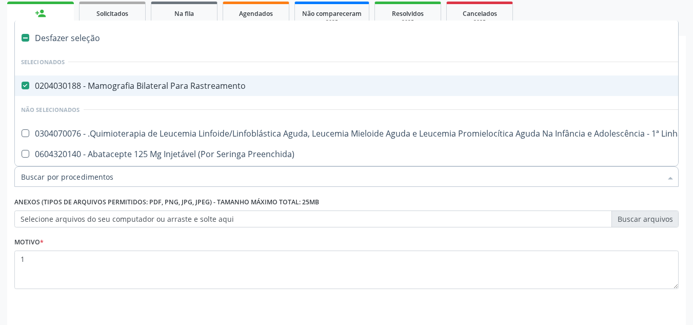
click at [25, 84] on Rastreamento at bounding box center [26, 86] width 8 height 8
click at [22, 84] on Rastreamento "checkbox" at bounding box center [18, 85] width 7 height 7
checkbox Rastreamento "false"
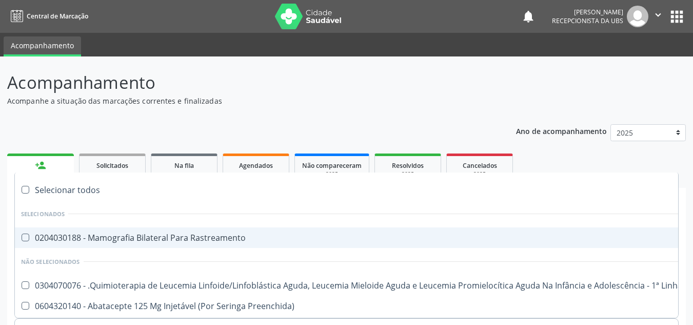
click at [611, 92] on header "Acompanhamento Acompanhe a situação das marcações correntes e finalizadas Relat…" at bounding box center [346, 88] width 678 height 36
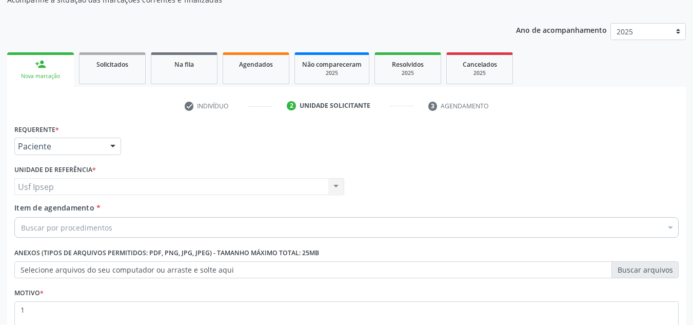
scroll to position [103, 0]
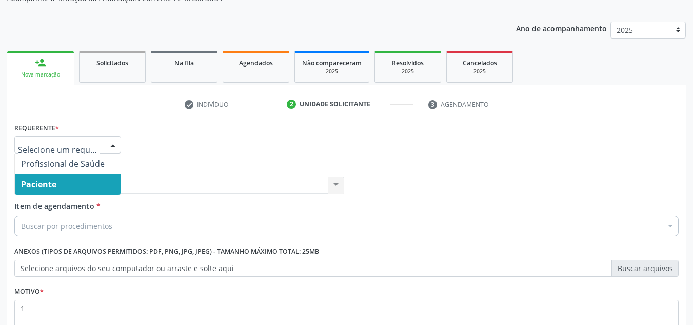
click at [117, 142] on div at bounding box center [112, 144] width 15 height 17
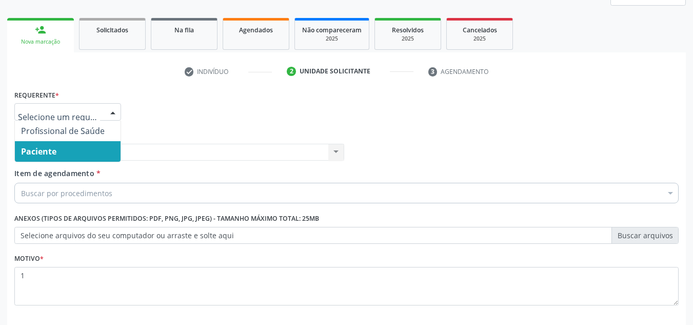
scroll to position [184, 0]
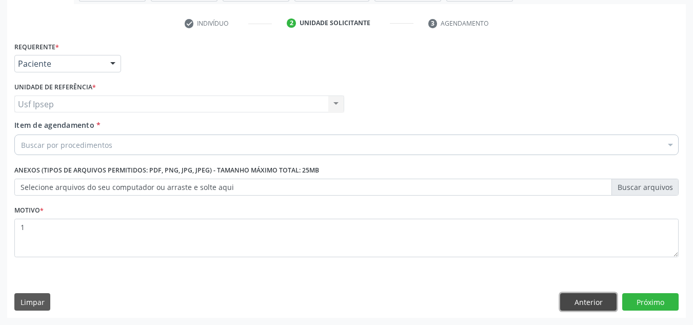
click at [583, 299] on button "Anterior" at bounding box center [588, 301] width 56 height 17
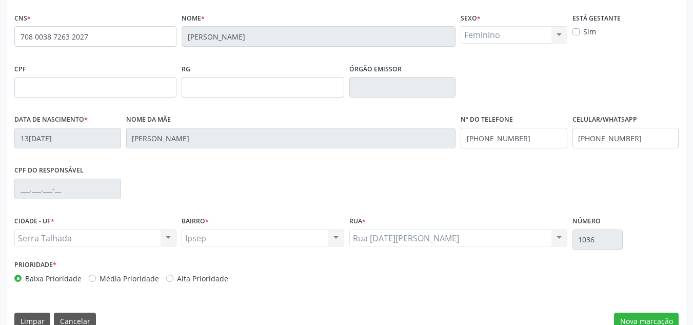
scroll to position [231, 0]
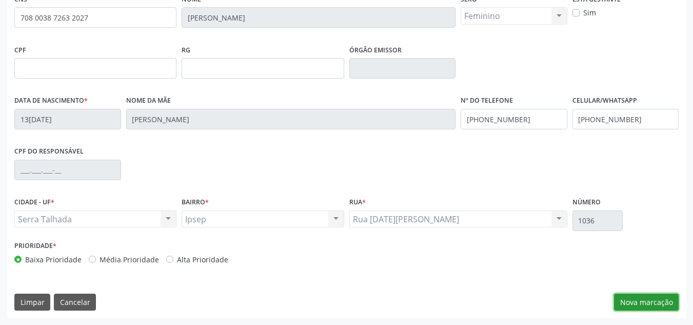
click at [646, 299] on button "Nova marcação" at bounding box center [646, 301] width 65 height 17
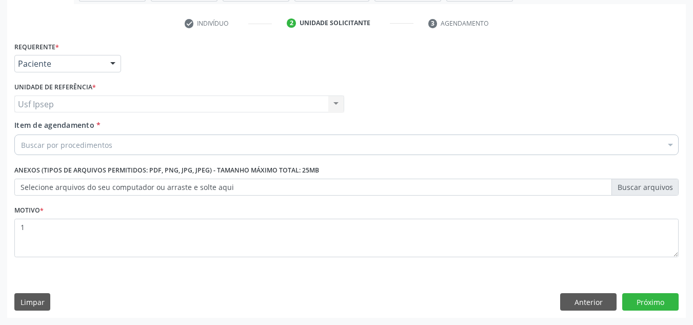
scroll to position [184, 0]
click at [23, 122] on span "Item de agendamento" at bounding box center [54, 125] width 80 height 10
click at [21, 134] on input "Item de agendamento *" at bounding box center [21, 144] width 0 height 21
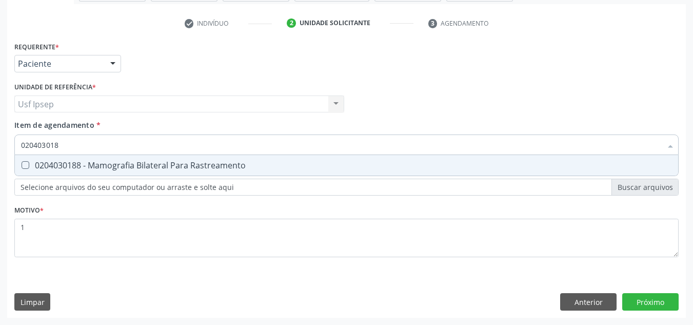
type input "0204030188"
click at [23, 166] on Rastreamento at bounding box center [26, 165] width 8 height 8
click at [22, 166] on Rastreamento "checkbox" at bounding box center [18, 164] width 7 height 7
checkbox Rastreamento "true"
click at [646, 298] on div "Requerente * Paciente Profissional de Saúde Paciente Nenhum resultado encontrad…" at bounding box center [346, 178] width 678 height 278
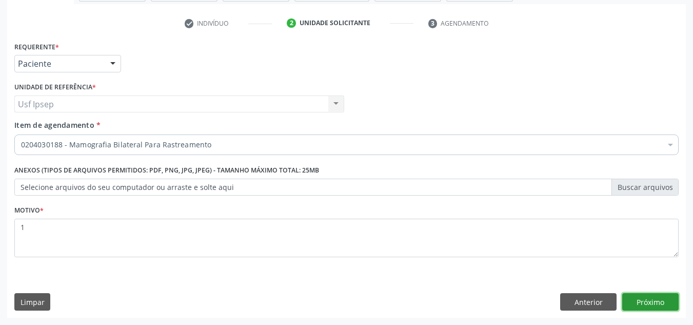
click at [646, 302] on button "Próximo" at bounding box center [650, 301] width 56 height 17
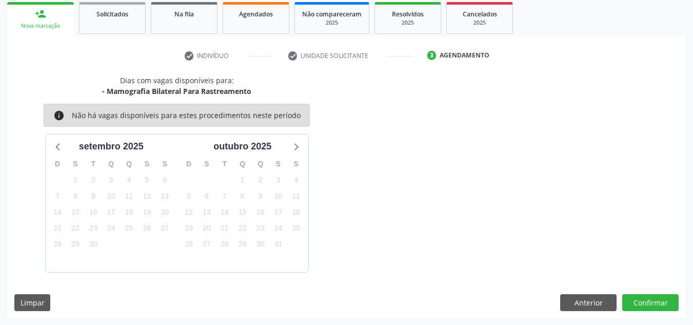
scroll to position [152, 0]
click at [591, 304] on button "Anterior" at bounding box center [588, 301] width 56 height 17
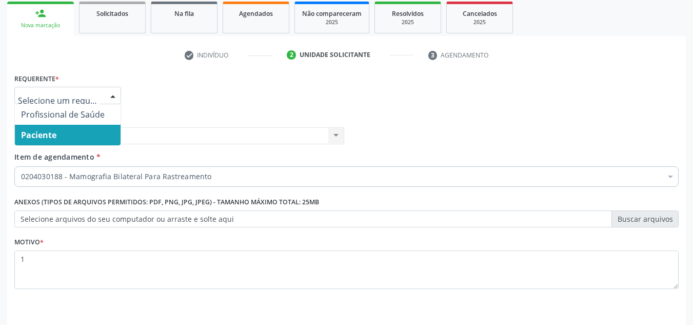
click at [113, 95] on div at bounding box center [112, 95] width 15 height 17
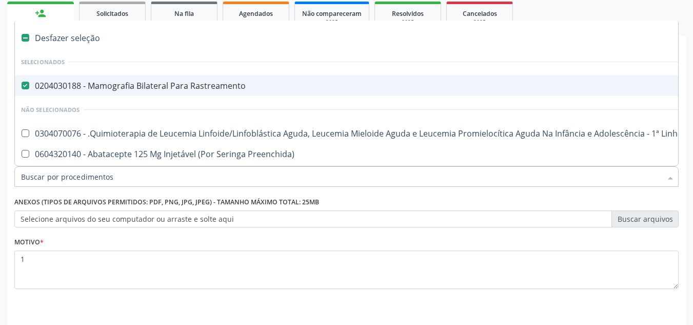
click at [27, 88] on Rastreamento at bounding box center [26, 86] width 8 height 8
click at [22, 88] on Rastreamento "checkbox" at bounding box center [18, 85] width 7 height 7
checkbox Rastreamento "false"
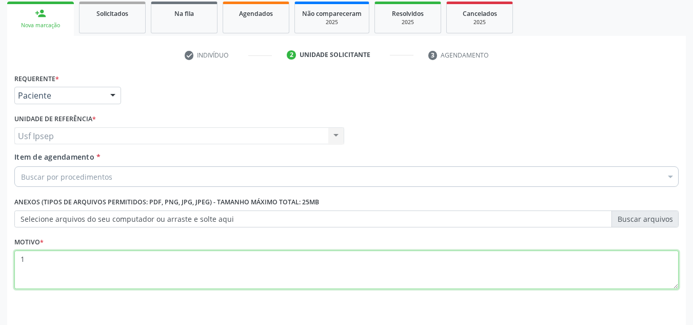
click at [26, 257] on textarea "1" at bounding box center [346, 269] width 664 height 39
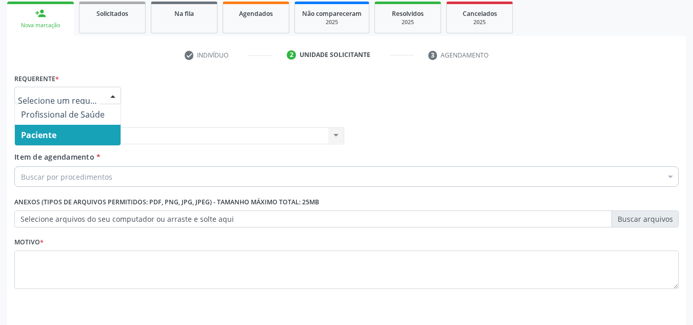
click at [113, 97] on div at bounding box center [112, 95] width 15 height 17
click at [33, 136] on span "Paciente" at bounding box center [38, 134] width 35 height 11
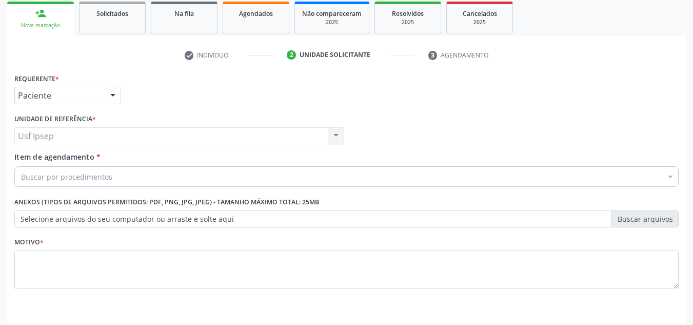
click at [31, 156] on span "Item de agendamento" at bounding box center [54, 157] width 80 height 10
click at [21, 166] on input "Item de agendamento *" at bounding box center [21, 176] width 0 height 21
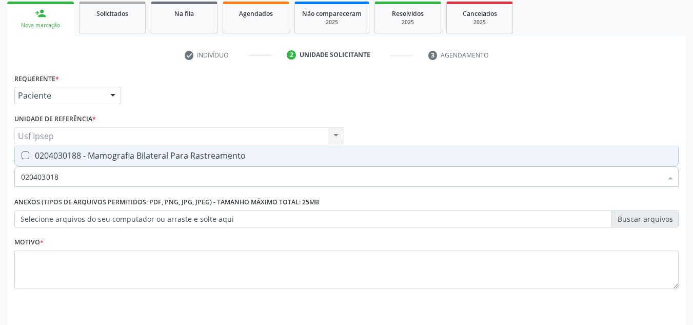
type input "0204030188"
click at [26, 155] on Rastreamento at bounding box center [26, 155] width 8 height 8
click at [22, 155] on Rastreamento "checkbox" at bounding box center [18, 155] width 7 height 7
checkbox Rastreamento "true"
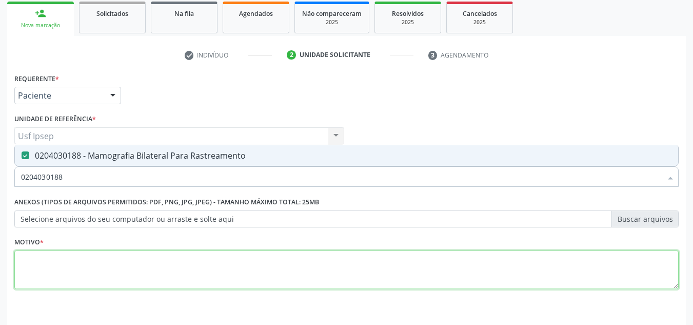
click at [21, 269] on textarea at bounding box center [346, 269] width 664 height 39
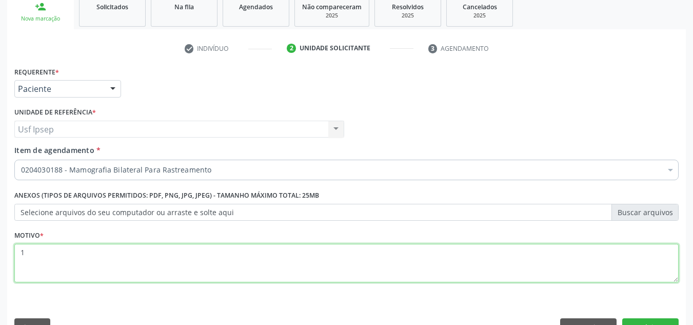
scroll to position [184, 0]
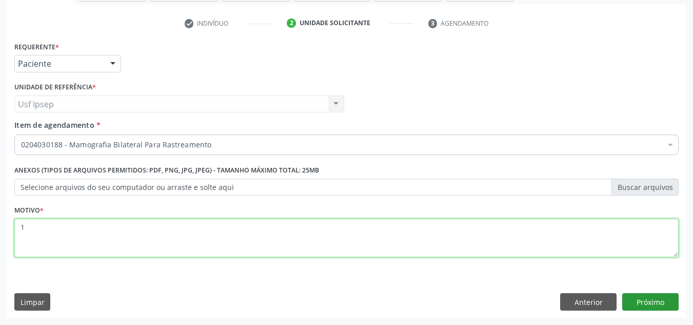
type textarea "1"
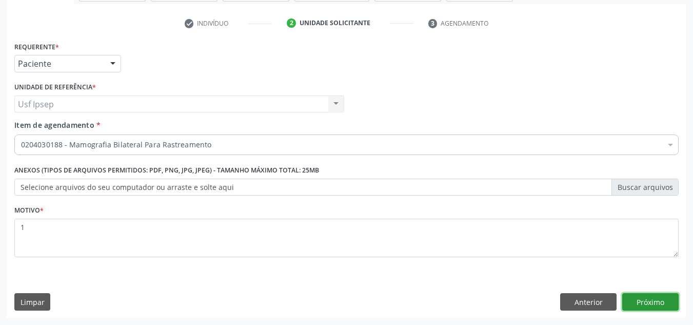
click at [641, 301] on button "Próximo" at bounding box center [650, 301] width 56 height 17
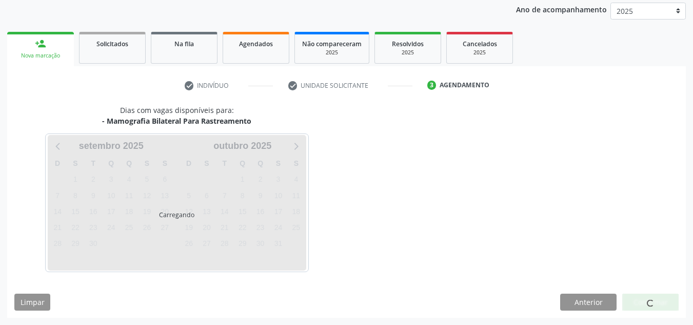
scroll to position [152, 0]
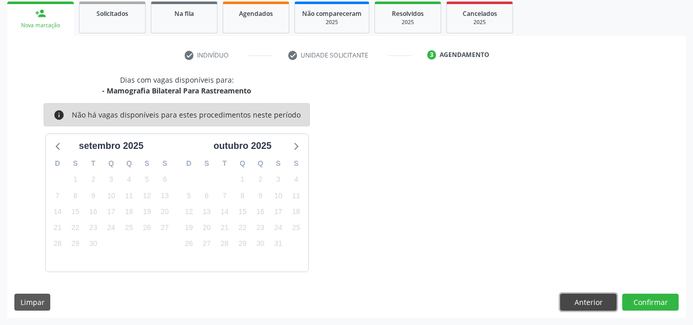
click at [597, 301] on button "Anterior" at bounding box center [588, 301] width 56 height 17
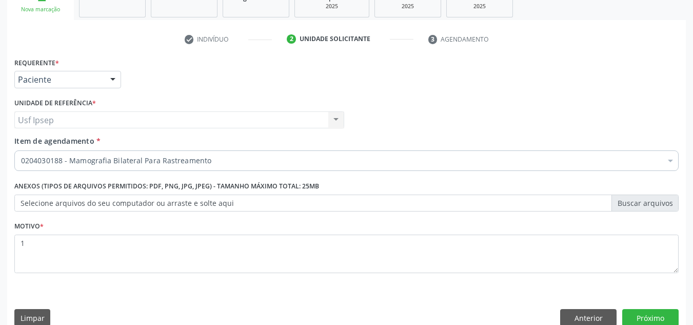
scroll to position [184, 0]
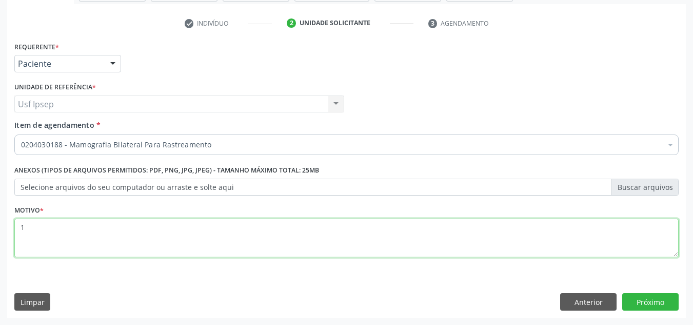
click at [24, 226] on textarea "1" at bounding box center [346, 237] width 664 height 39
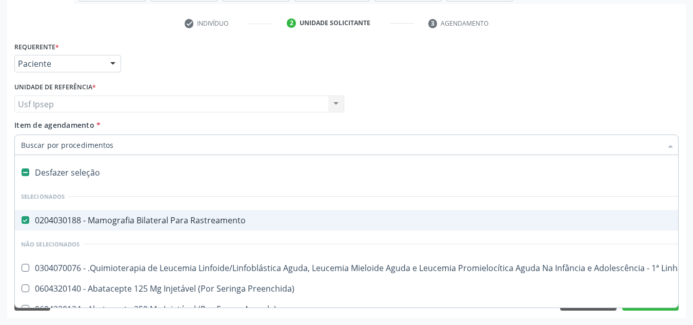
click at [26, 216] on Rastreamento at bounding box center [26, 220] width 8 height 8
click at [22, 216] on Rastreamento "checkbox" at bounding box center [18, 219] width 7 height 7
checkbox Rastreamento "false"
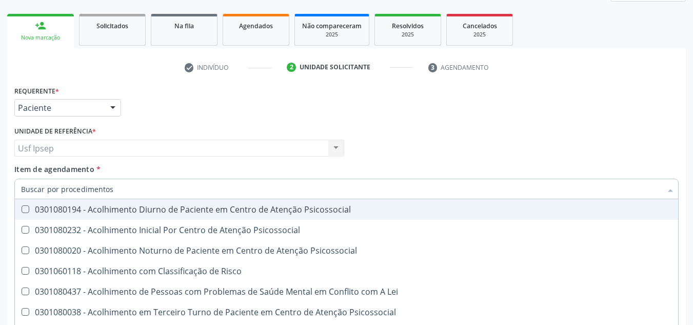
scroll to position [154, 0]
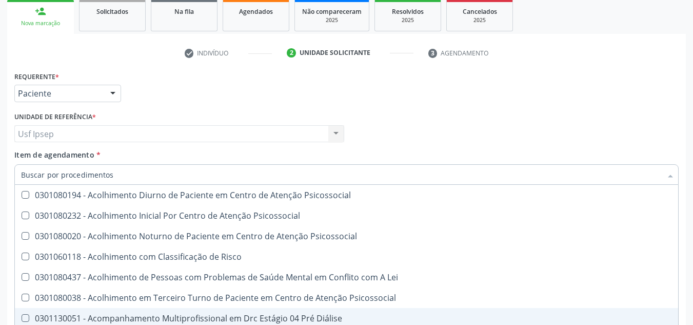
click at [618, 99] on div "Requerente * Paciente Profissional de Saúde Paciente Nenhum resultado encontrad…" at bounding box center [346, 89] width 669 height 40
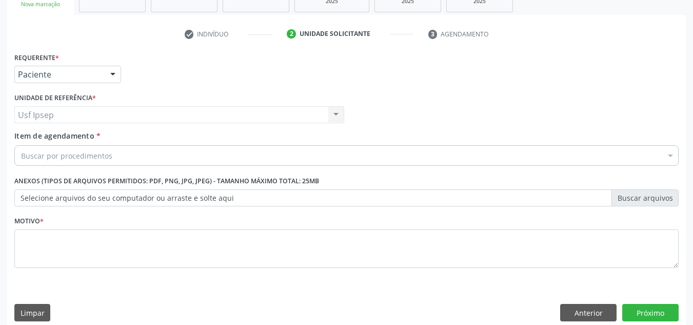
scroll to position [184, 0]
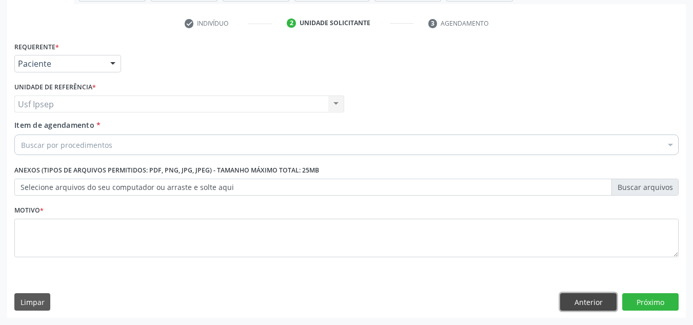
click at [606, 296] on button "Anterior" at bounding box center [588, 301] width 56 height 17
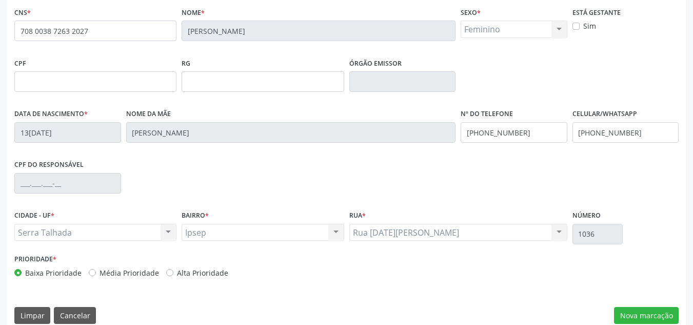
scroll to position [231, 0]
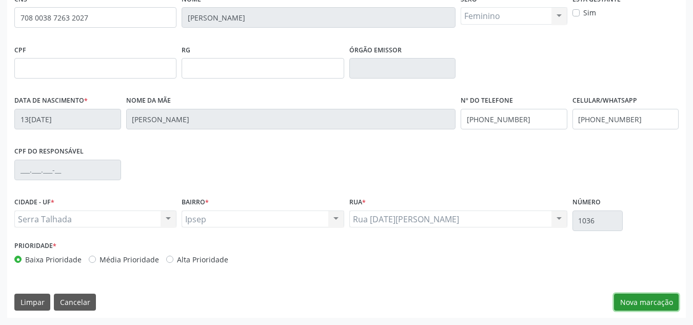
click at [659, 298] on button "Nova marcação" at bounding box center [646, 301] width 65 height 17
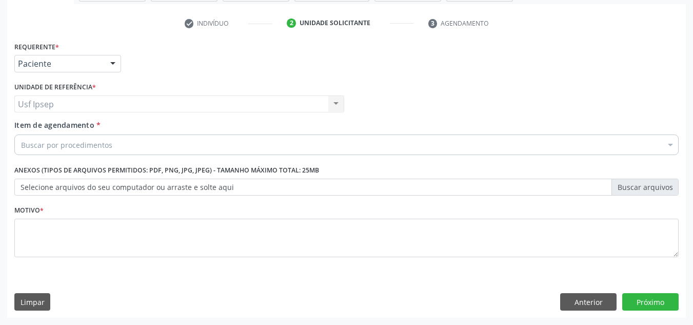
scroll to position [184, 0]
click at [114, 67] on div at bounding box center [112, 63] width 15 height 17
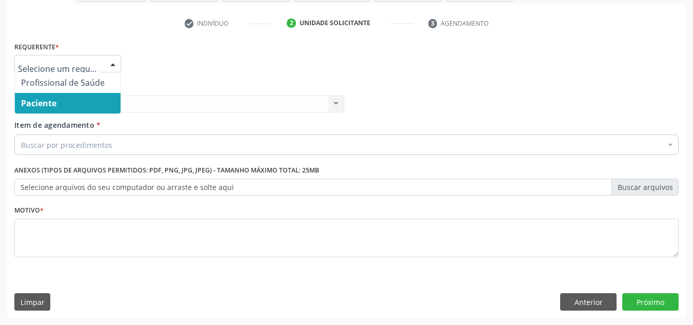
click at [24, 126] on span "Item de agendamento" at bounding box center [54, 125] width 80 height 10
click at [21, 134] on input "Item de agendamento *" at bounding box center [21, 144] width 0 height 21
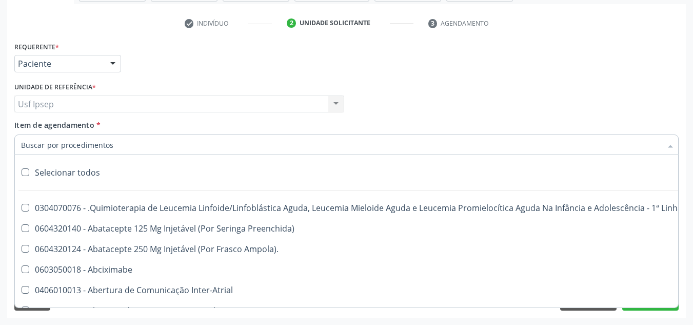
click at [27, 124] on span "Item de agendamento" at bounding box center [54, 125] width 80 height 10
click at [27, 134] on input "Item de agendamento *" at bounding box center [341, 144] width 640 height 21
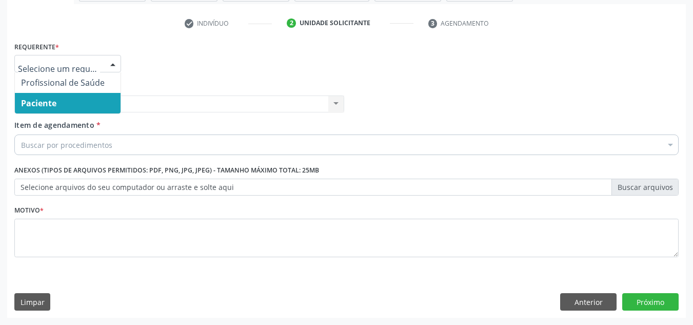
click at [116, 60] on div at bounding box center [112, 63] width 15 height 17
click at [58, 108] on span "Paciente" at bounding box center [68, 103] width 106 height 21
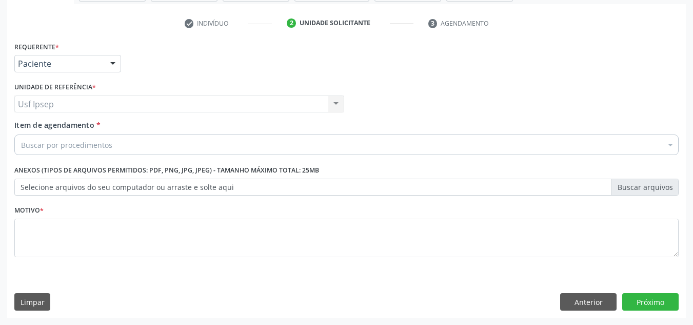
click at [41, 128] on span "Item de agendamento" at bounding box center [54, 125] width 80 height 10
click at [21, 134] on input "Item de agendamento *" at bounding box center [21, 144] width 0 height 21
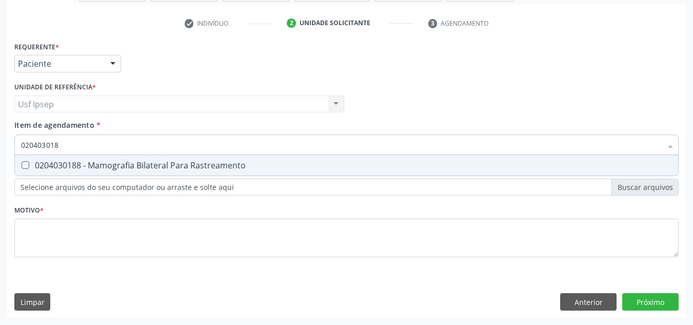
type input "0204030188"
click at [25, 161] on Rastreamento at bounding box center [26, 165] width 8 height 8
click at [22, 161] on Rastreamento "checkbox" at bounding box center [18, 164] width 7 height 7
checkbox Rastreamento "true"
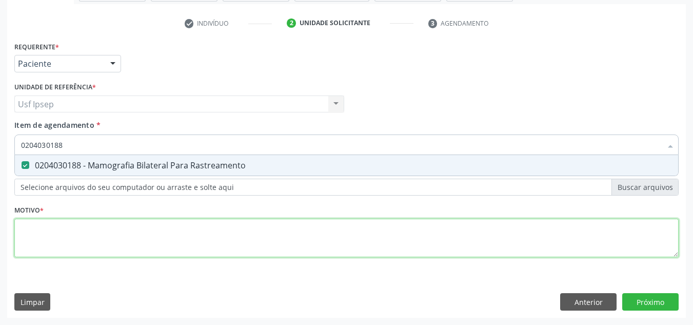
click at [26, 233] on div "Requerente * Paciente Profissional de Saúde Paciente Nenhum resultado encontrad…" at bounding box center [346, 155] width 664 height 232
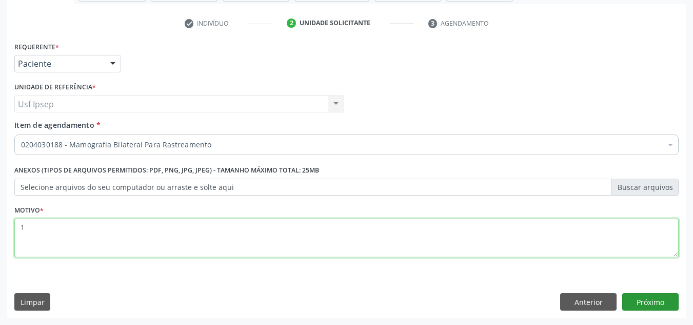
type textarea "1"
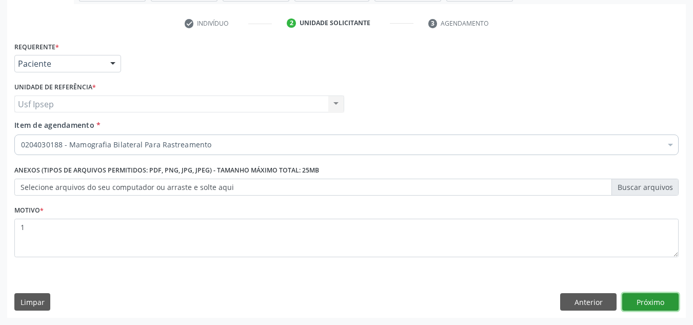
click at [649, 302] on button "Próximo" at bounding box center [650, 301] width 56 height 17
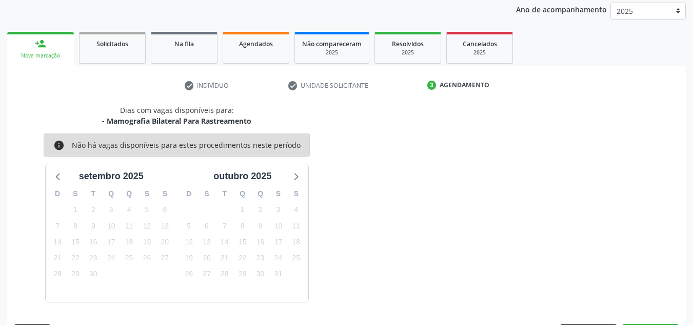
scroll to position [152, 0]
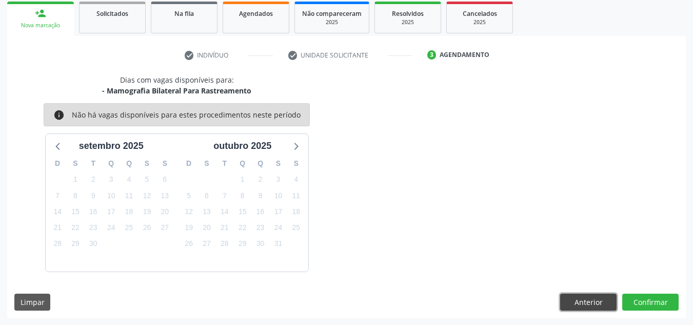
click at [578, 309] on button "Anterior" at bounding box center [588, 301] width 56 height 17
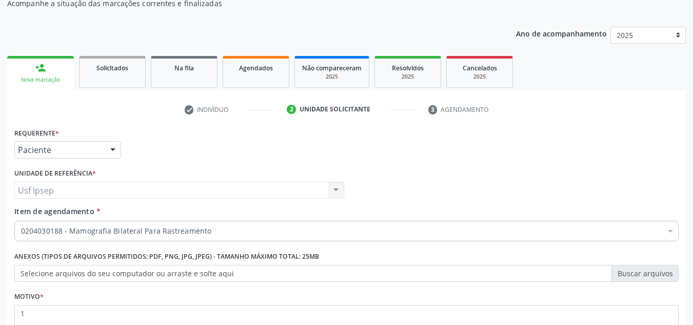
scroll to position [184, 0]
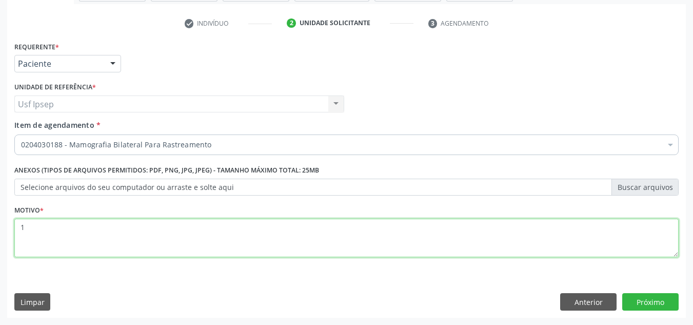
click at [23, 224] on textarea "1" at bounding box center [346, 237] width 664 height 39
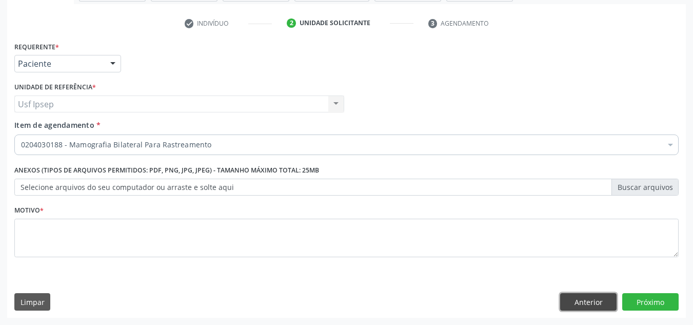
click at [603, 302] on button "Anterior" at bounding box center [588, 301] width 56 height 17
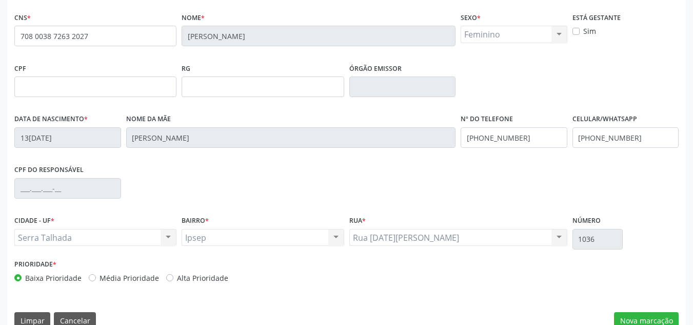
scroll to position [231, 0]
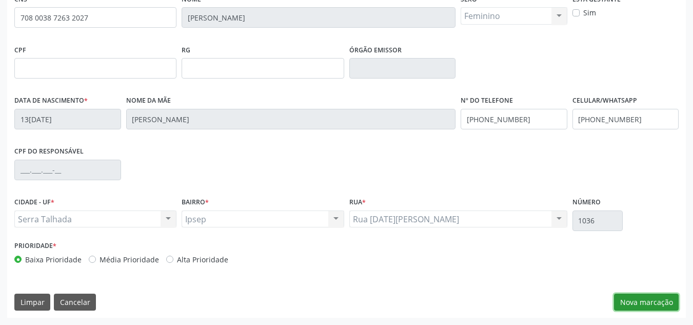
click at [622, 302] on button "Nova marcação" at bounding box center [646, 301] width 65 height 17
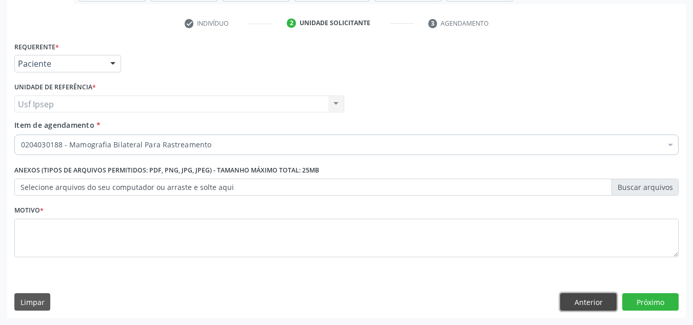
click at [590, 299] on button "Anterior" at bounding box center [588, 301] width 56 height 17
